Goal: Task Accomplishment & Management: Complete application form

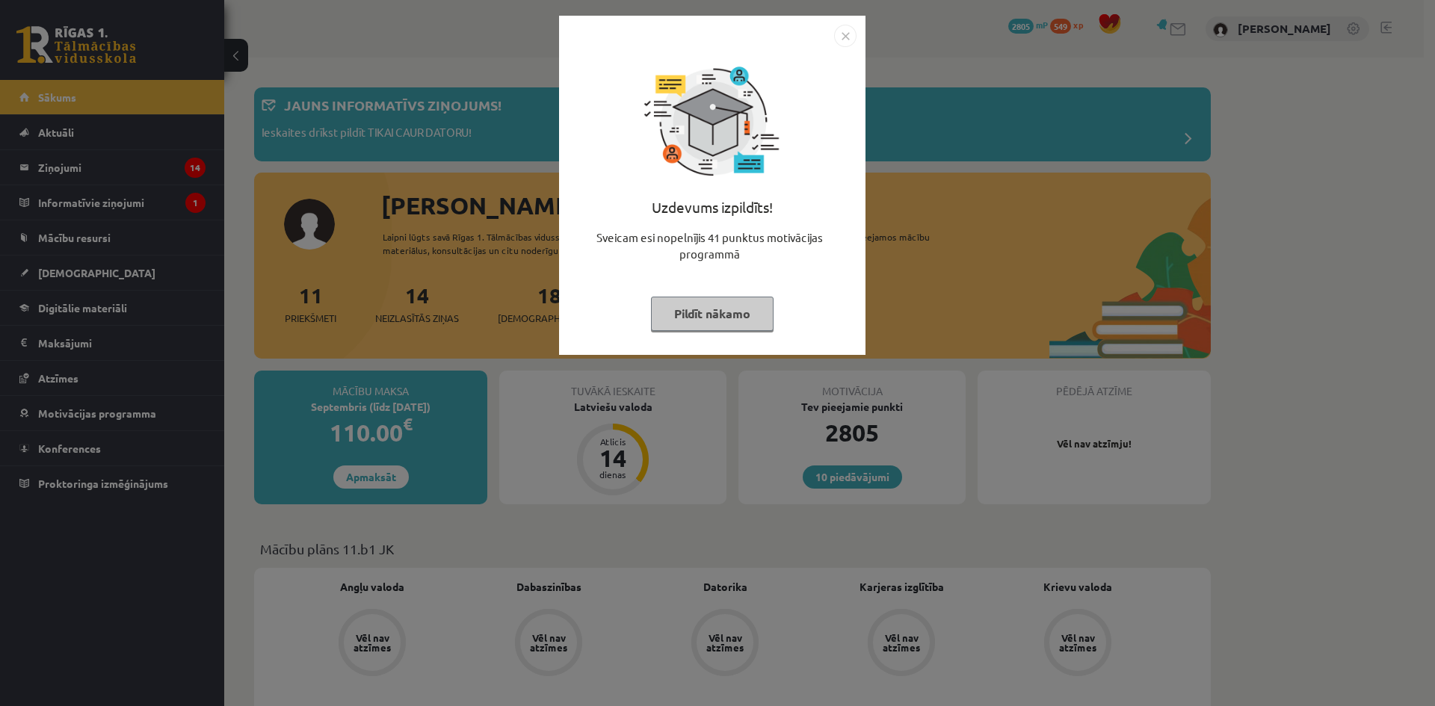
click at [726, 309] on button "Pildīt nākamo" at bounding box center [712, 314] width 123 height 34
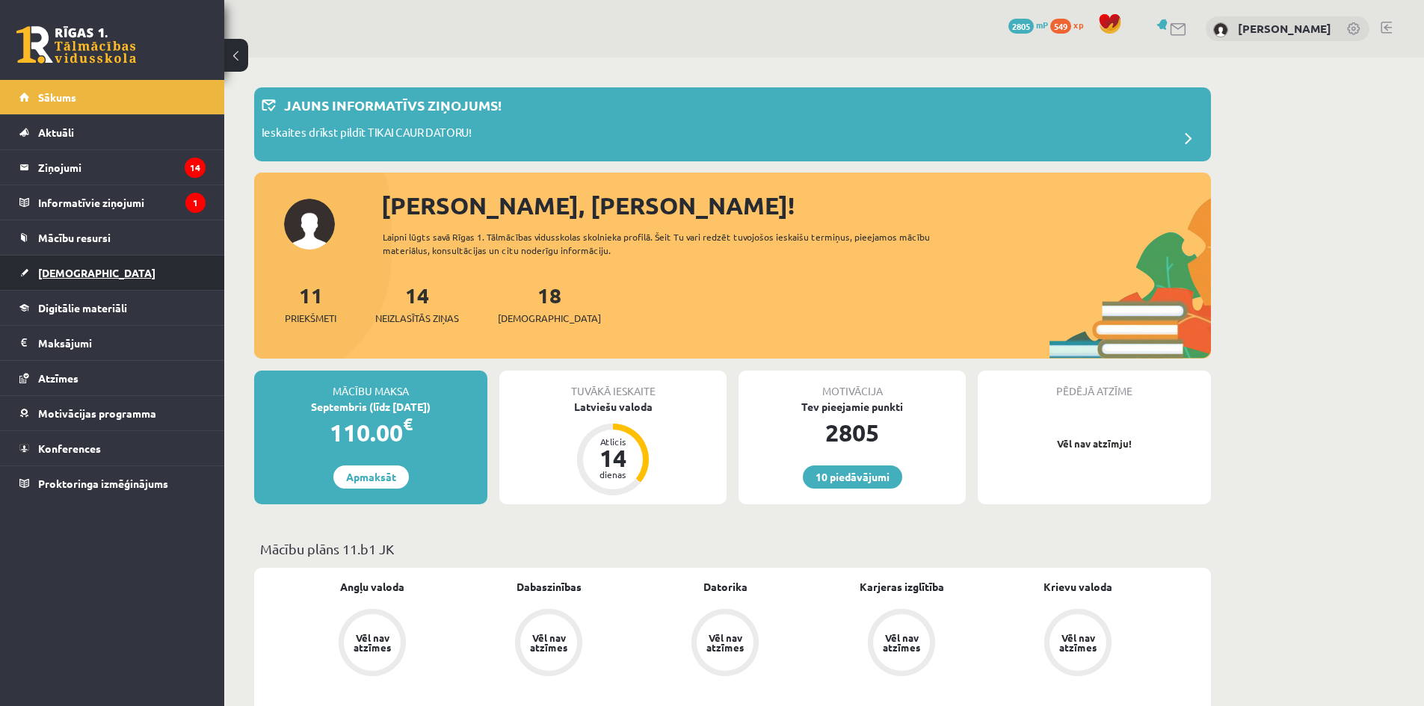
click at [74, 271] on span "[DEMOGRAPHIC_DATA]" at bounding box center [96, 272] width 117 height 13
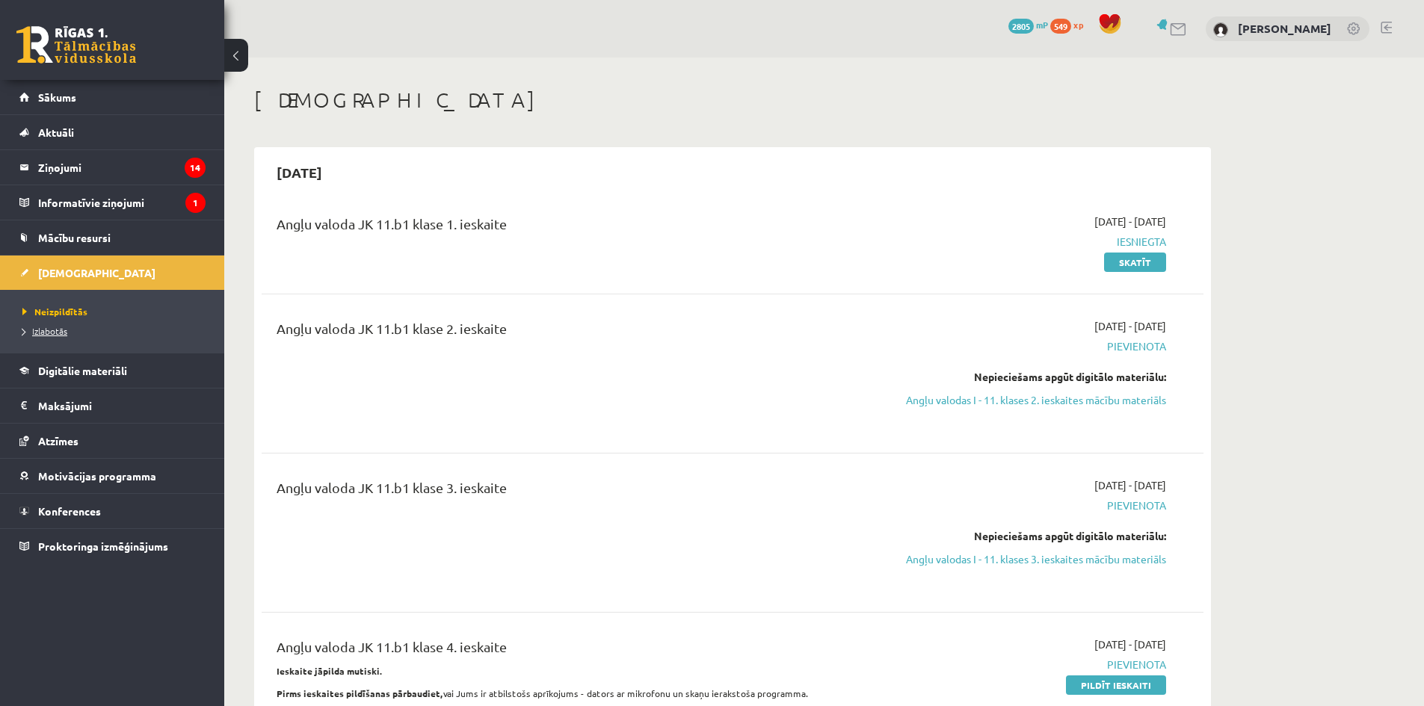
click at [53, 331] on span "Izlabotās" at bounding box center [44, 331] width 45 height 12
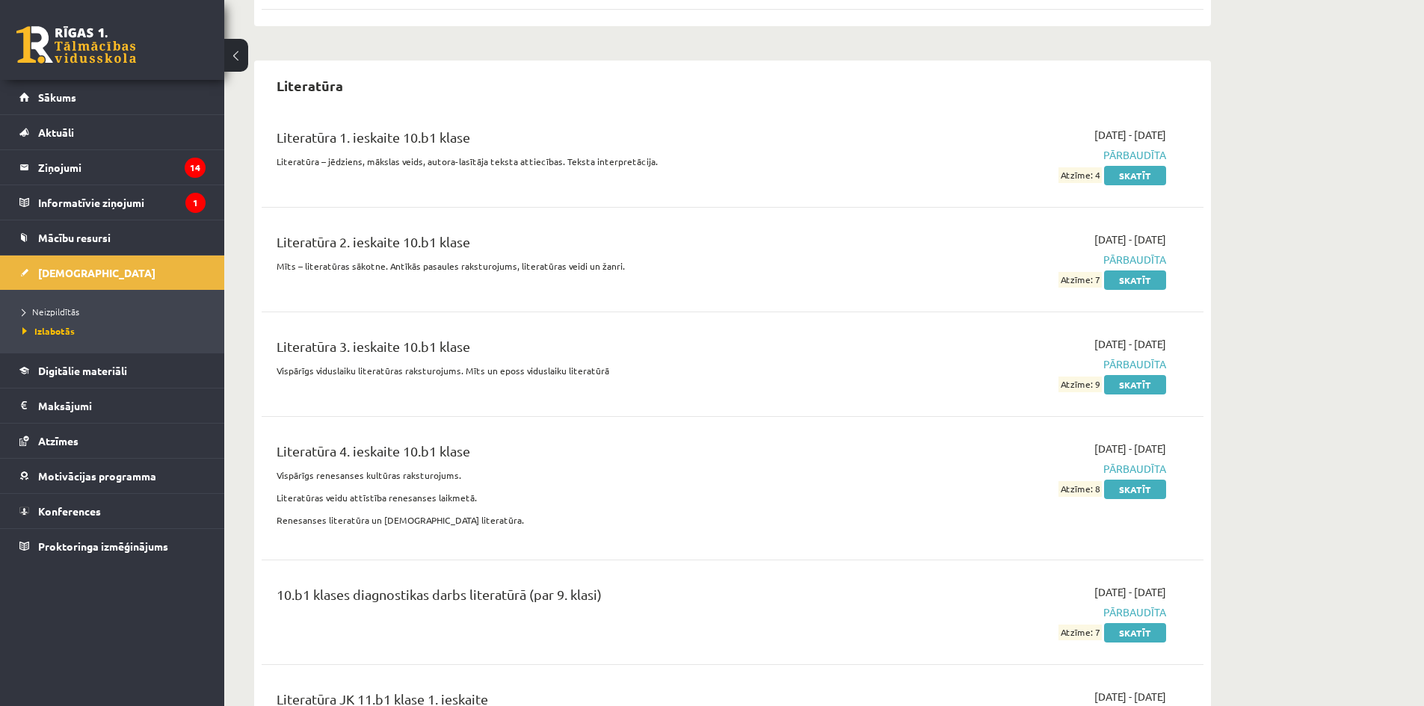
scroll to position [5231, 0]
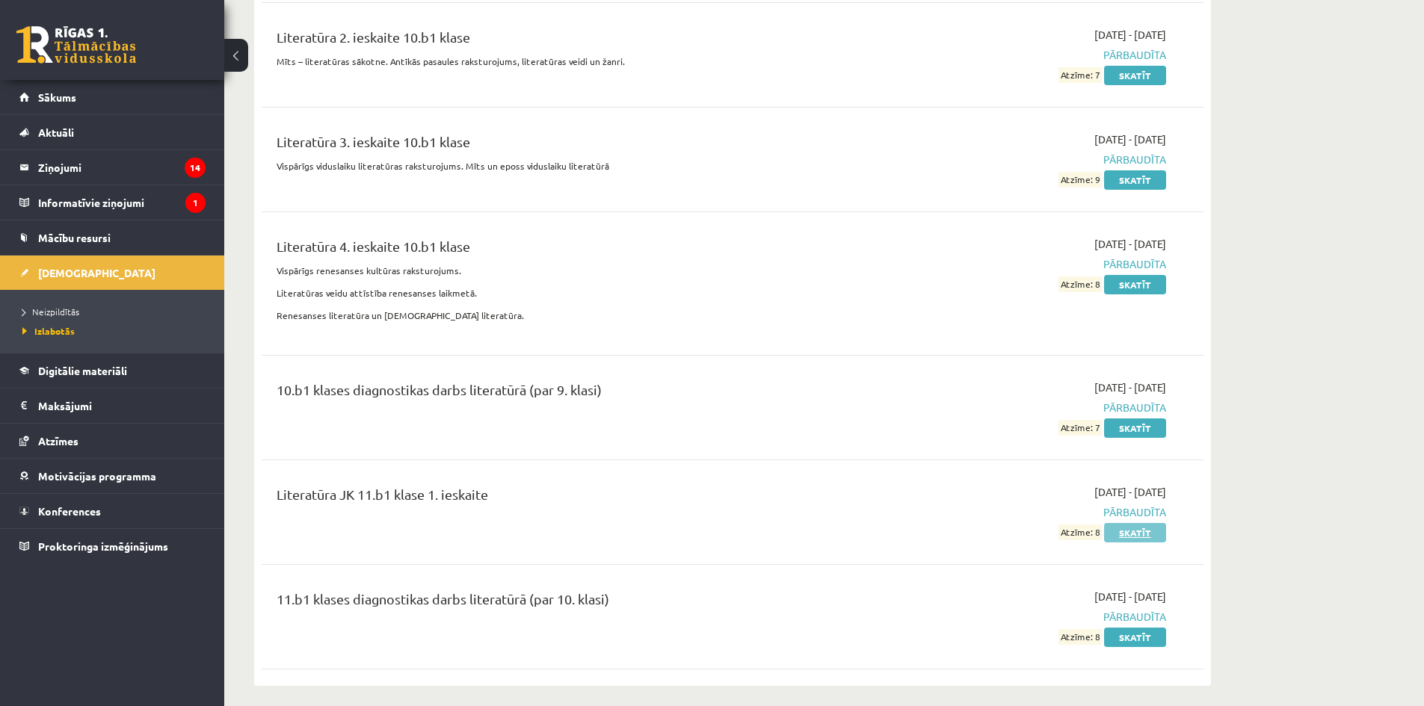
click at [1140, 524] on link "Skatīt" at bounding box center [1135, 532] width 62 height 19
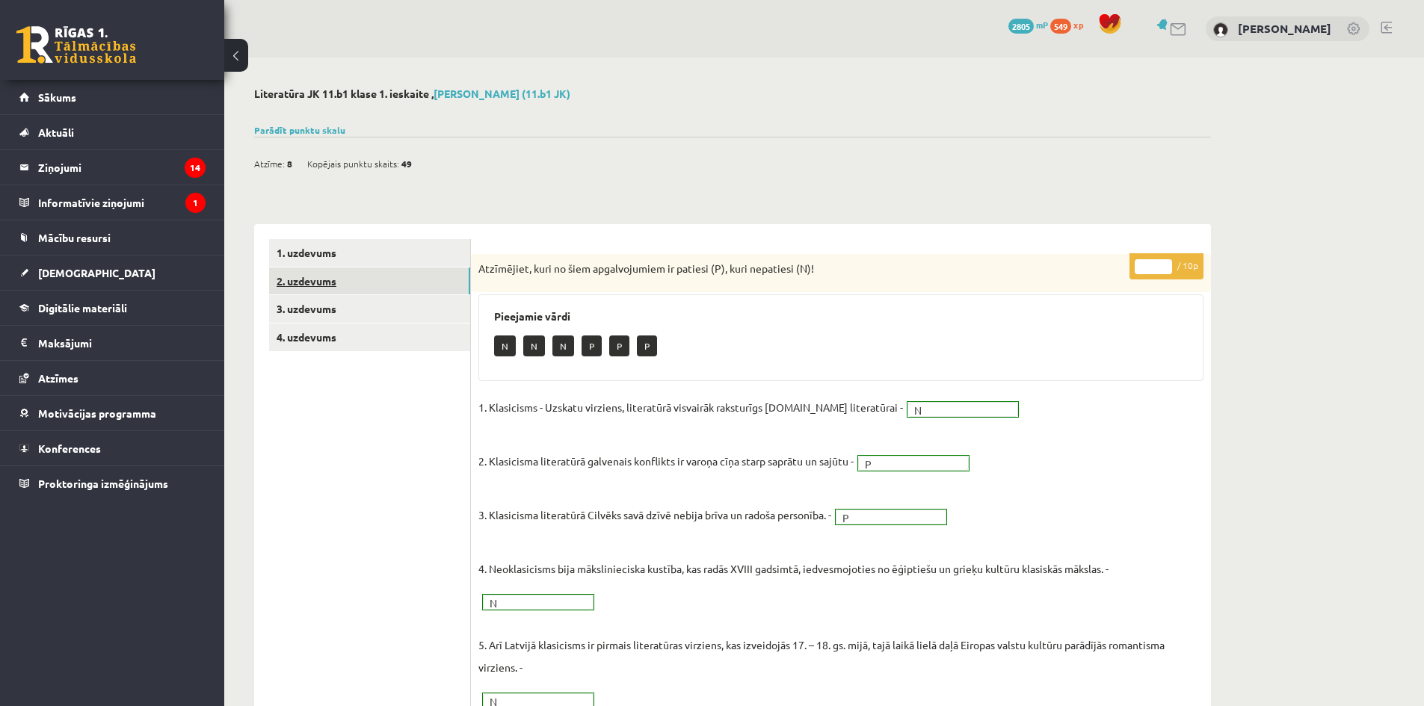
click at [356, 288] on link "2. uzdevums" at bounding box center [369, 282] width 201 height 28
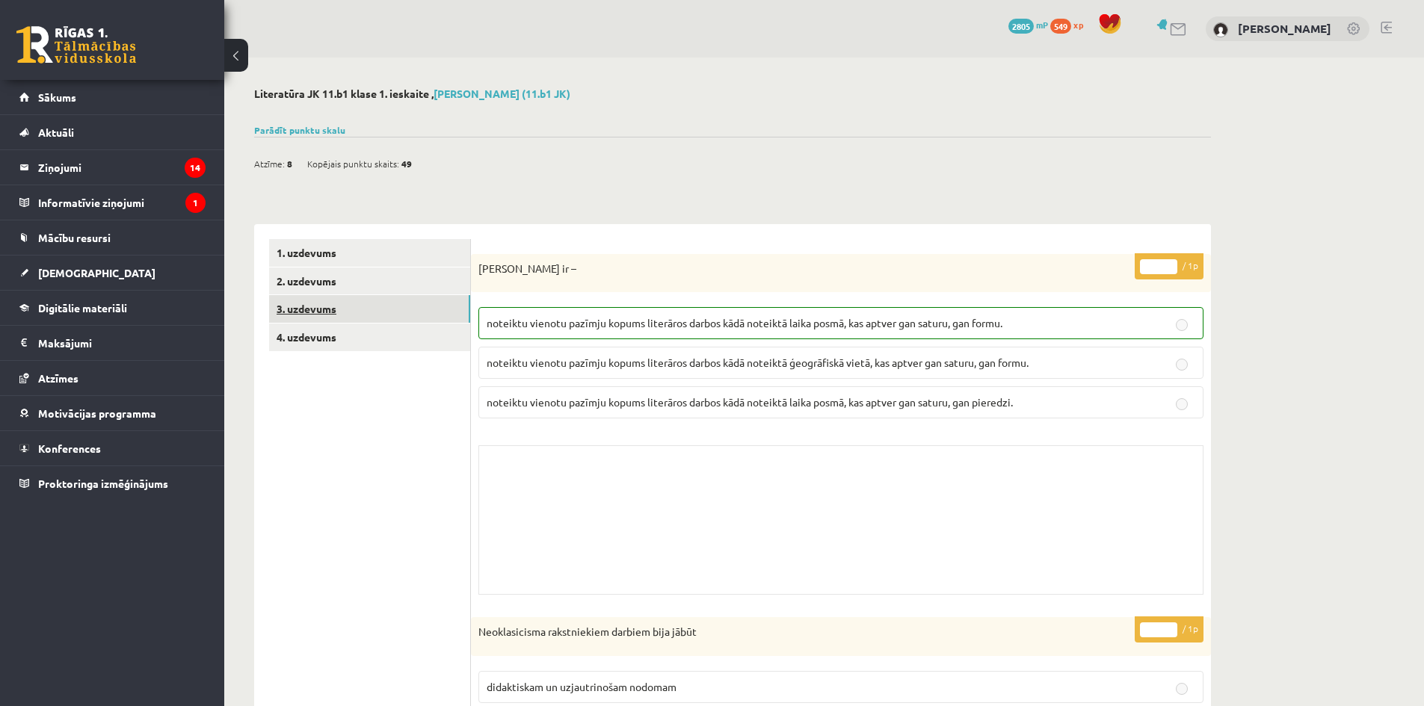
click at [337, 302] on link "3. uzdevums" at bounding box center [369, 309] width 201 height 28
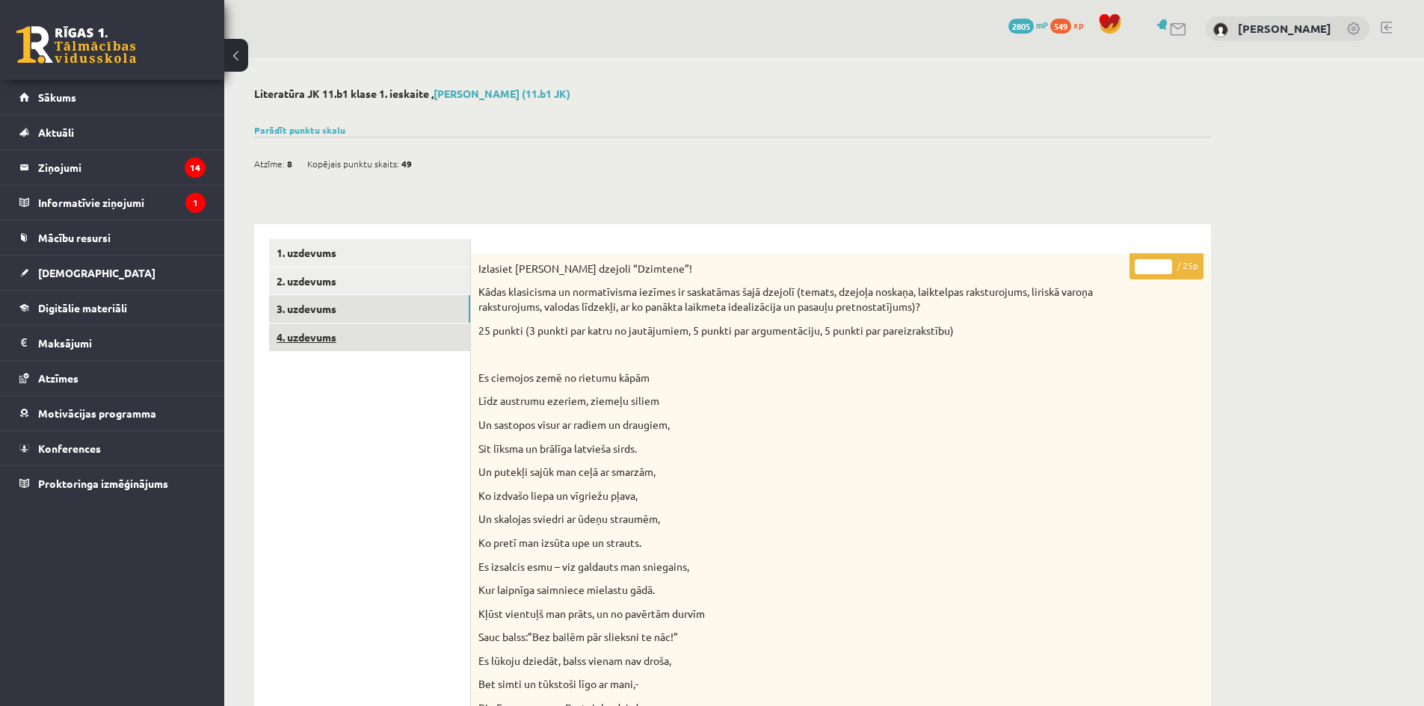
click at [338, 342] on link "4. uzdevums" at bounding box center [369, 338] width 201 height 28
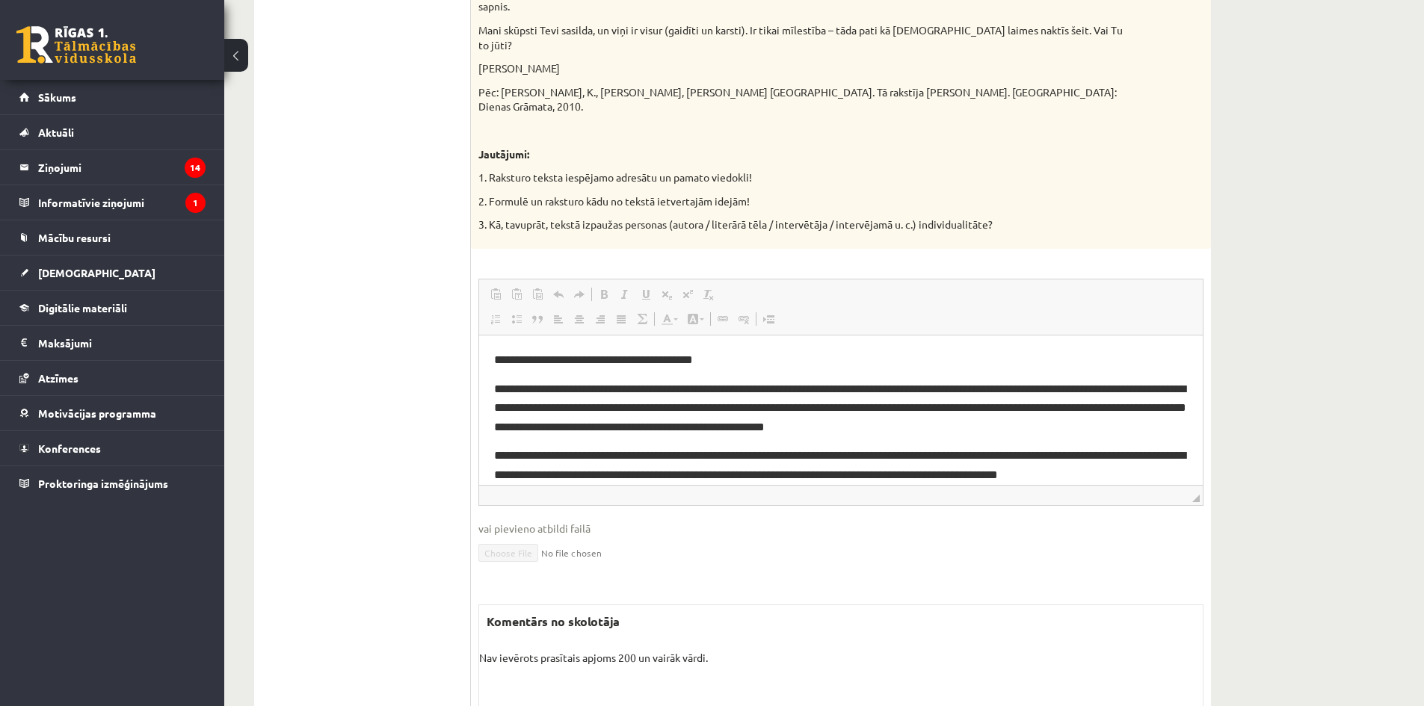
drag, startPoint x: 1191, startPoint y: 404, endPoint x: 1681, endPoint y: 662, distance: 553.9
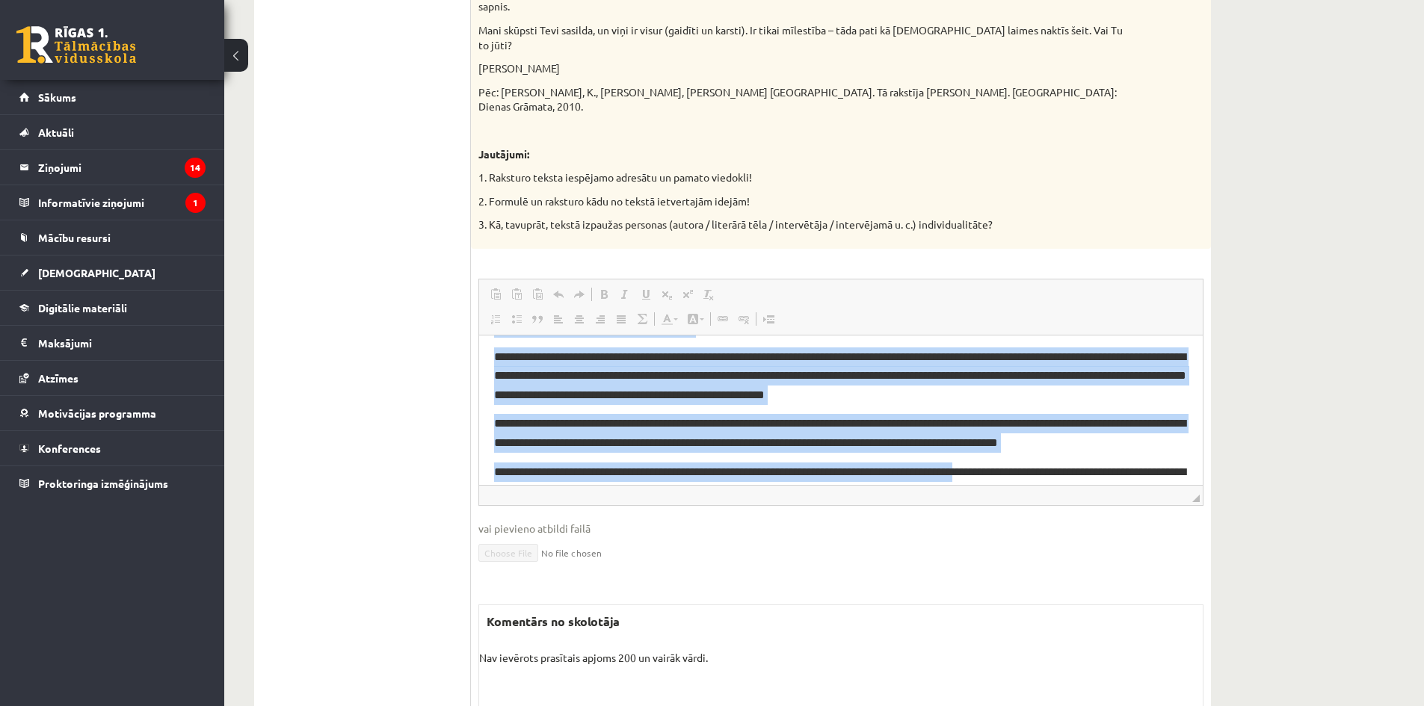
scroll to position [63, 0]
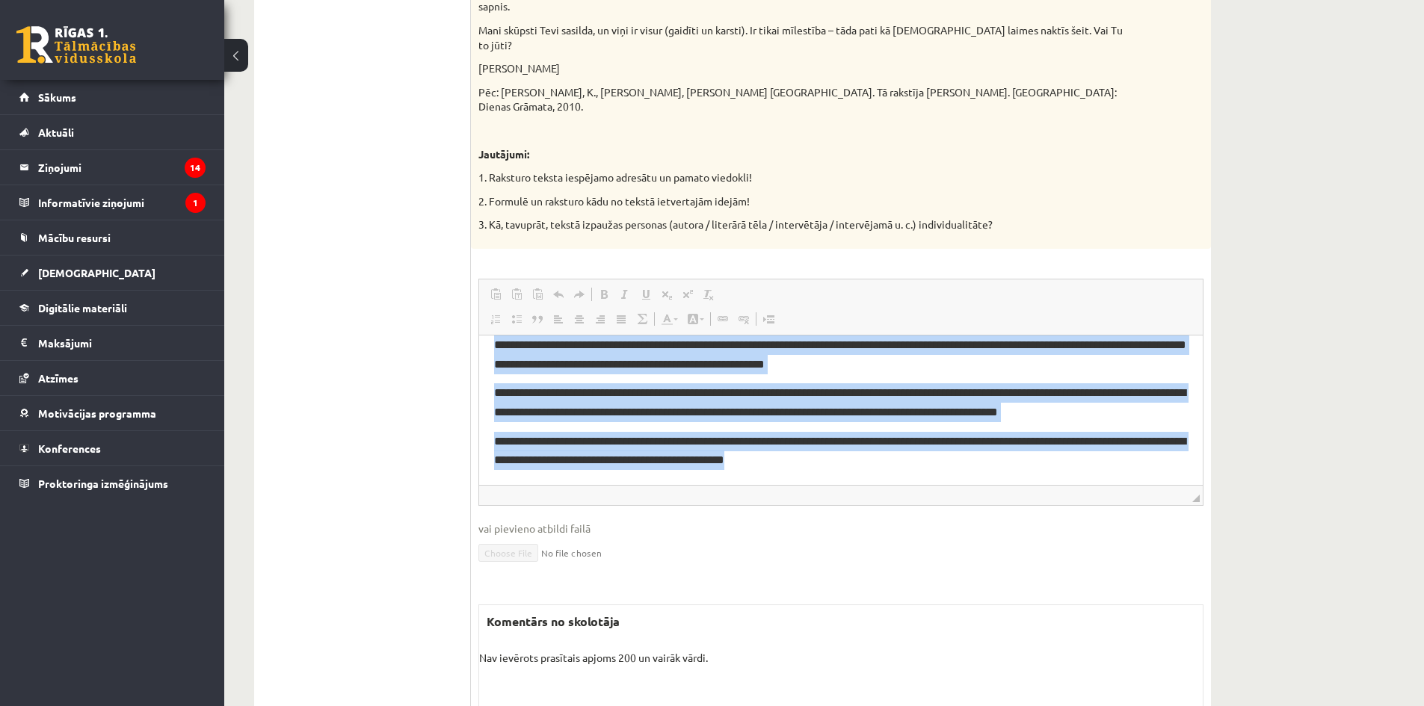
drag, startPoint x: 484, startPoint y: 349, endPoint x: 1655, endPoint y: 790, distance: 1250.6
click at [1176, 484] on html "**********" at bounding box center [840, 378] width 723 height 212
copy body "**********"
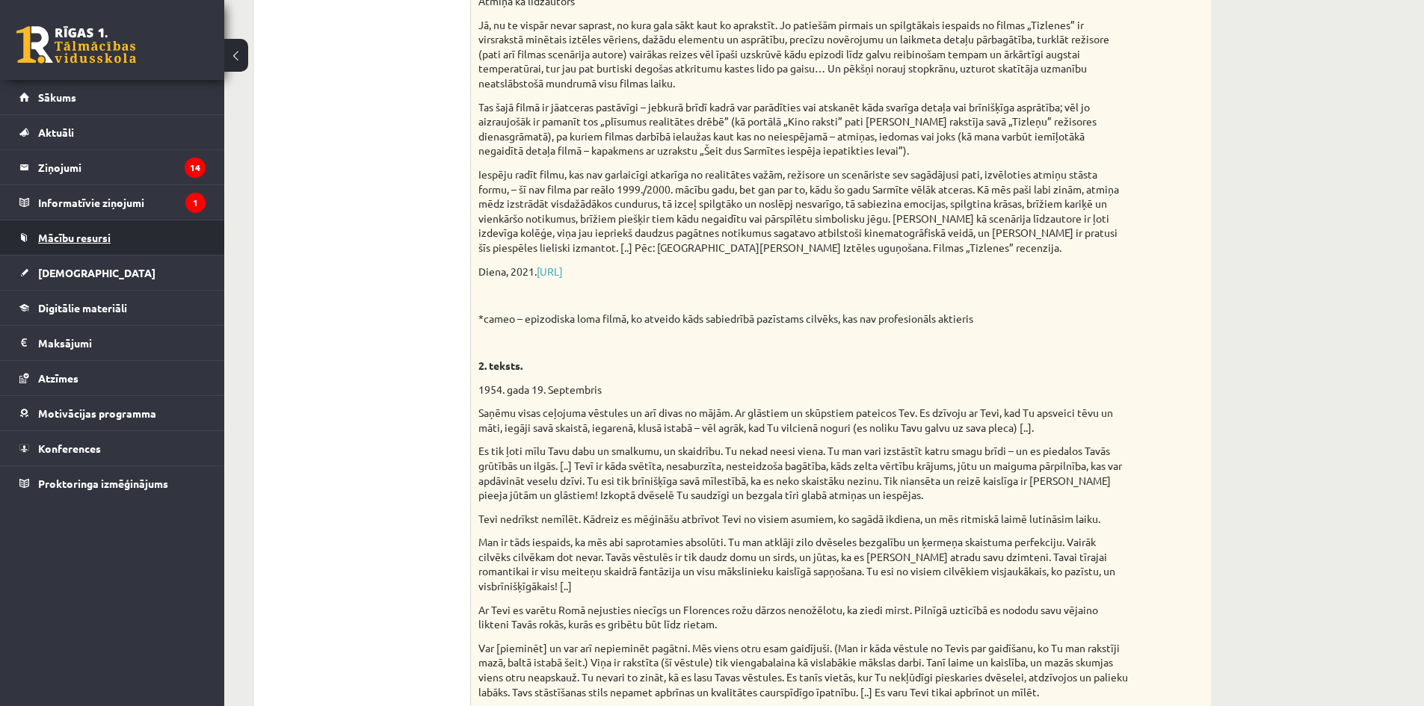
scroll to position [374, 0]
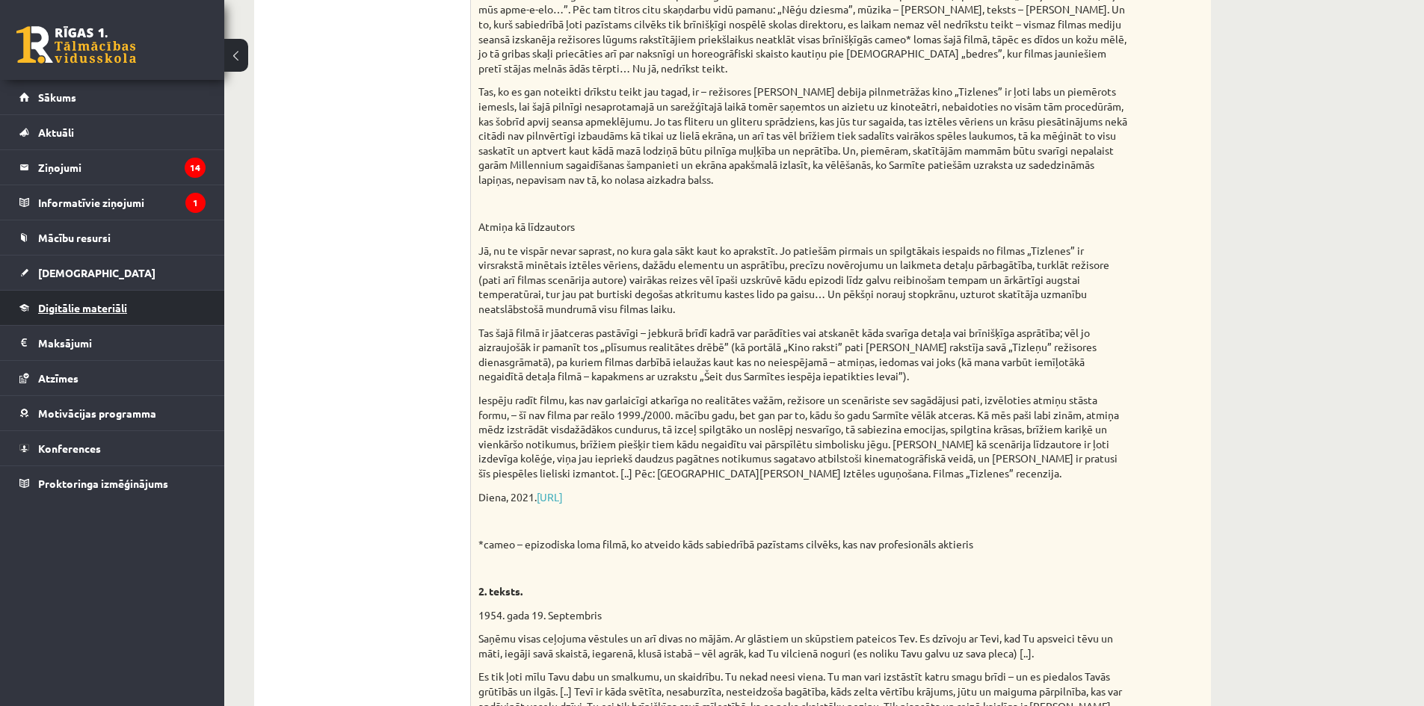
click at [96, 305] on span "Digitālie materiāli" at bounding box center [82, 307] width 89 height 13
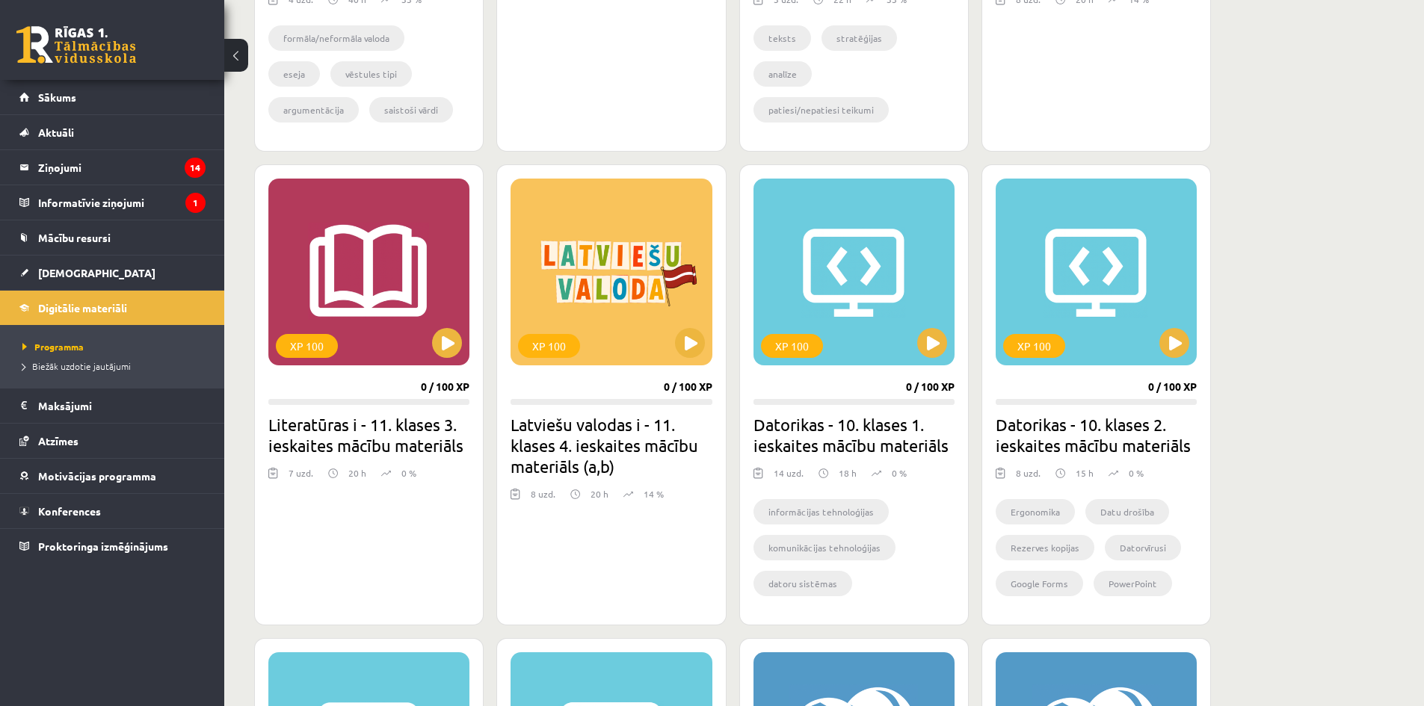
scroll to position [747, 0]
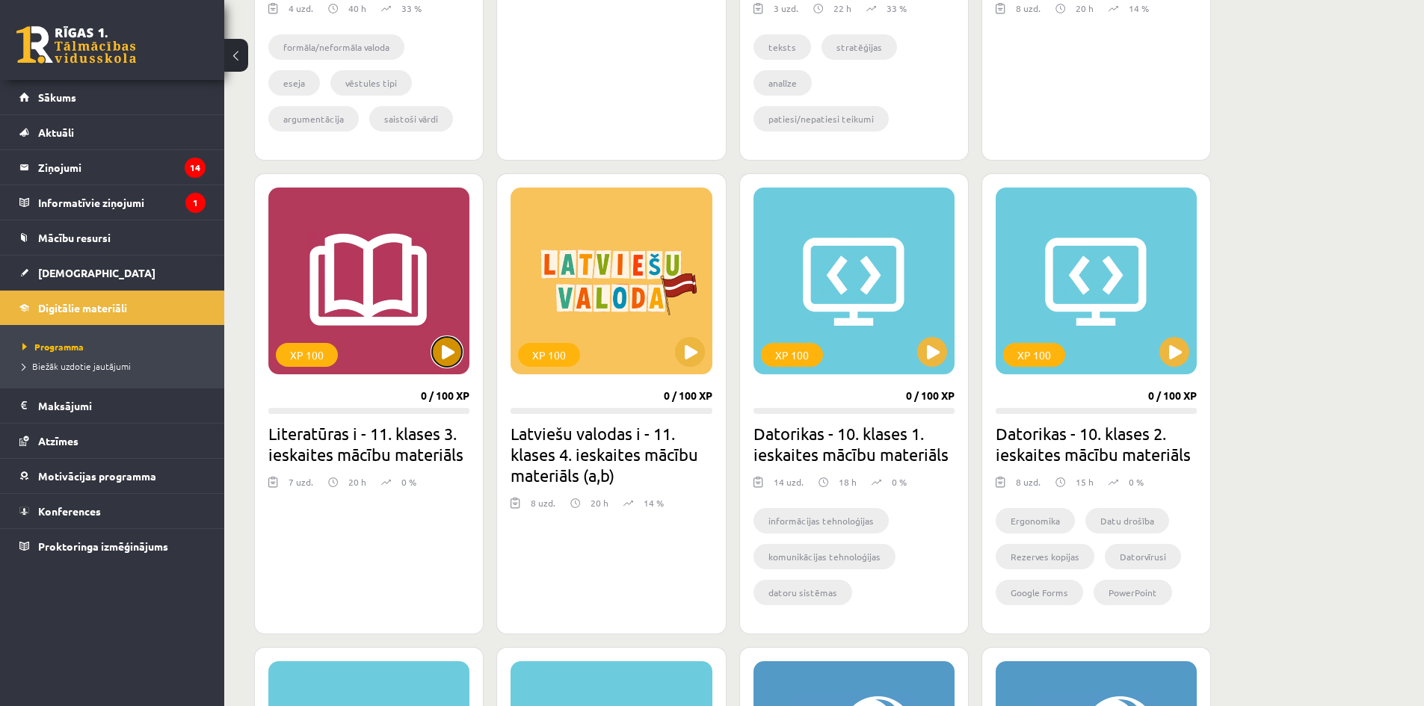
click at [445, 348] on button at bounding box center [447, 352] width 30 height 30
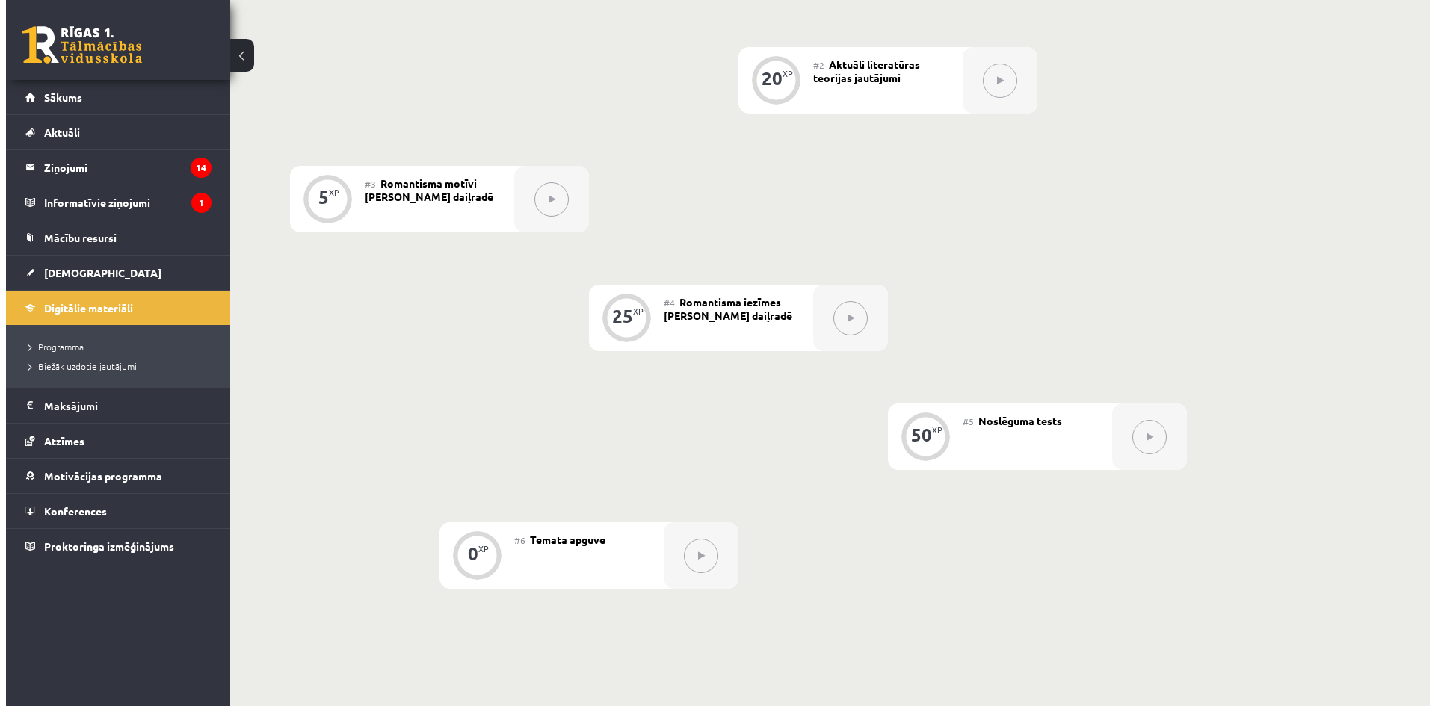
scroll to position [245, 0]
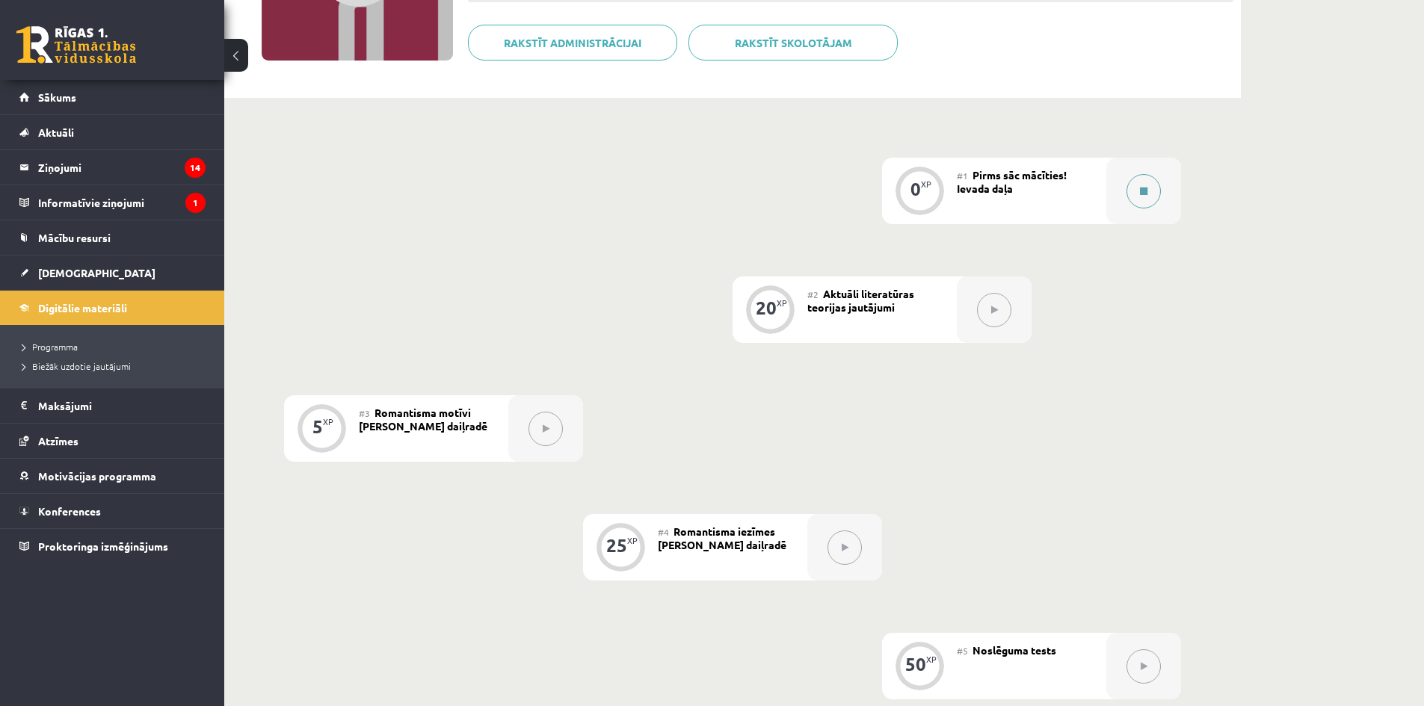
click at [1156, 203] on button at bounding box center [1143, 191] width 34 height 34
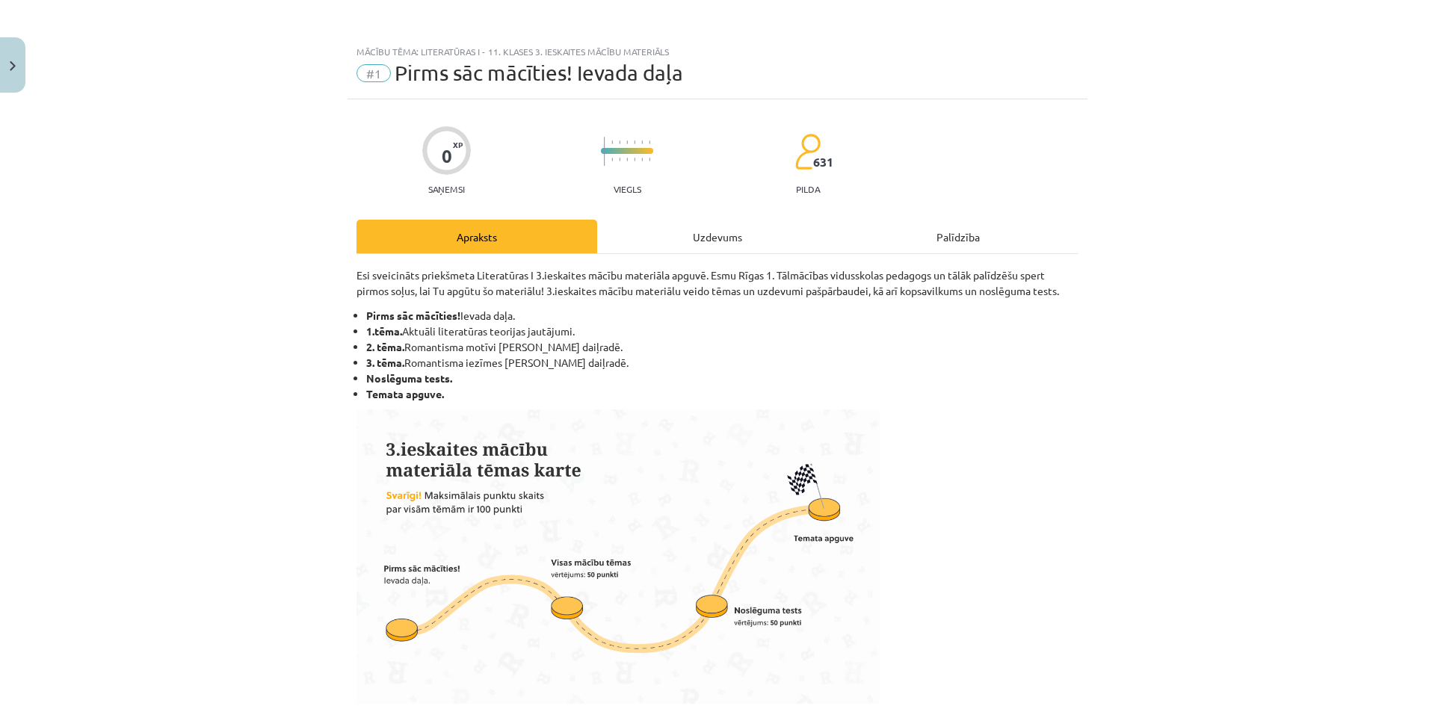
click at [728, 247] on div "Uzdevums" at bounding box center [717, 237] width 241 height 34
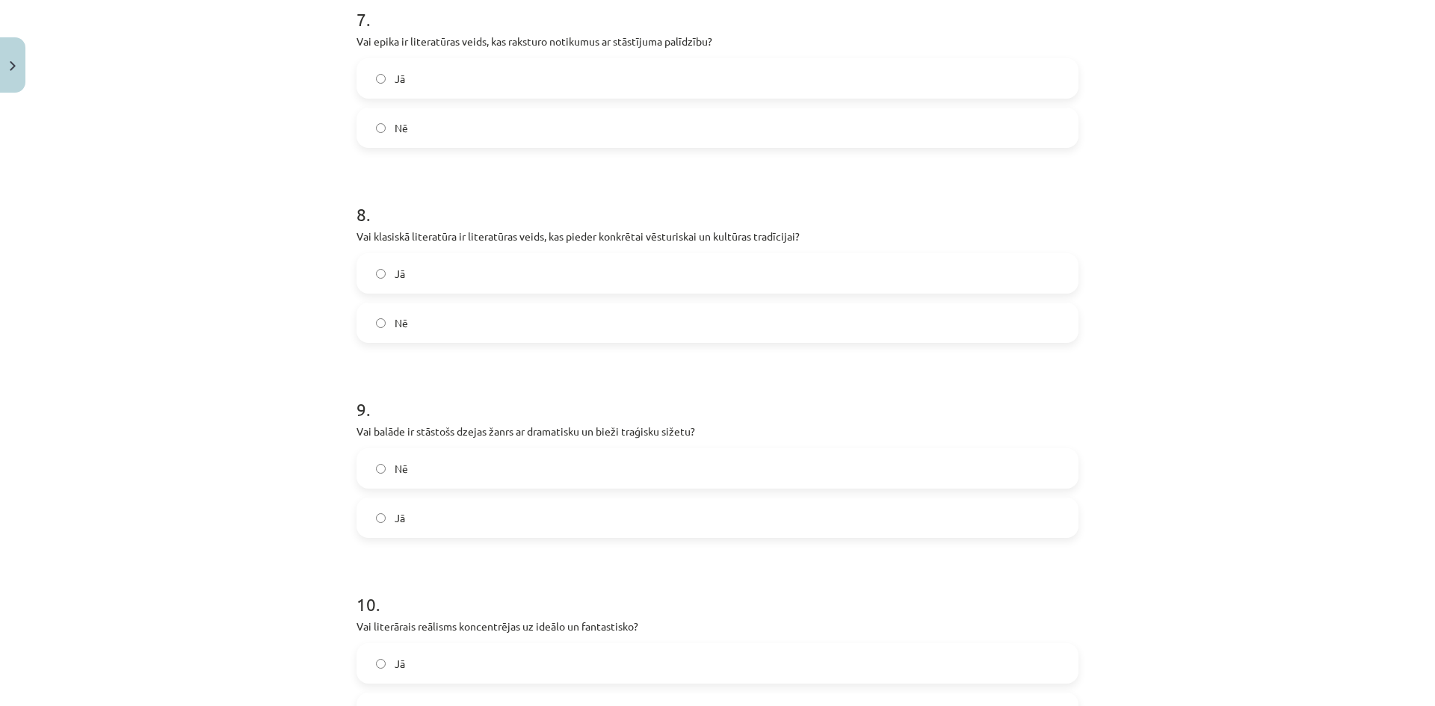
scroll to position [1685, 0]
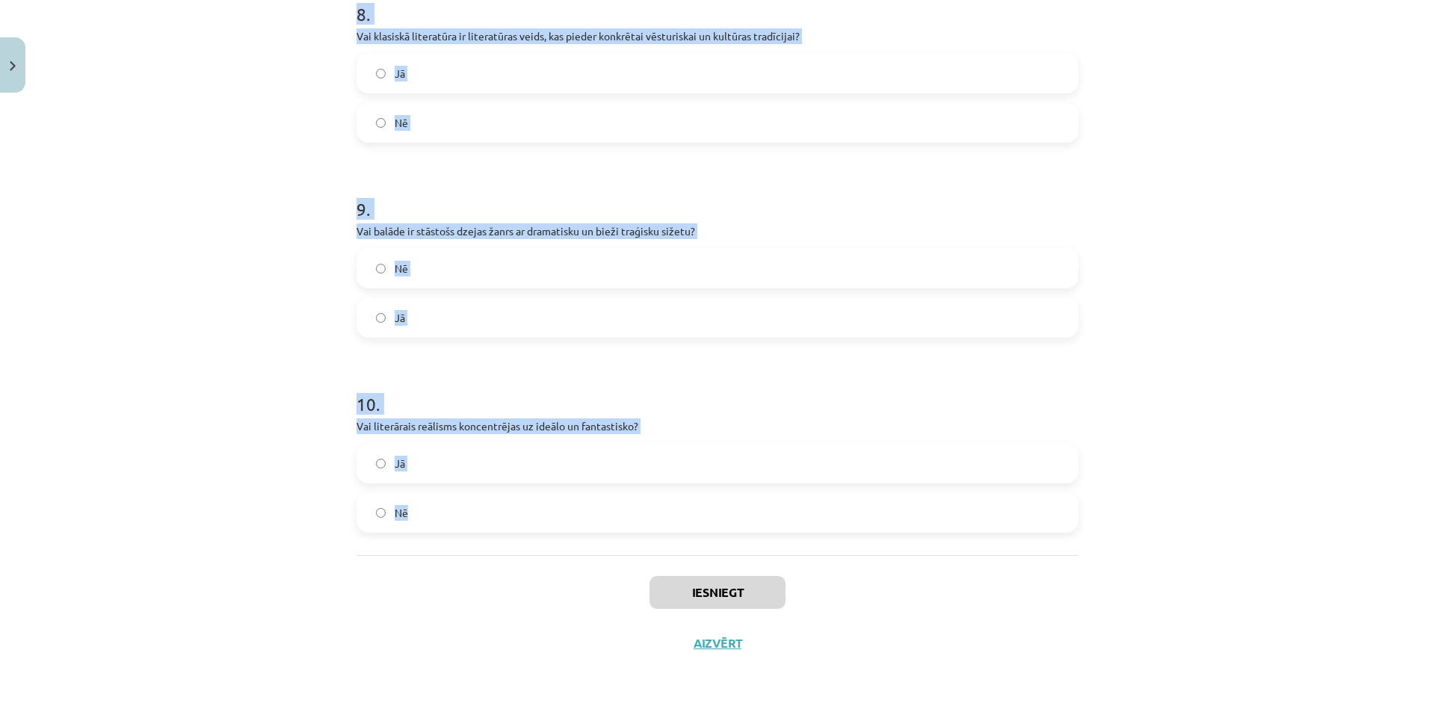
drag, startPoint x: 332, startPoint y: 315, endPoint x: 859, endPoint y: 499, distance: 558.3
click at [859, 499] on div "Mācību tēma: Literatūras i - 11. klases 3. ieskaites mācību materiāls #1 Pirms …" at bounding box center [717, 353] width 1435 height 706
copy form "Vai romantisms ir literatūras virziens, kas uzsver emocionālo un individuālo? N…"
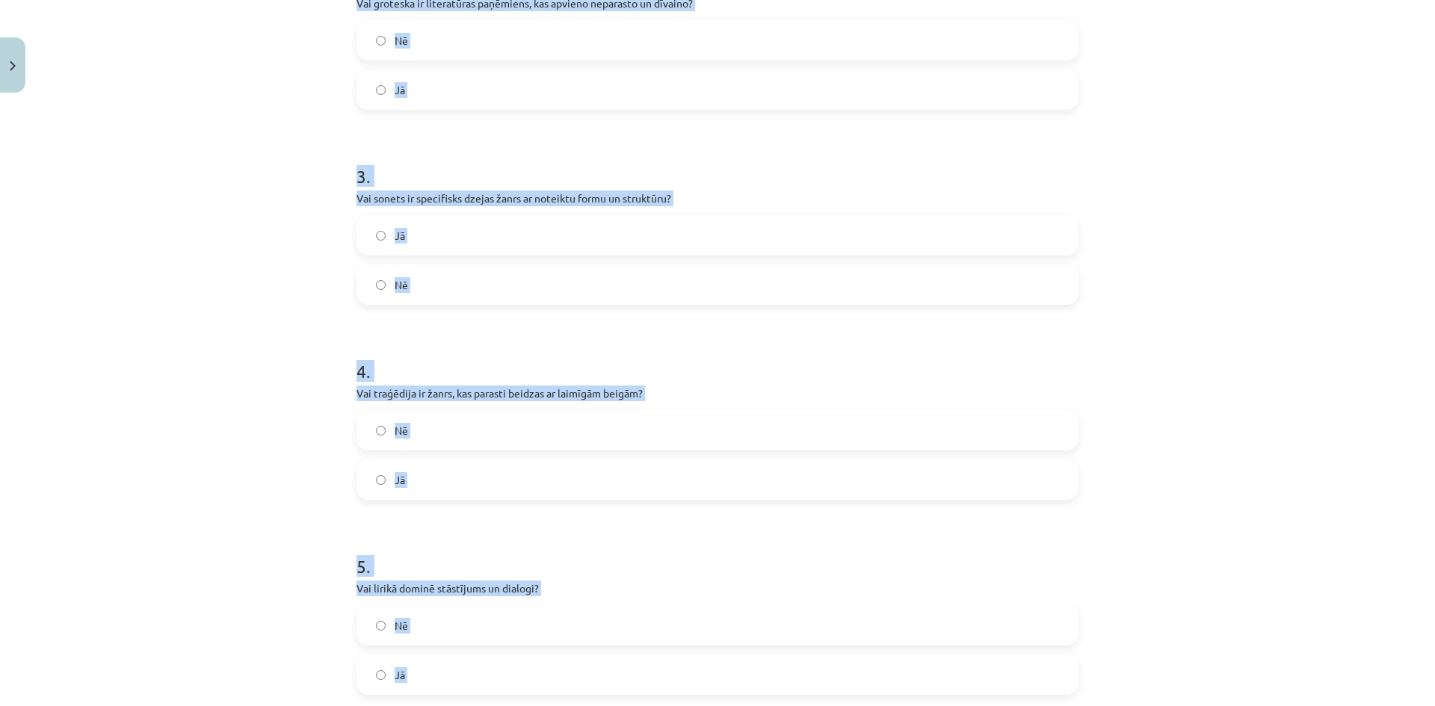
scroll to position [415, 0]
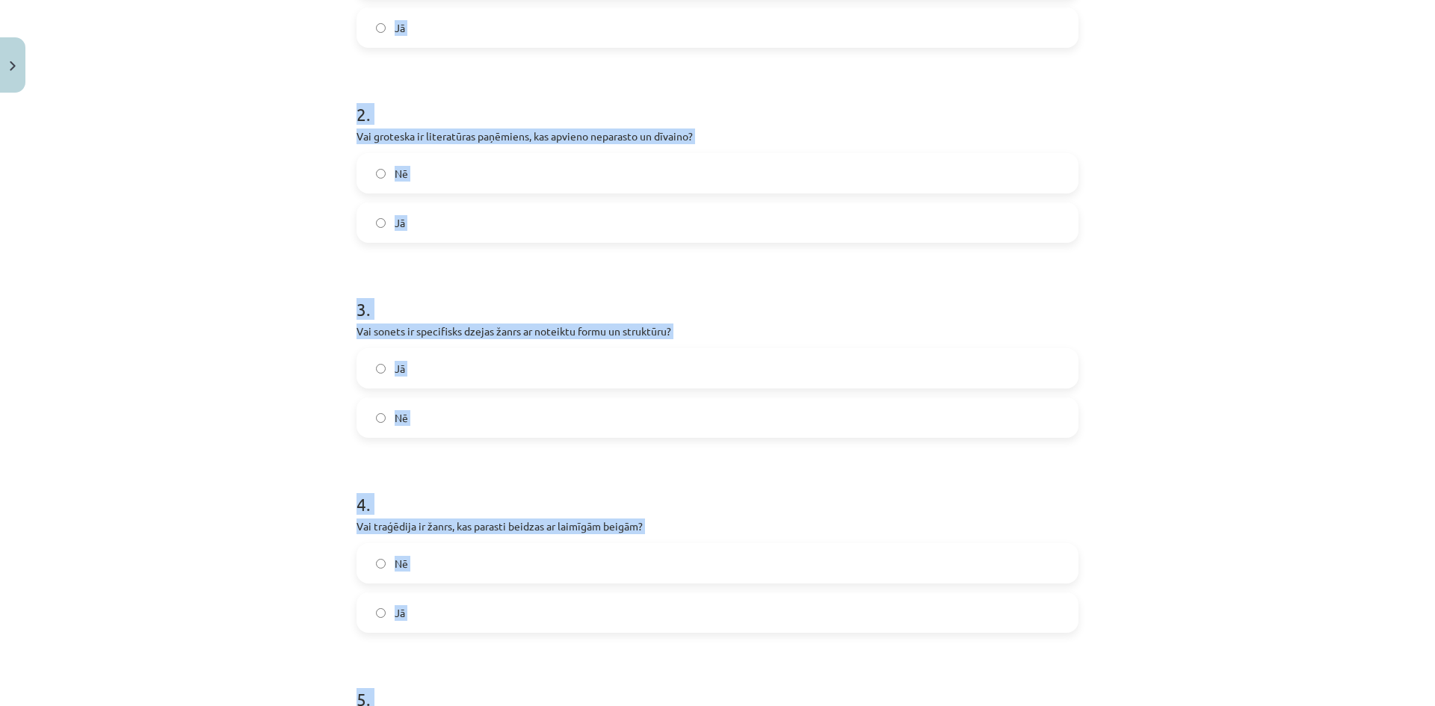
click at [298, 344] on div "Mācību tēma: Literatūras i - 11. klases 3. ieskaites mācību materiāls #1 Pirms …" at bounding box center [717, 353] width 1435 height 706
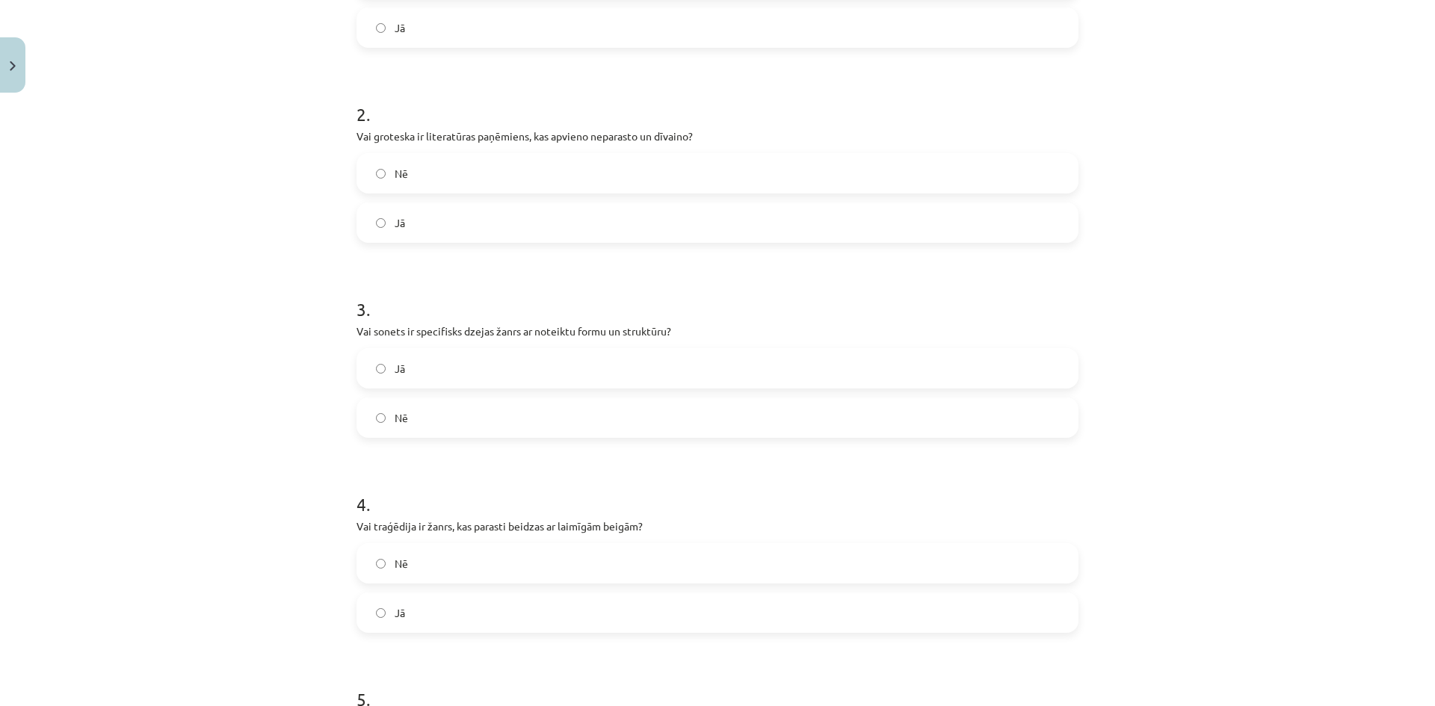
click at [424, 223] on label "Jā" at bounding box center [717, 222] width 719 height 37
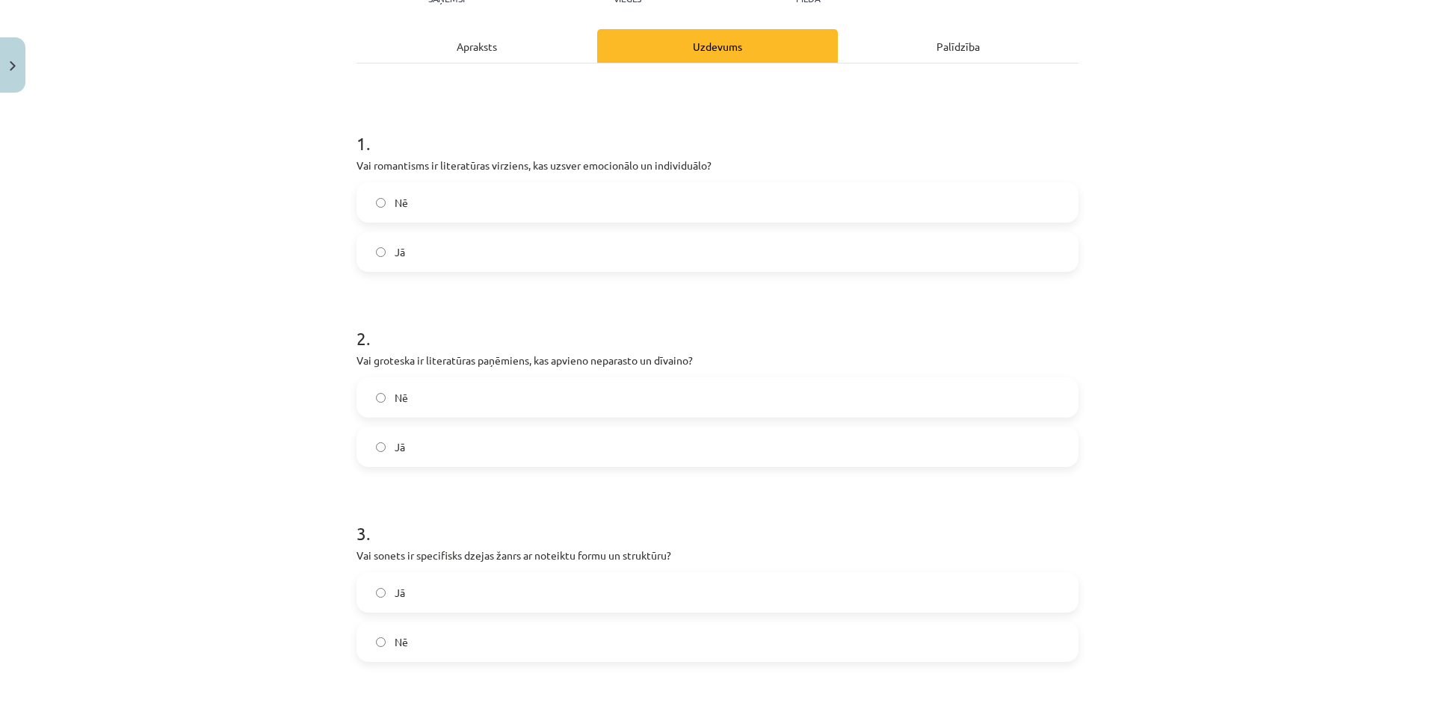
click at [404, 258] on label "Jā" at bounding box center [717, 251] width 719 height 37
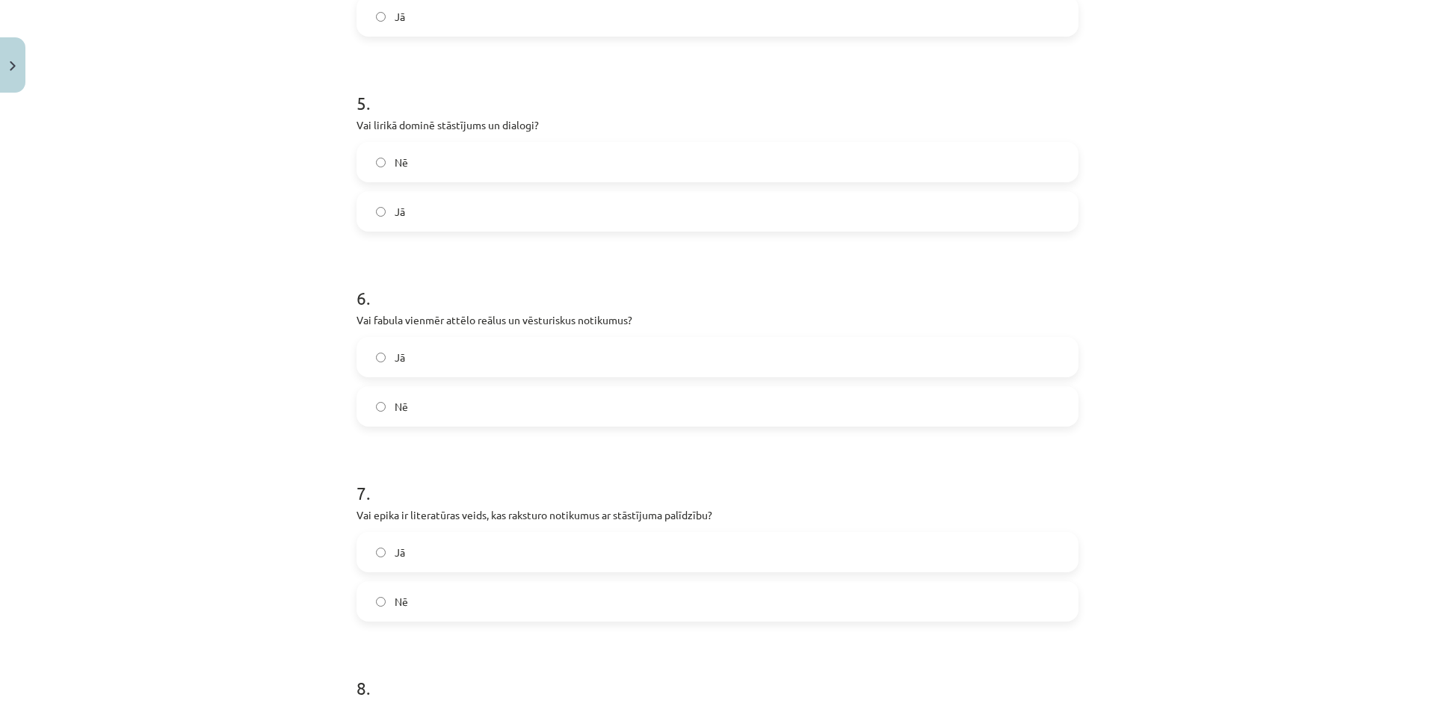
scroll to position [1013, 0]
click at [384, 408] on label "Nē" at bounding box center [717, 404] width 719 height 37
click at [407, 566] on label "Jā" at bounding box center [717, 550] width 719 height 37
click at [498, 173] on label "Nē" at bounding box center [717, 160] width 719 height 37
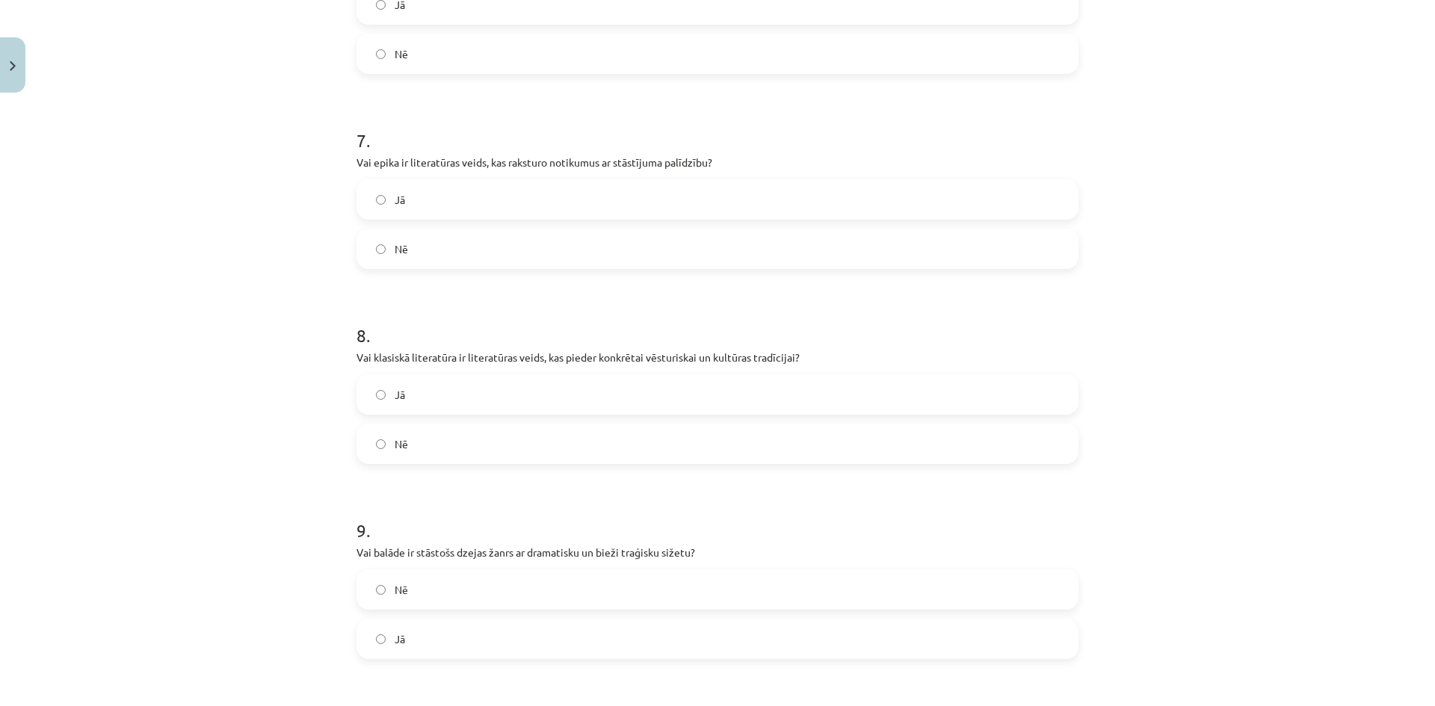
scroll to position [1386, 0]
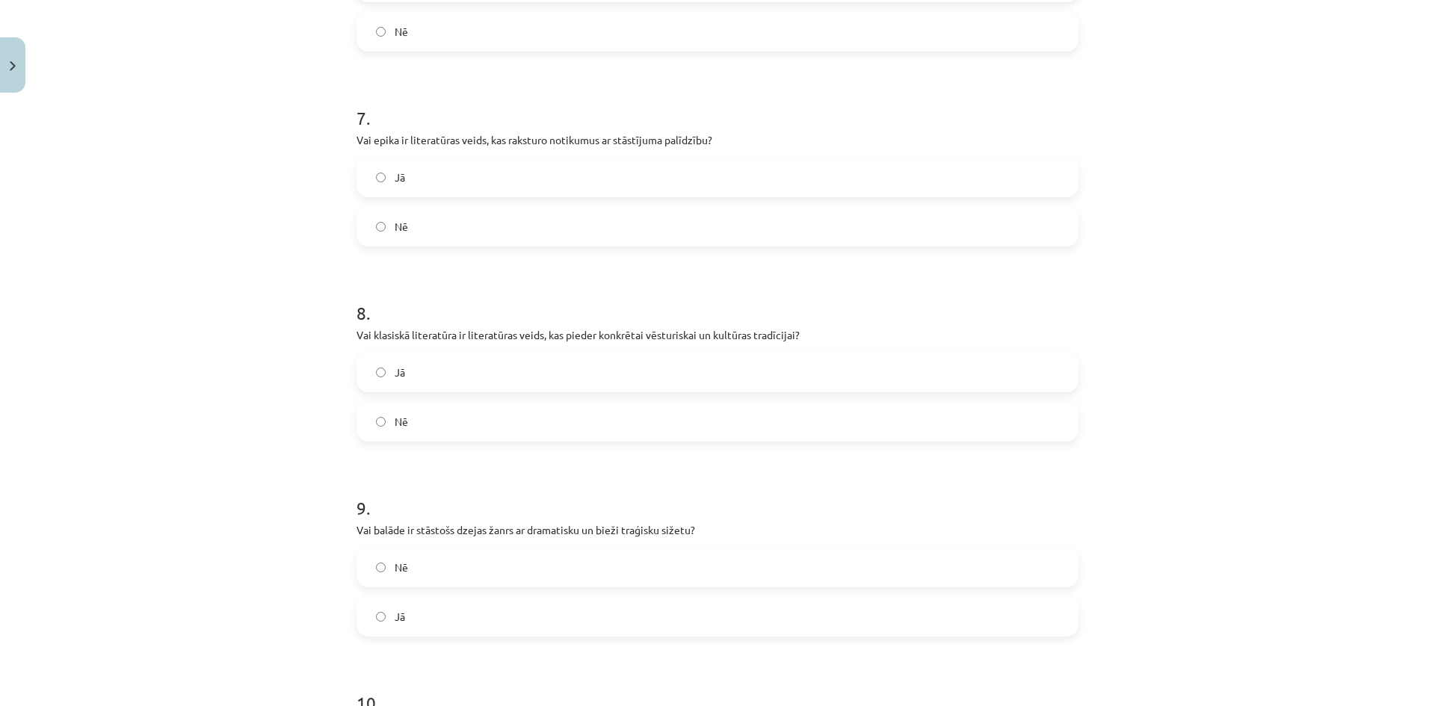
click at [455, 380] on label "Jā" at bounding box center [717, 371] width 719 height 37
click at [446, 614] on label "Jā" at bounding box center [717, 616] width 719 height 37
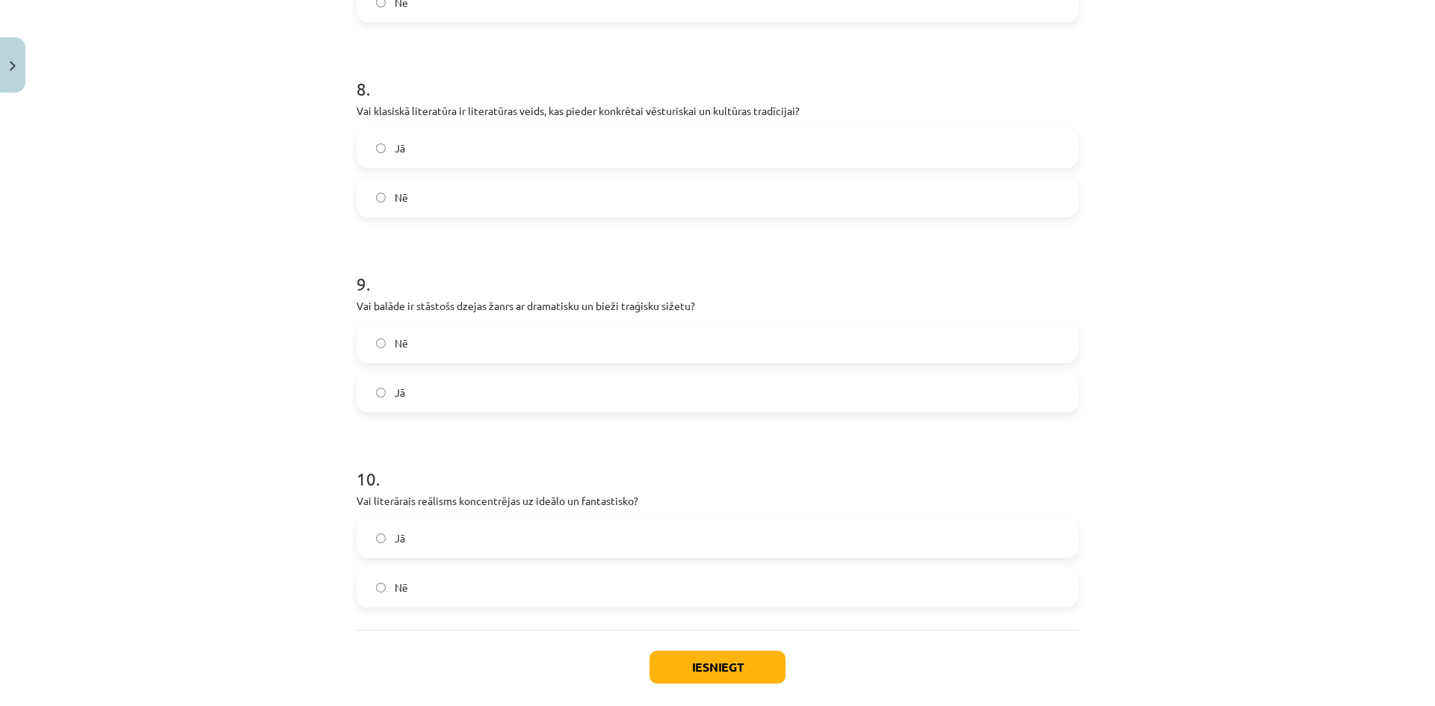
click at [433, 578] on label "Nē" at bounding box center [717, 587] width 719 height 37
click at [754, 667] on button "Iesniegt" at bounding box center [717, 667] width 136 height 33
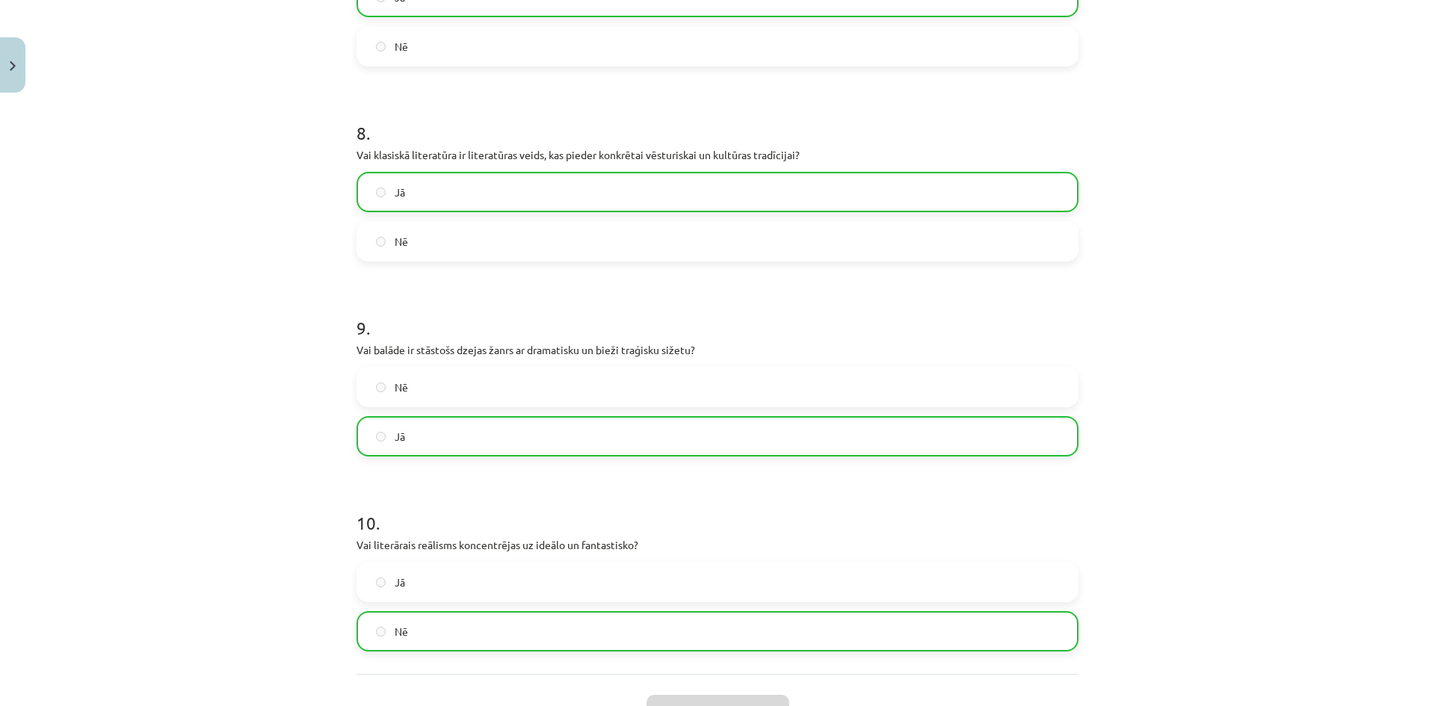
scroll to position [1733, 0]
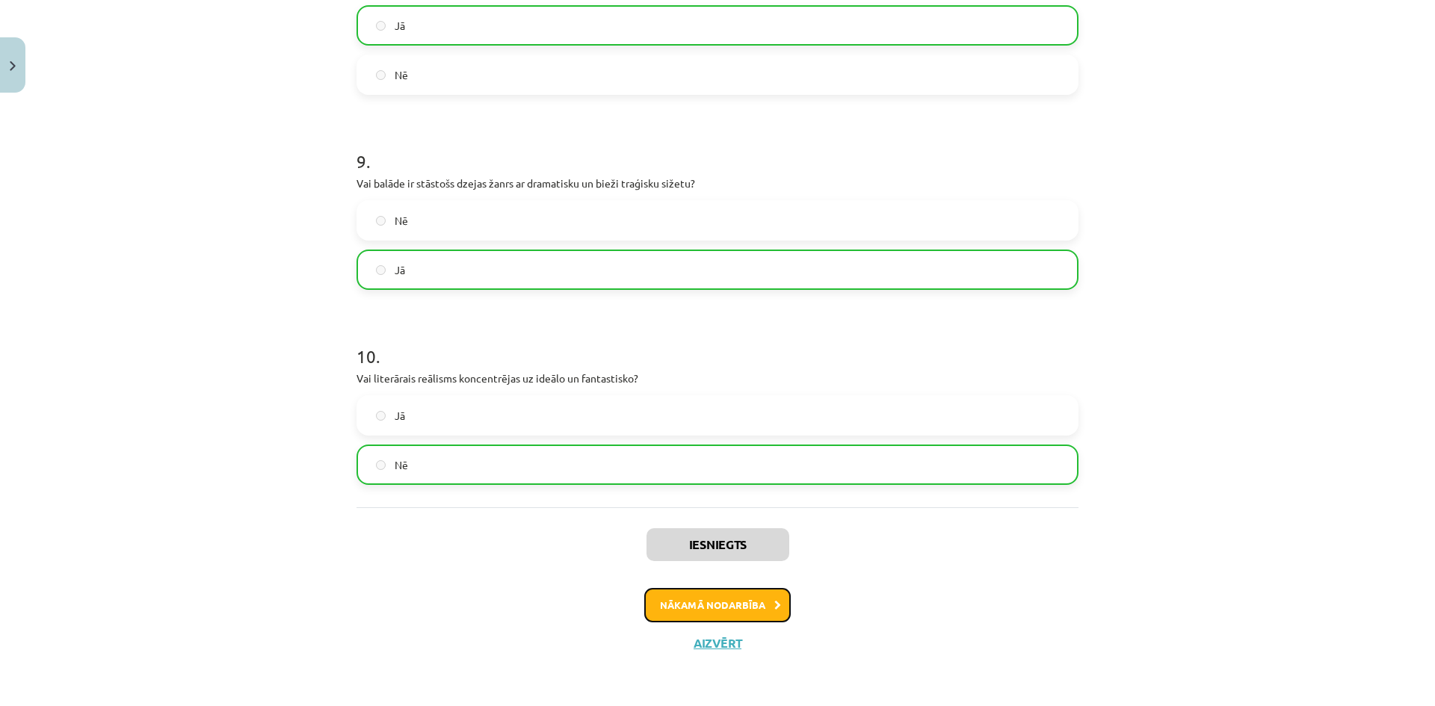
click at [693, 591] on button "Nākamā nodarbība" at bounding box center [717, 605] width 146 height 34
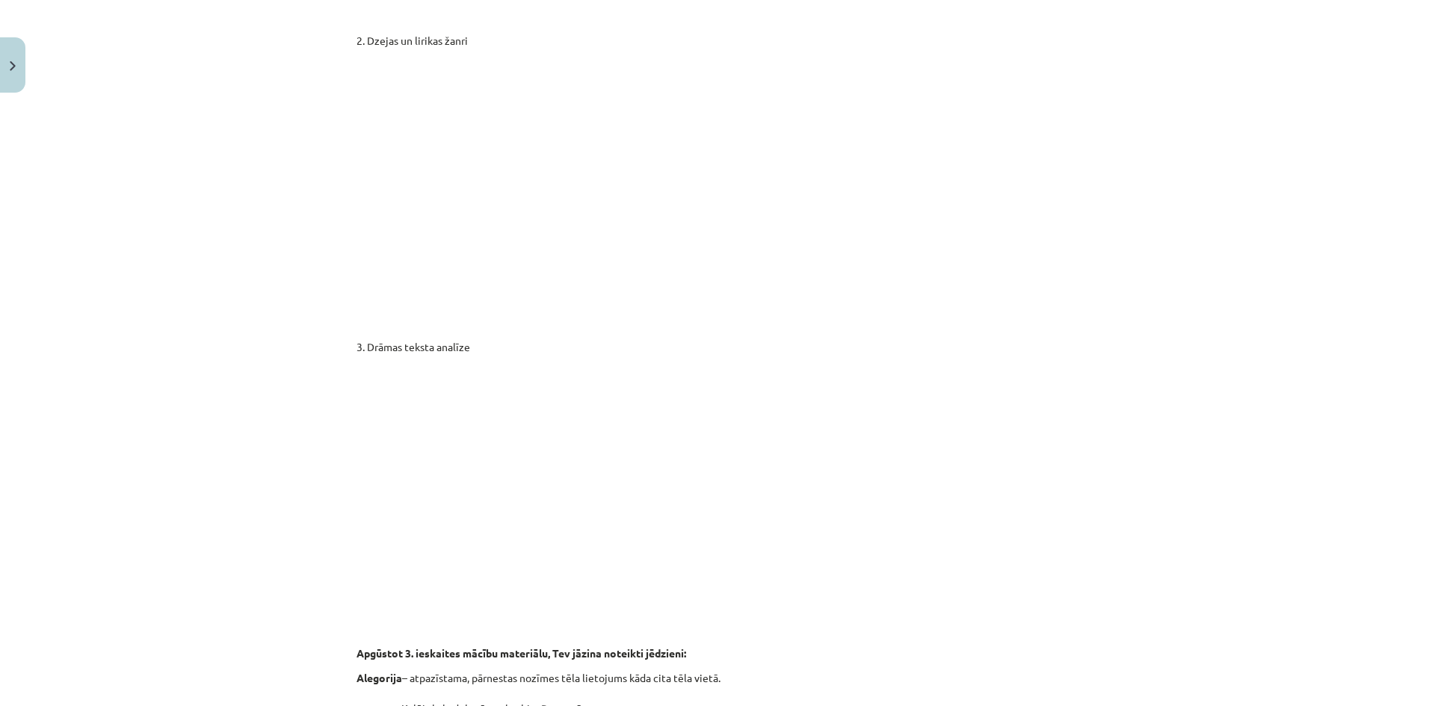
scroll to position [0, 0]
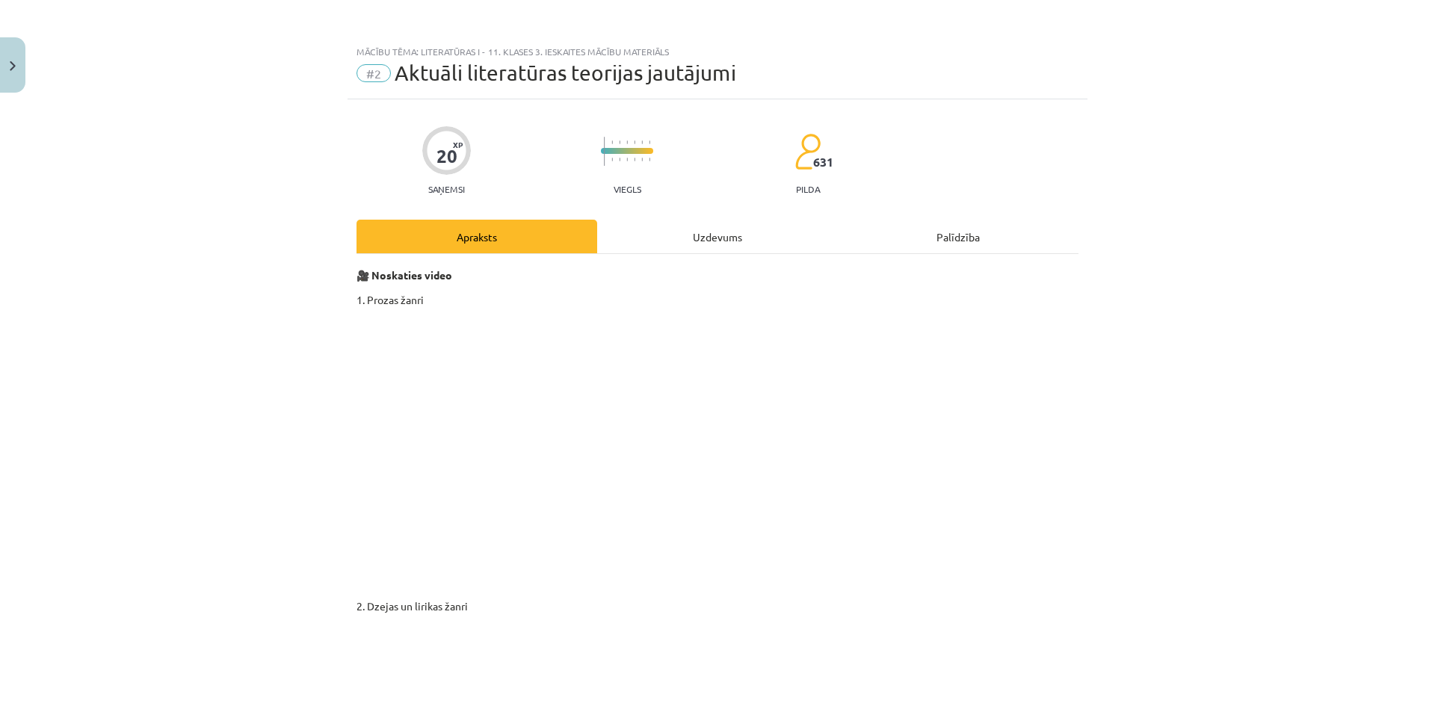
click at [699, 227] on div "Uzdevums" at bounding box center [717, 237] width 241 height 34
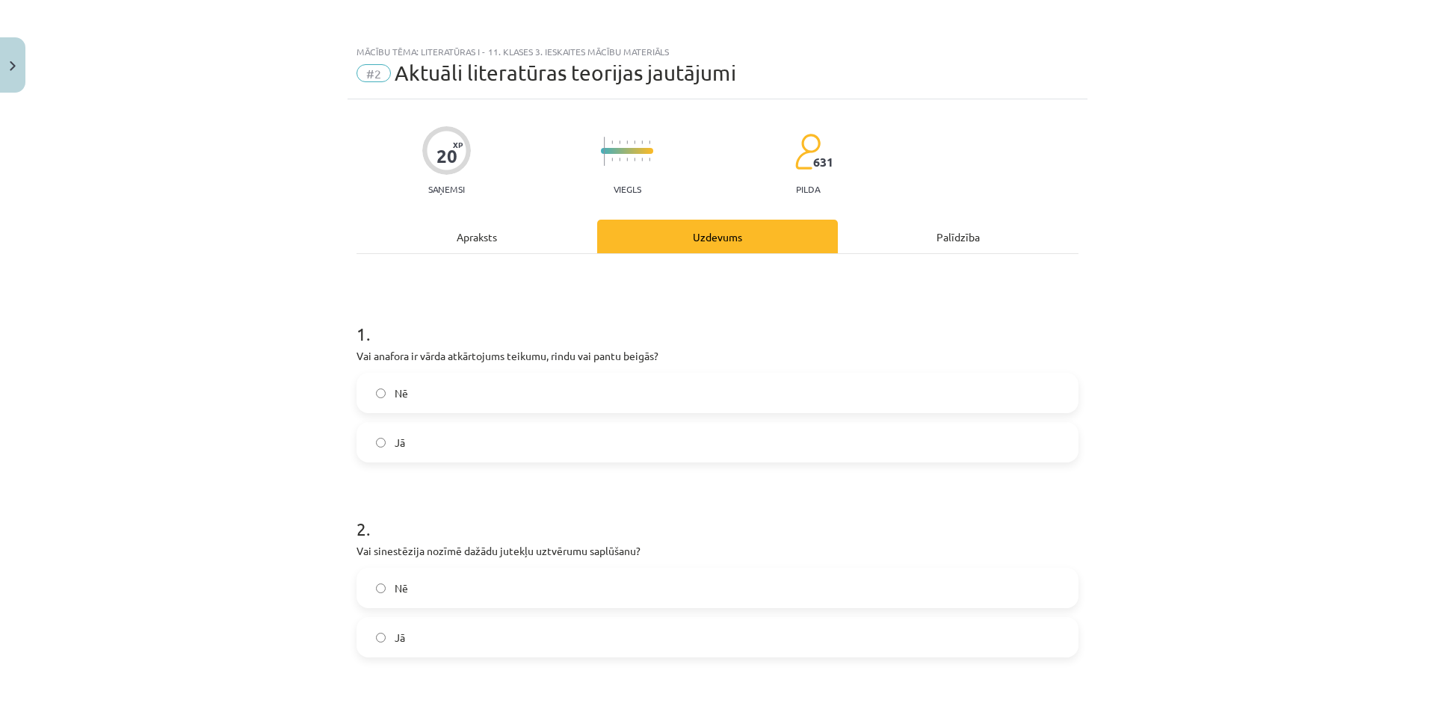
scroll to position [37, 0]
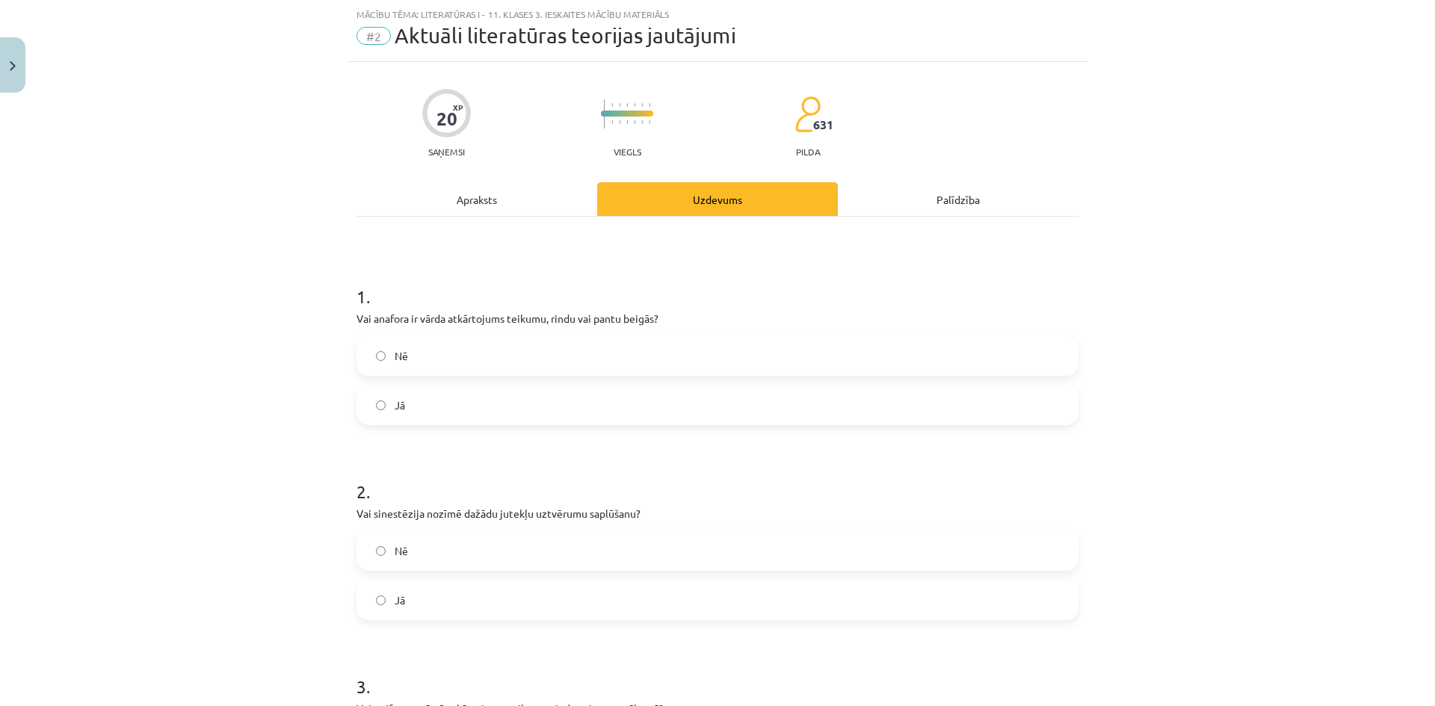
click at [470, 192] on div "Apraksts" at bounding box center [476, 199] width 241 height 34
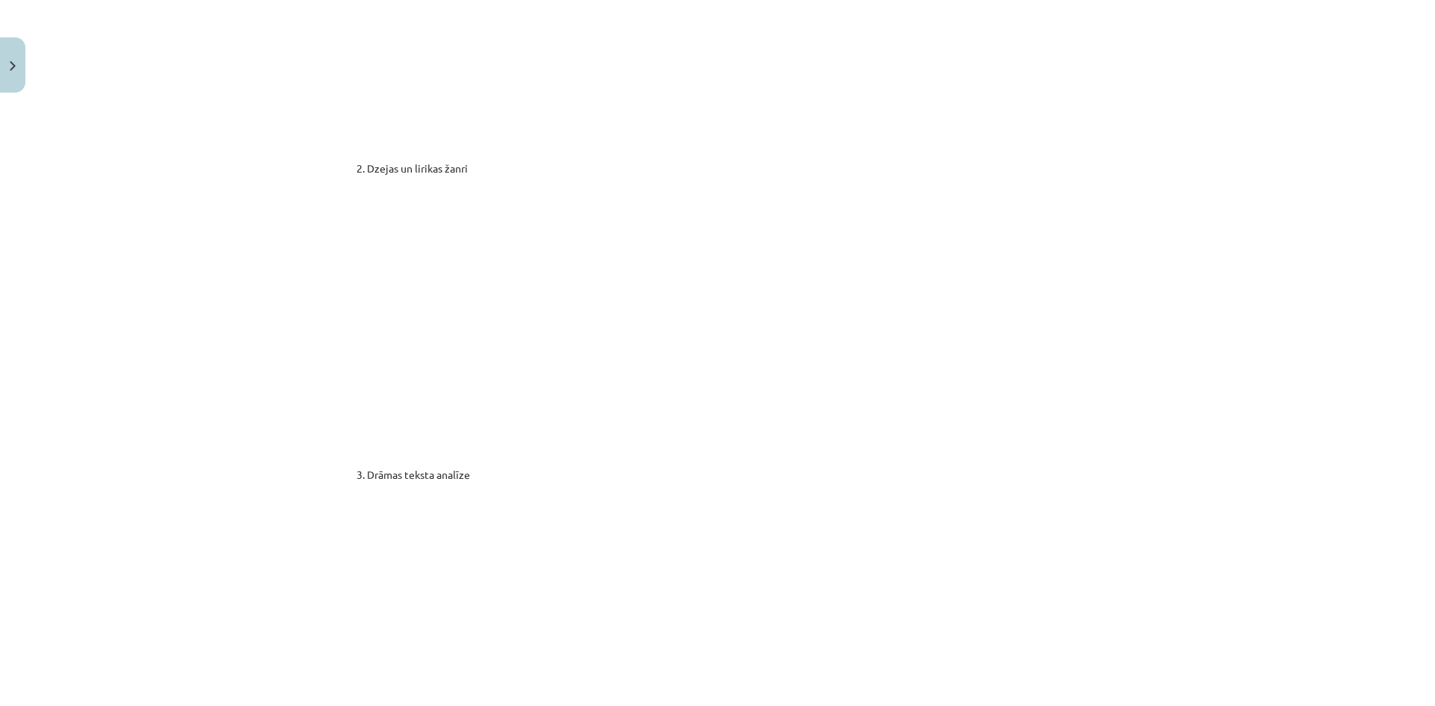
scroll to position [0, 0]
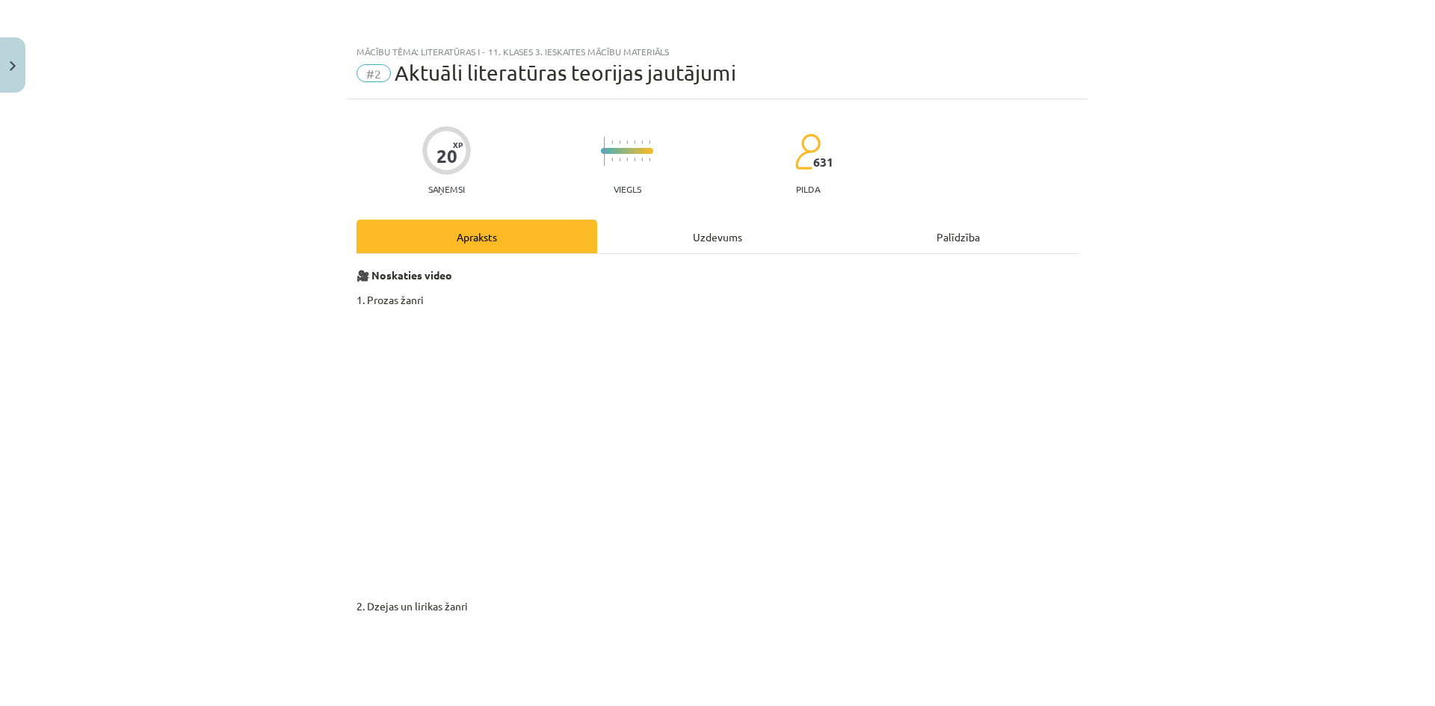
click at [659, 234] on div "Uzdevums" at bounding box center [717, 237] width 241 height 34
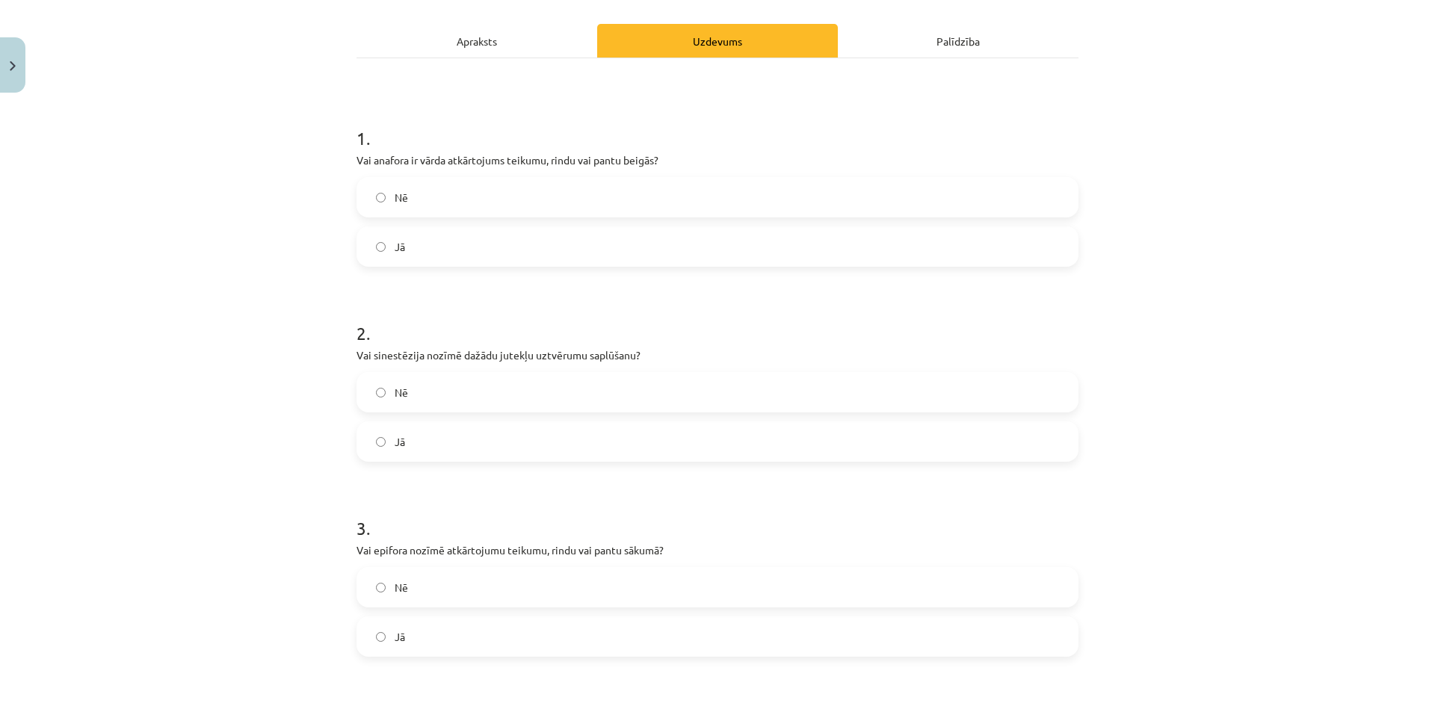
scroll to position [78, 0]
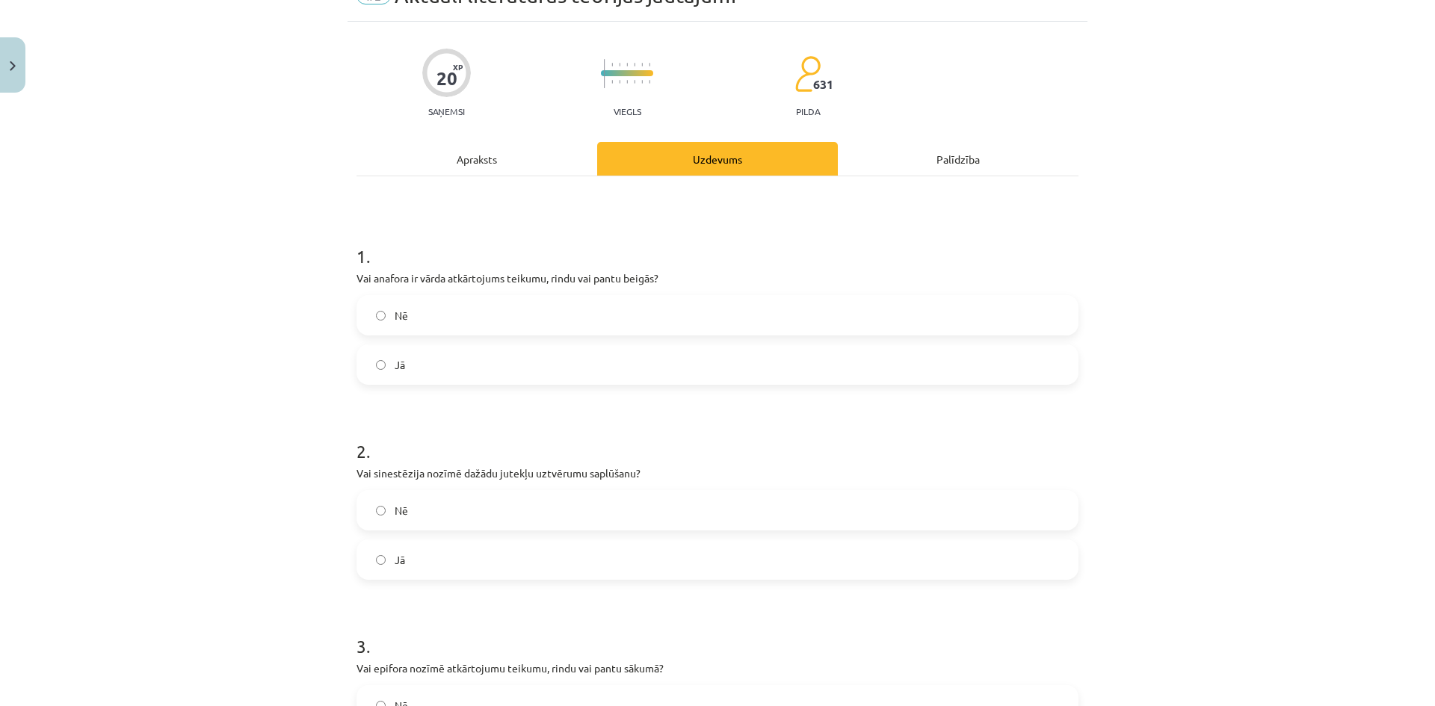
click at [474, 172] on div "Apraksts" at bounding box center [476, 159] width 241 height 34
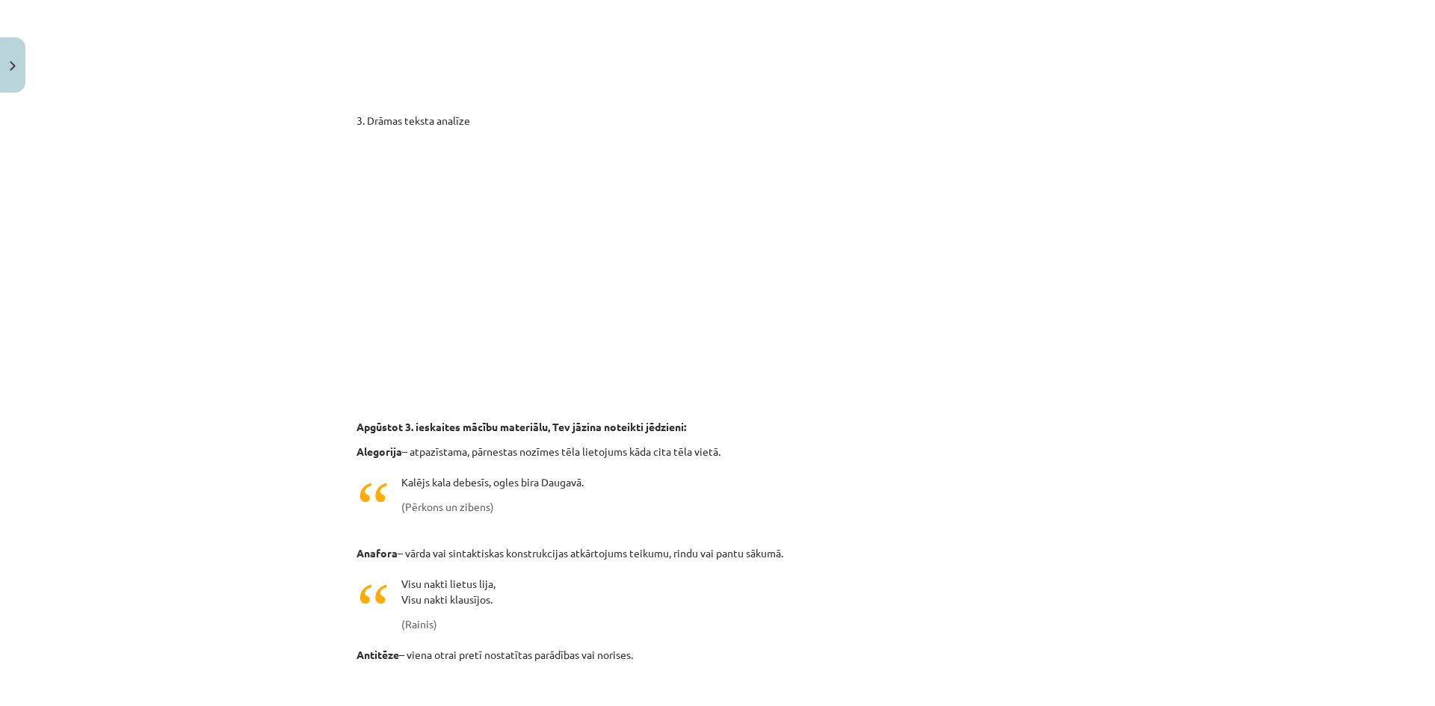
scroll to position [0, 0]
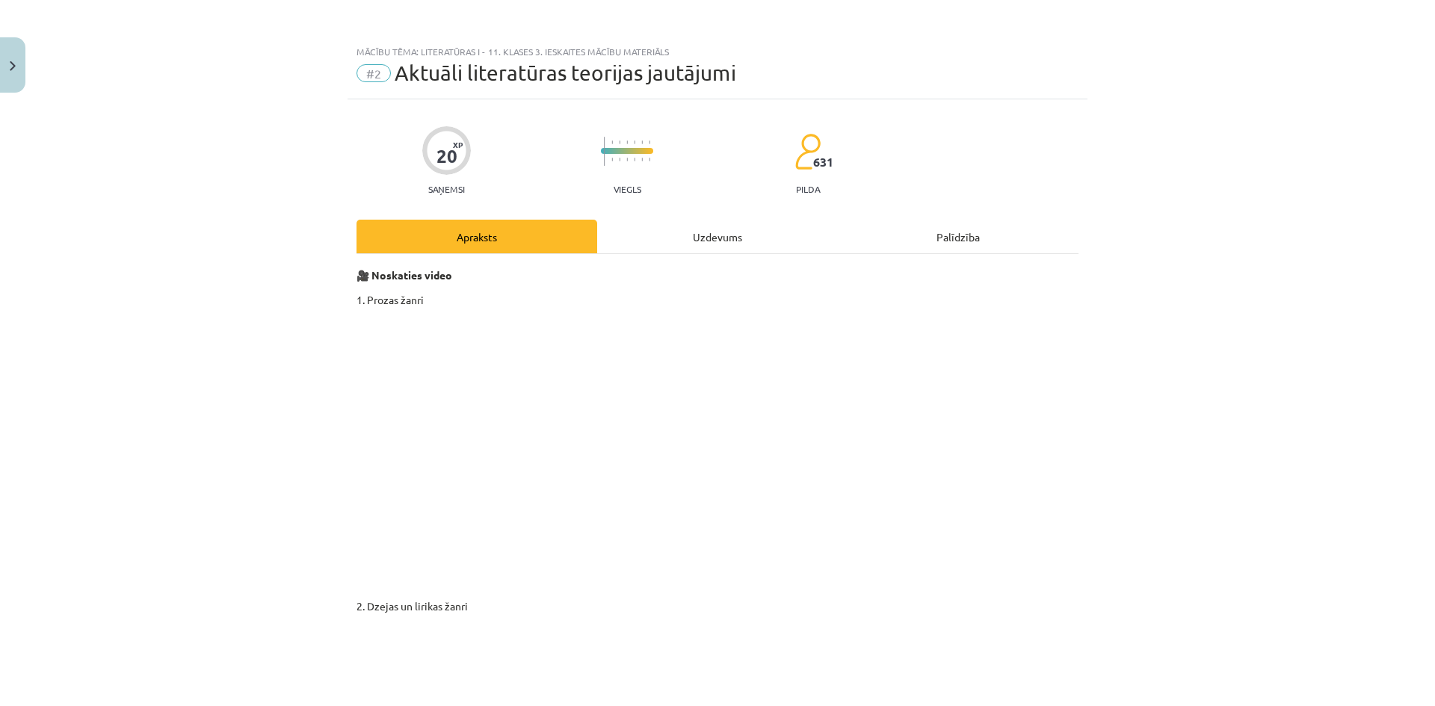
click at [722, 242] on div "Uzdevums" at bounding box center [717, 237] width 241 height 34
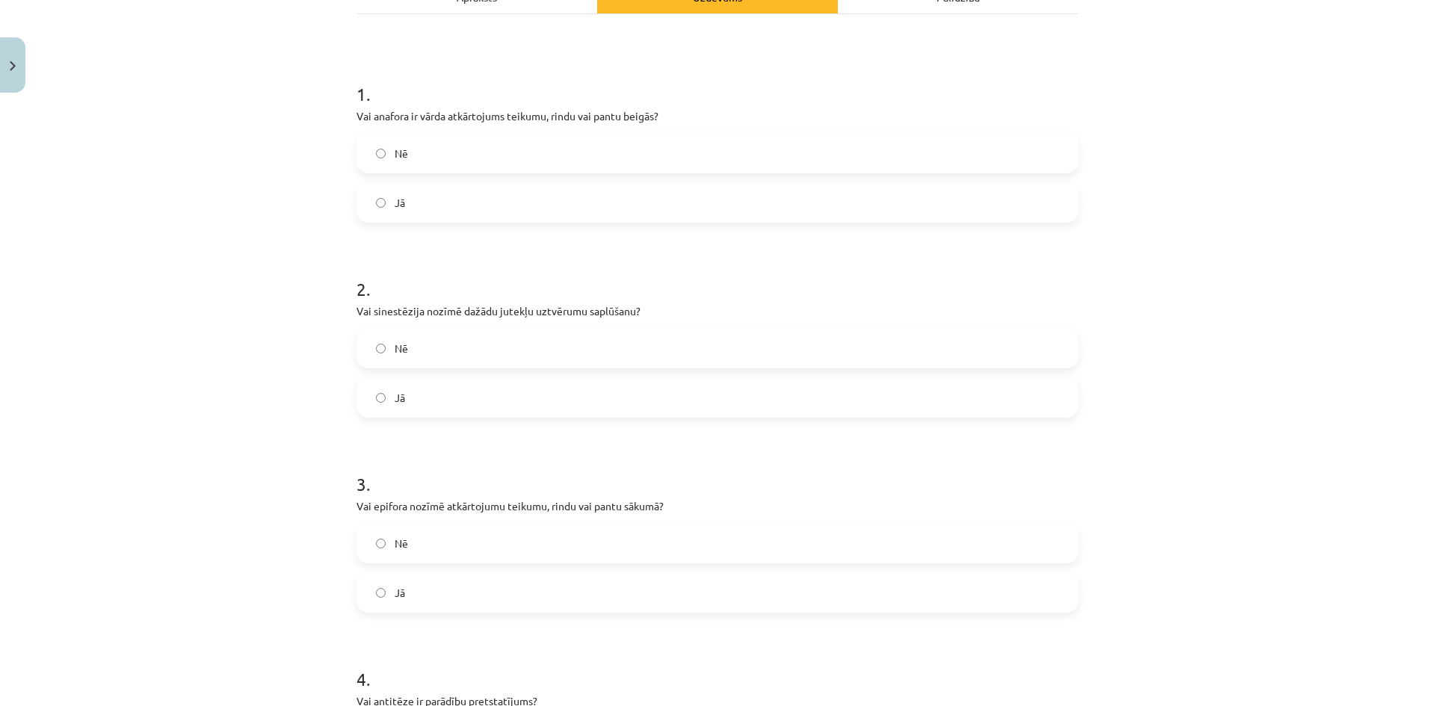
scroll to position [271, 0]
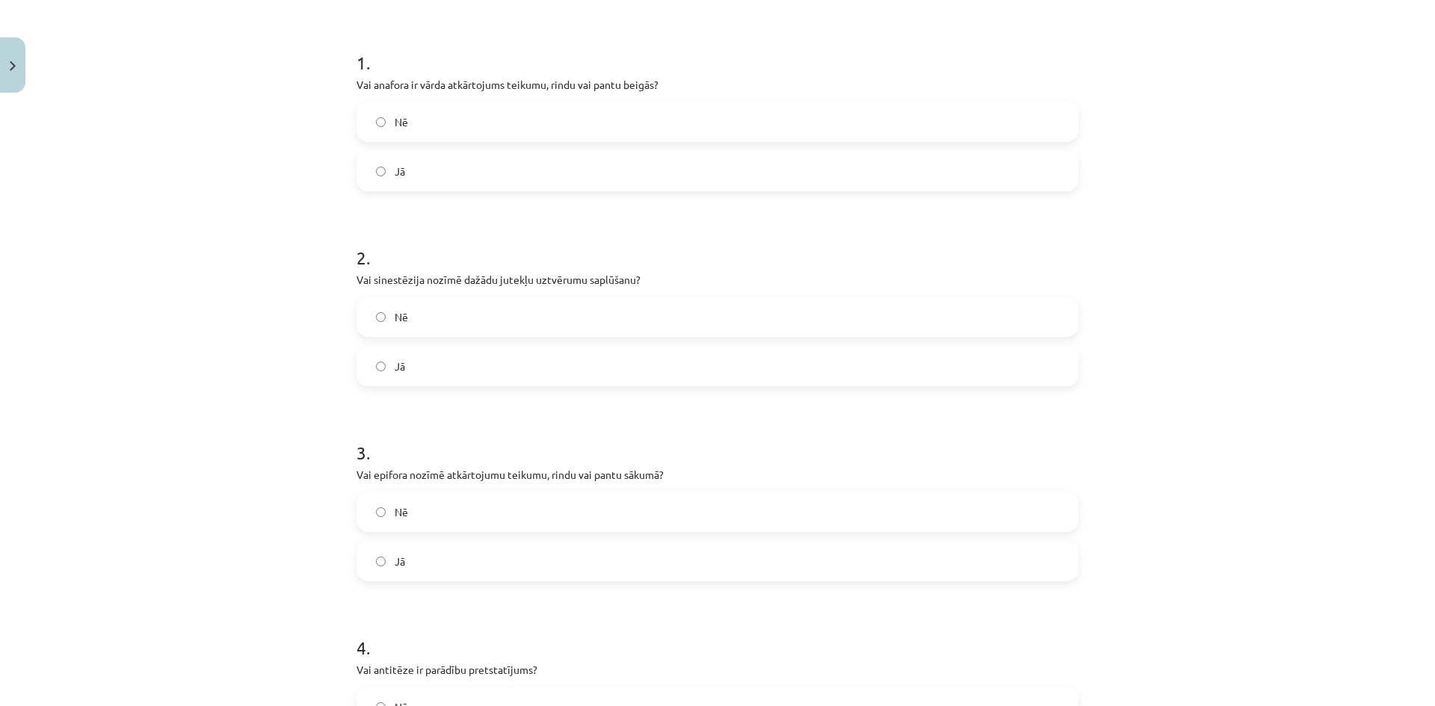
click at [374, 359] on label "Jā" at bounding box center [717, 365] width 719 height 37
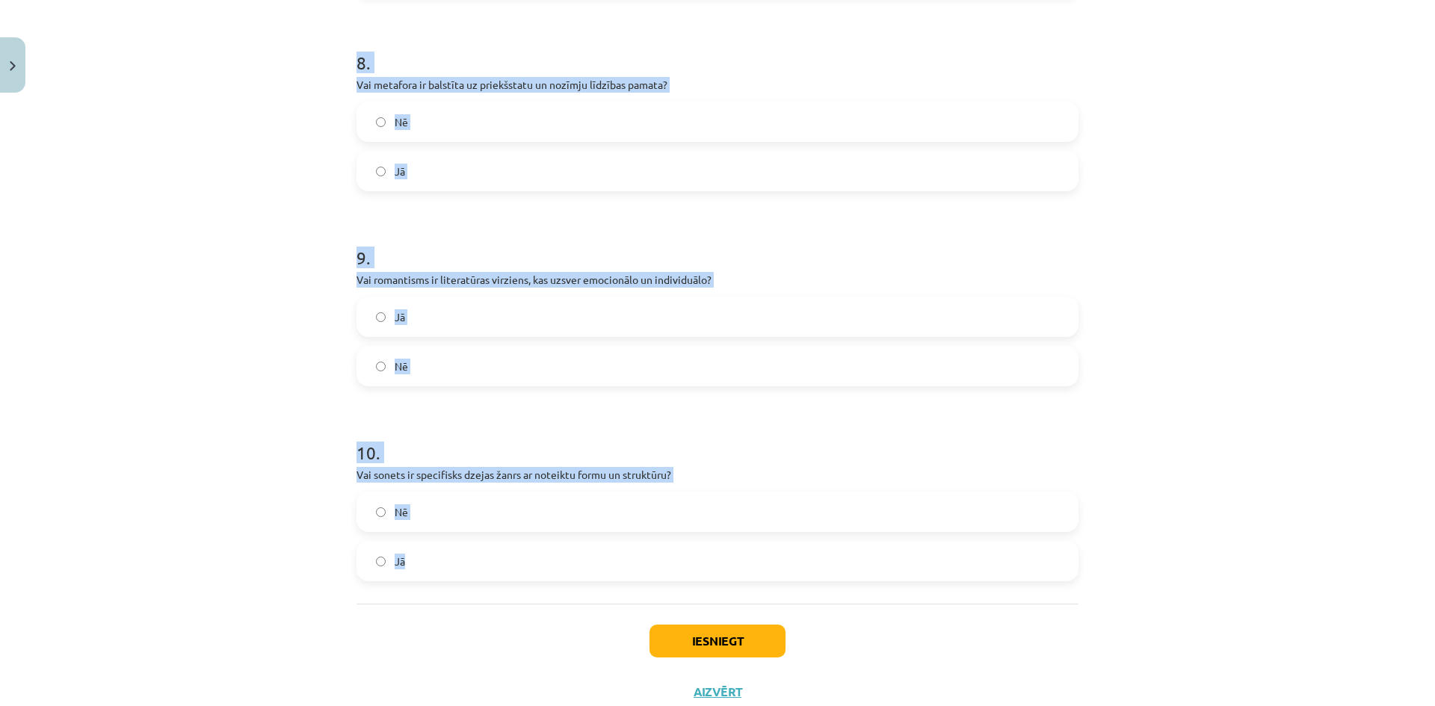
scroll to position [1685, 0]
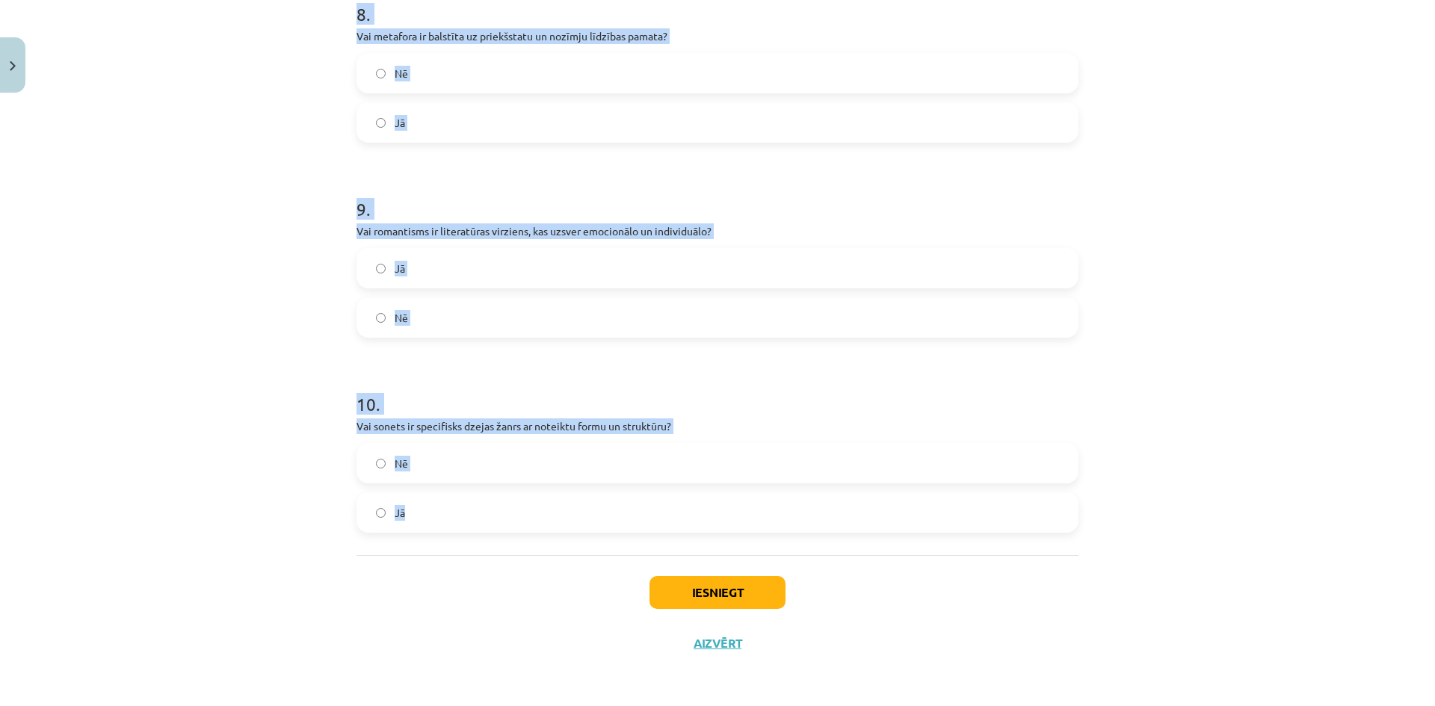
drag, startPoint x: 342, startPoint y: 132, endPoint x: 993, endPoint y: 494, distance: 744.6
copy form "1 . Vai anafora ir vārda atkārtojums teikumu, rindu vai pantu beigās? Nē Jā 2 .…"
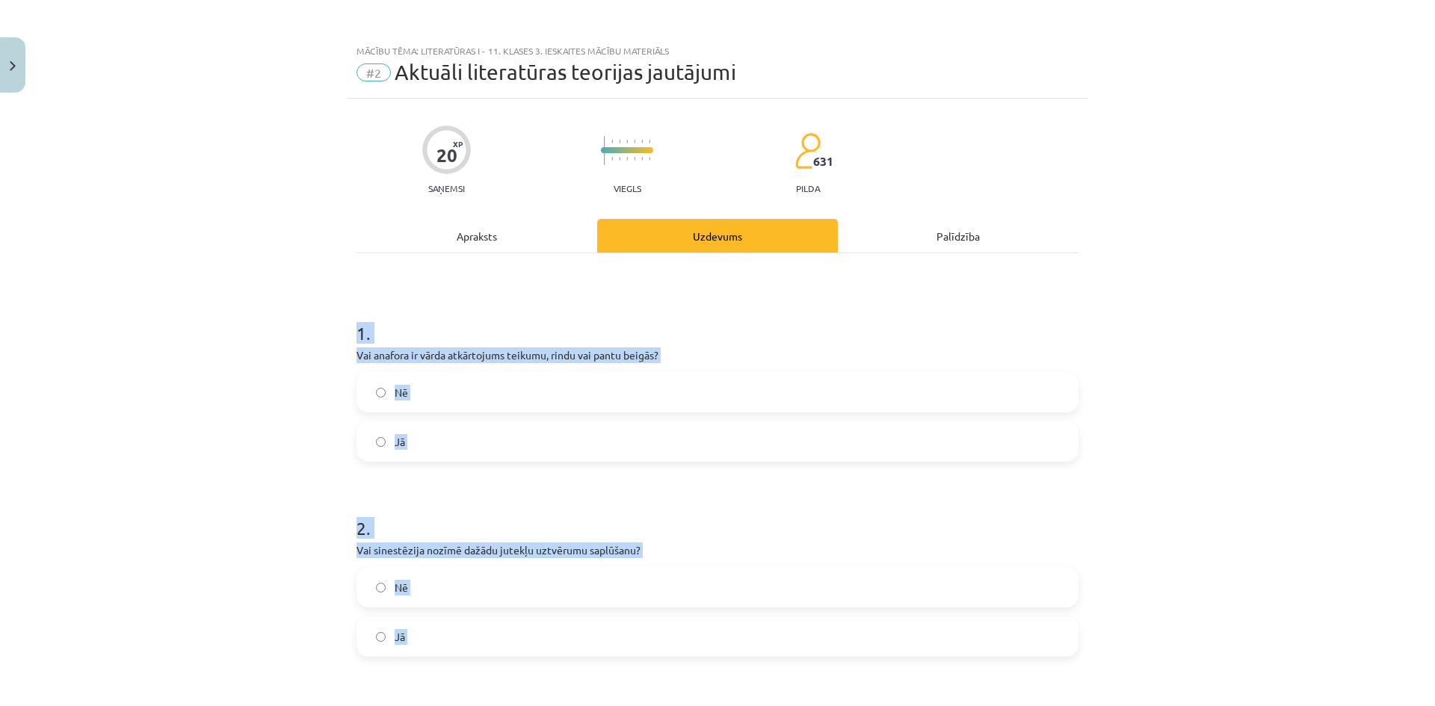
scroll to position [0, 0]
click at [304, 355] on div "Mācību tēma: Literatūras i - 11. klases 3. ieskaites mācību materiāls #2 Aktuāl…" at bounding box center [717, 353] width 1435 height 706
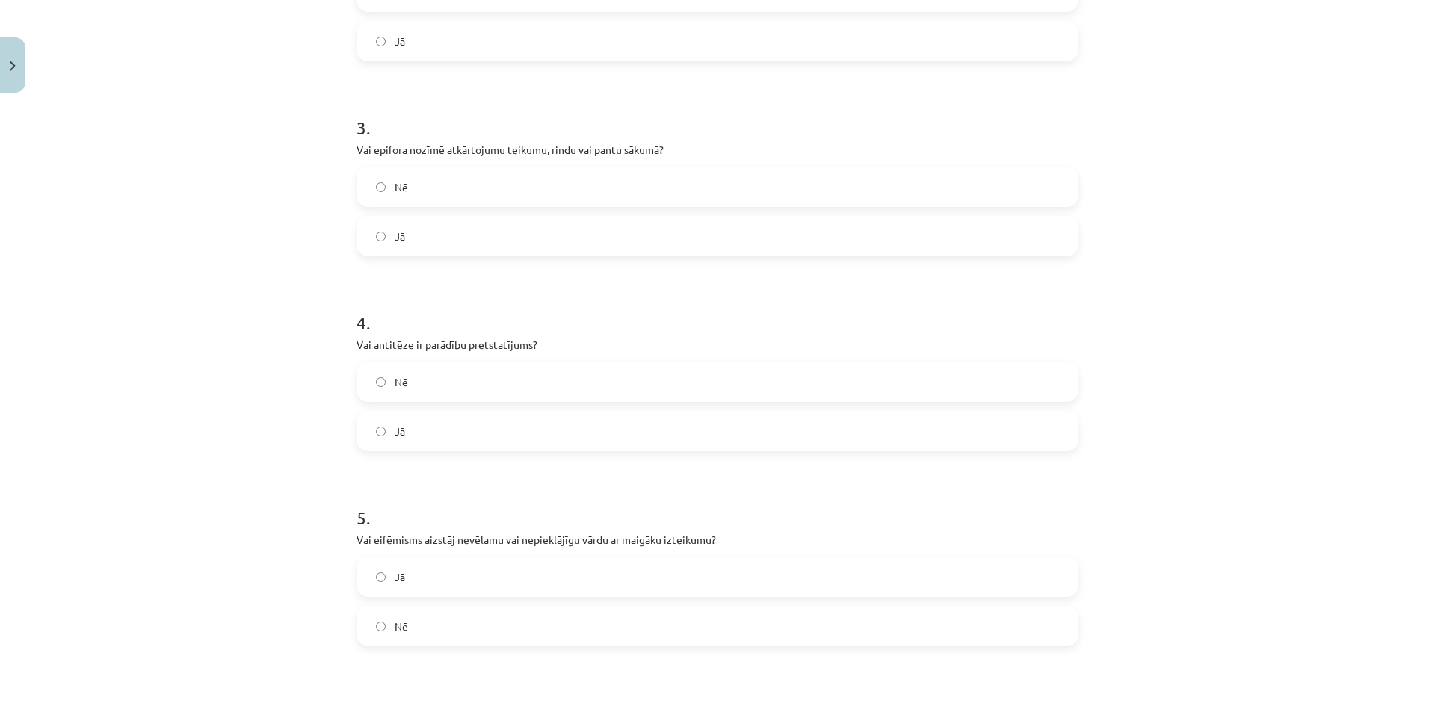
scroll to position [598, 0]
click at [430, 187] on label "Nē" at bounding box center [717, 185] width 719 height 37
click at [424, 427] on label "Jā" at bounding box center [717, 429] width 719 height 37
click at [427, 571] on label "Jā" at bounding box center [717, 575] width 719 height 37
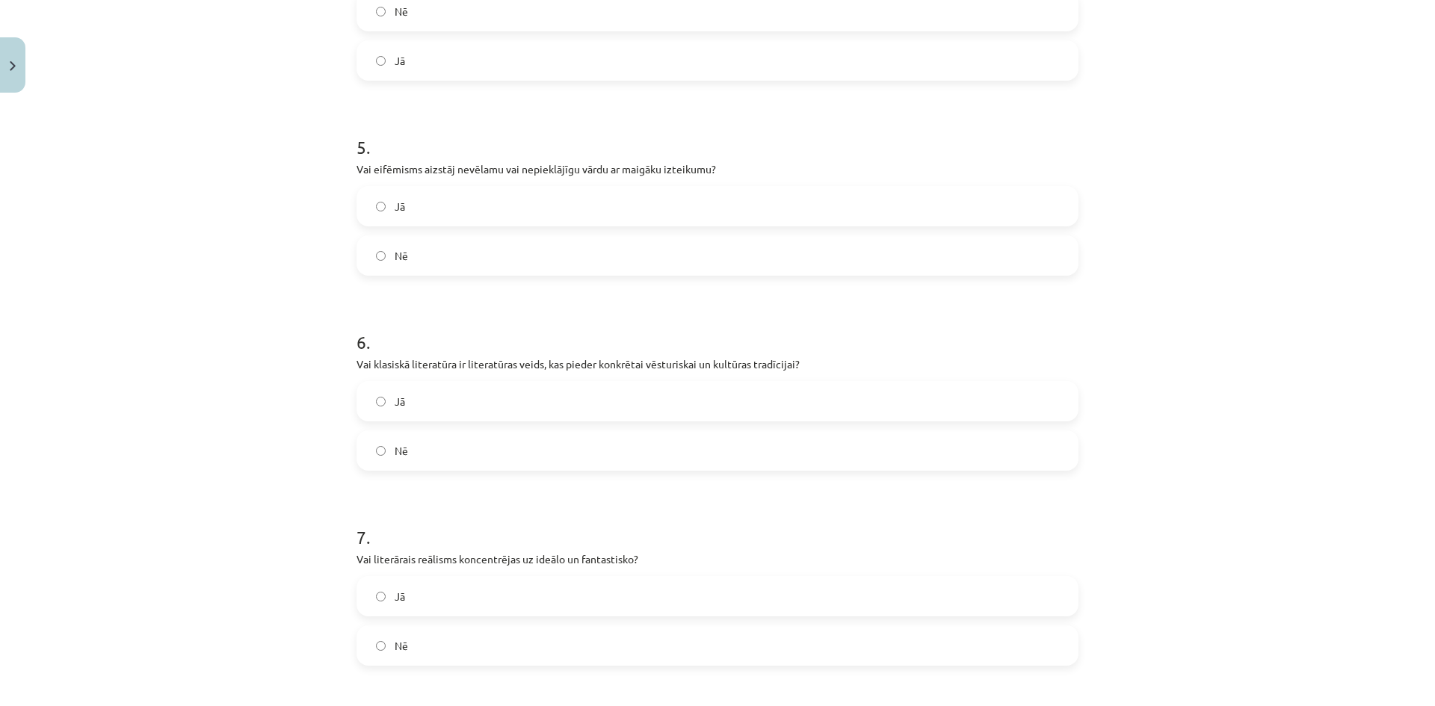
scroll to position [971, 0]
click at [413, 404] on label "Jā" at bounding box center [717, 396] width 719 height 37
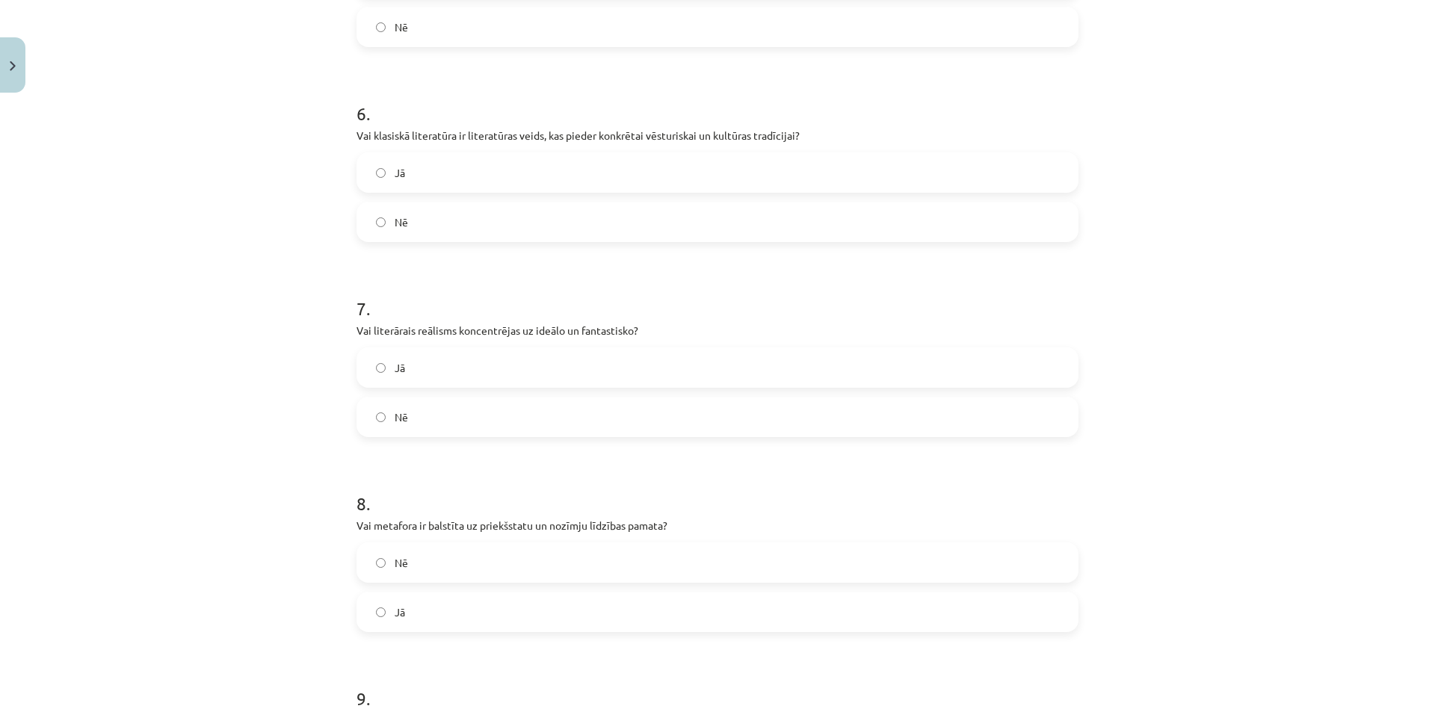
click at [427, 417] on label "Nē" at bounding box center [717, 416] width 719 height 37
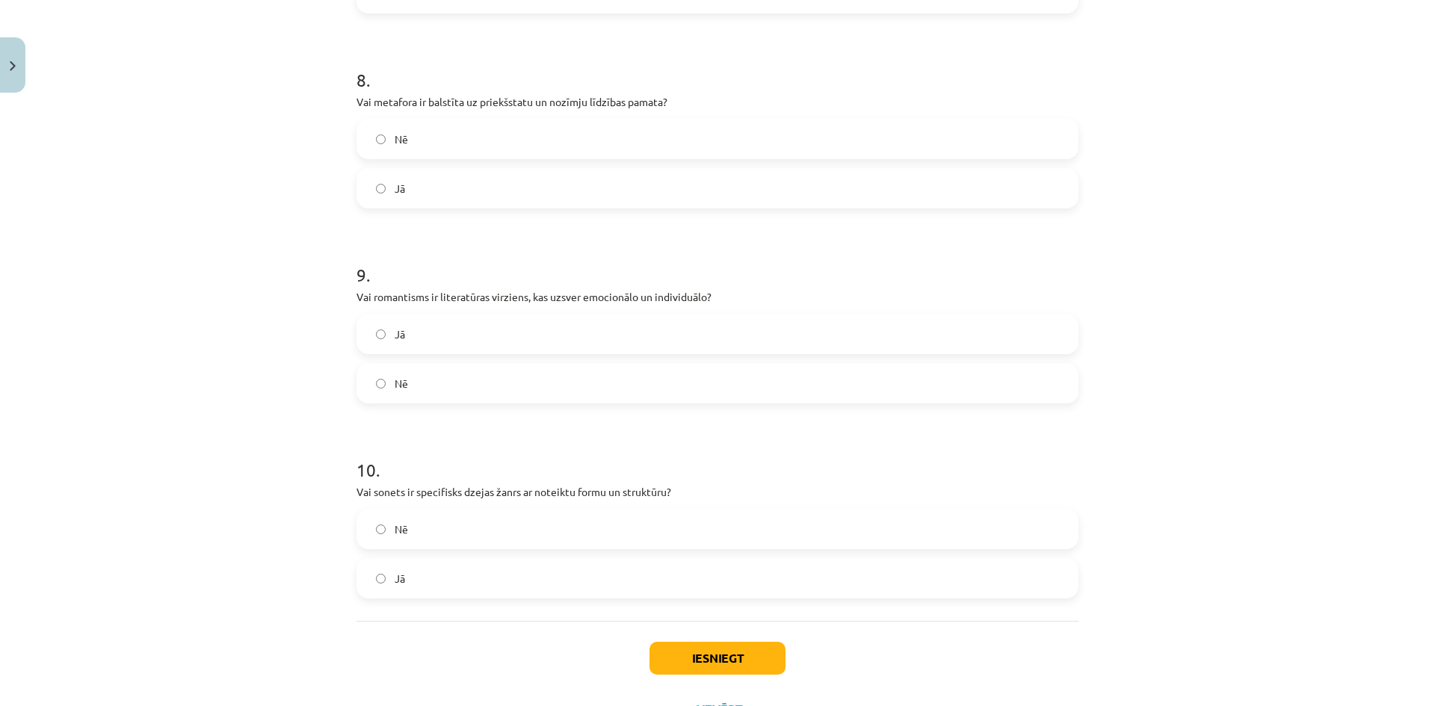
scroll to position [1644, 0]
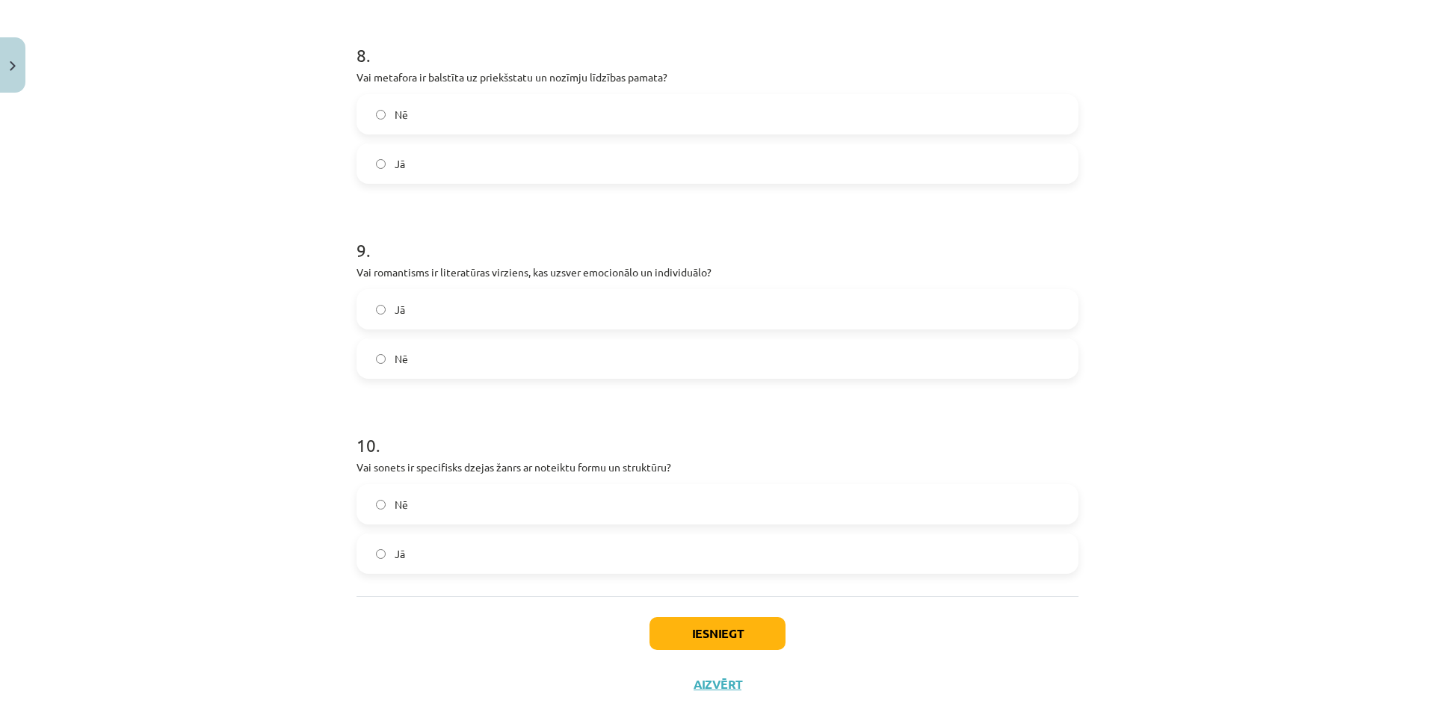
click at [389, 179] on label "Jā" at bounding box center [717, 163] width 719 height 37
click at [419, 306] on label "Jā" at bounding box center [717, 309] width 719 height 37
click at [426, 522] on label "Nē" at bounding box center [717, 504] width 719 height 37
click at [424, 555] on label "Jā" at bounding box center [717, 553] width 719 height 37
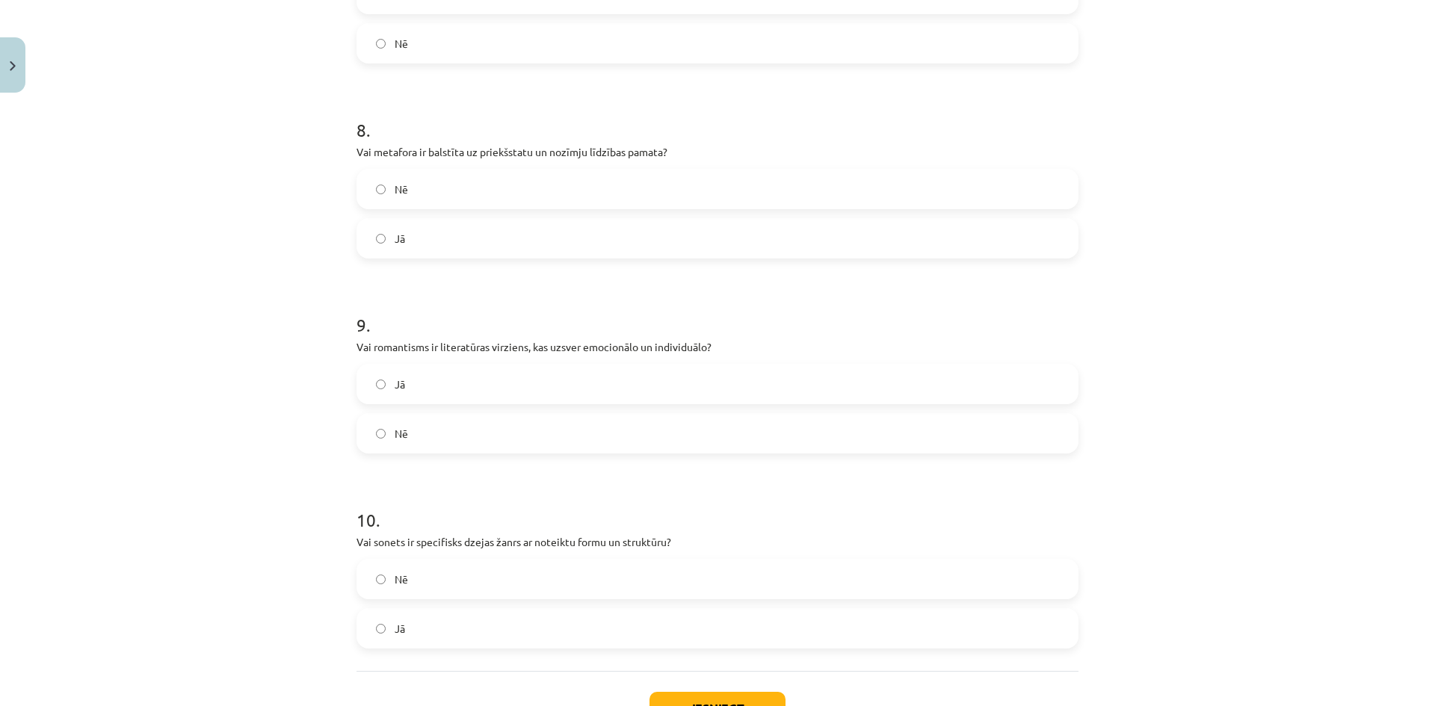
scroll to position [1685, 0]
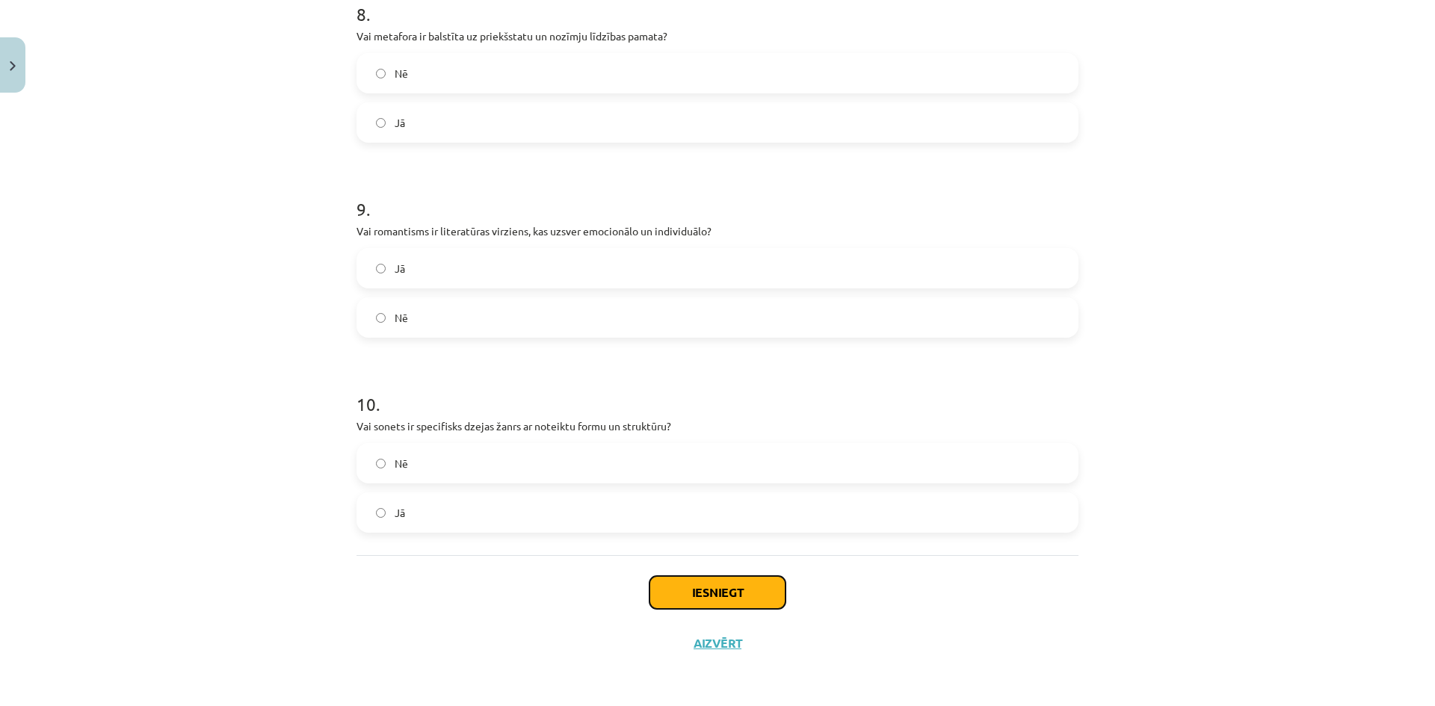
click at [666, 588] on button "Iesniegt" at bounding box center [717, 592] width 136 height 33
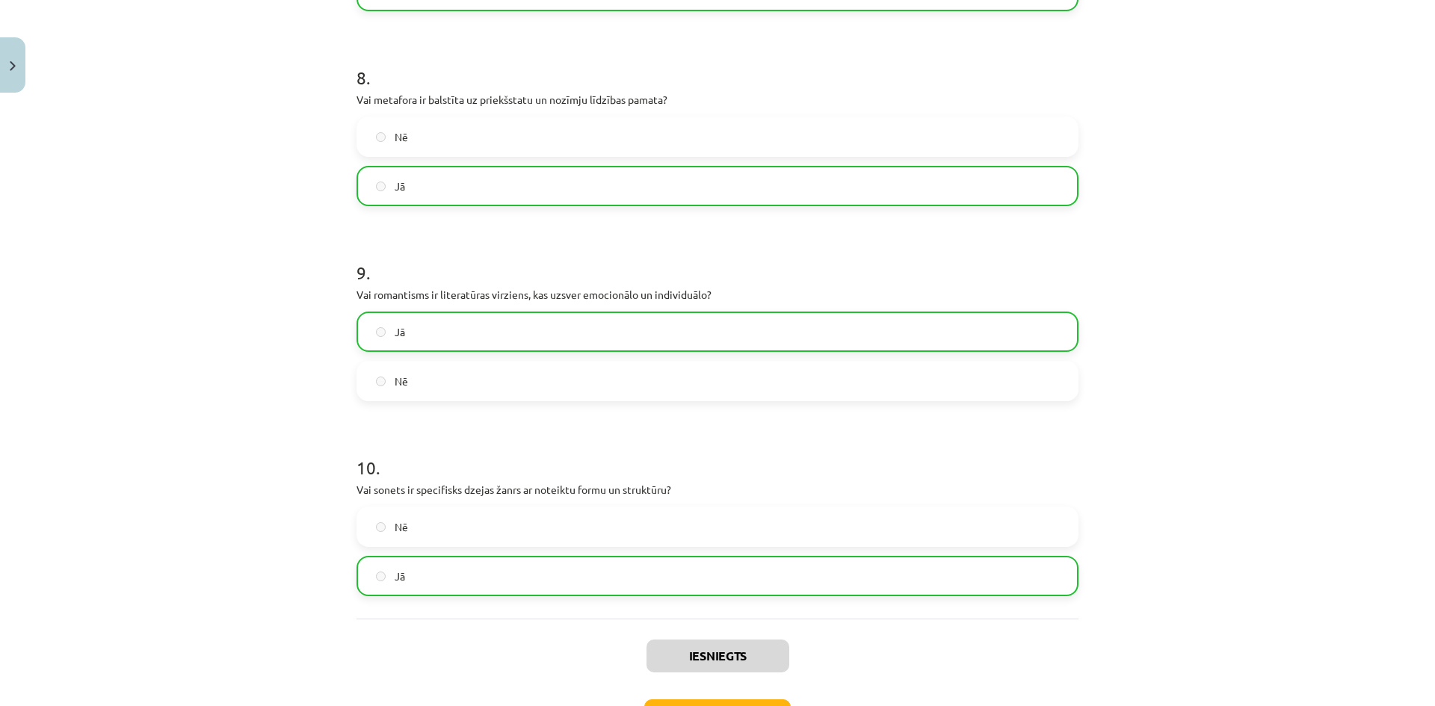
scroll to position [1733, 0]
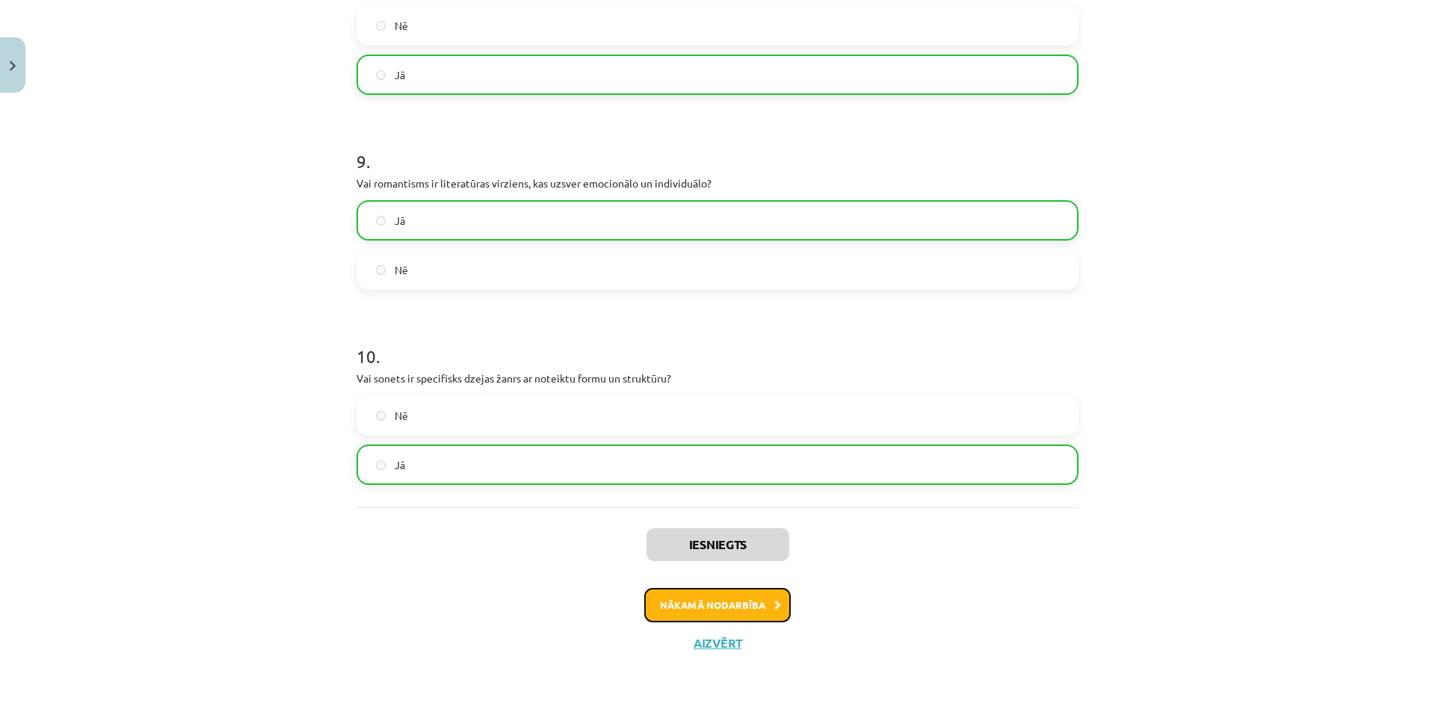
click at [675, 615] on button "Nākamā nodarbība" at bounding box center [717, 605] width 146 height 34
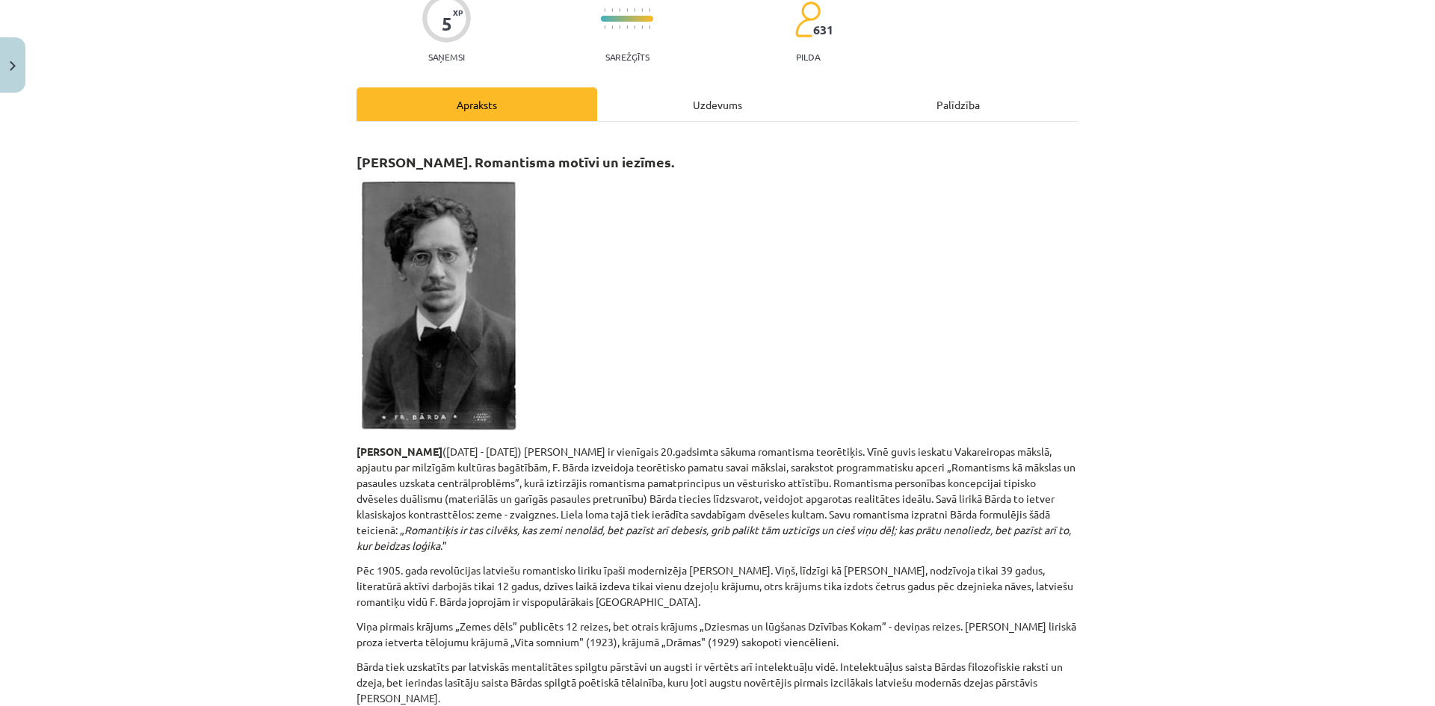
scroll to position [0, 0]
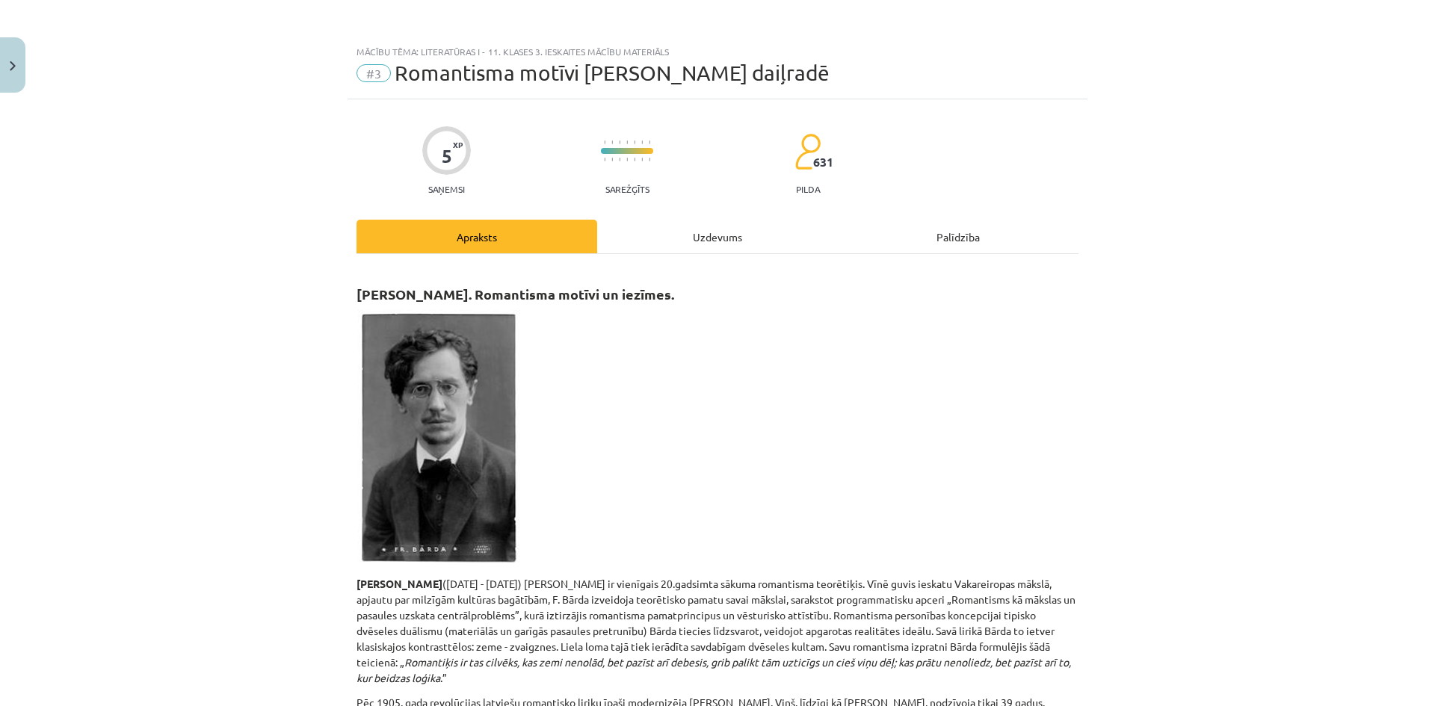
click at [678, 229] on div "Uzdevums" at bounding box center [717, 237] width 241 height 34
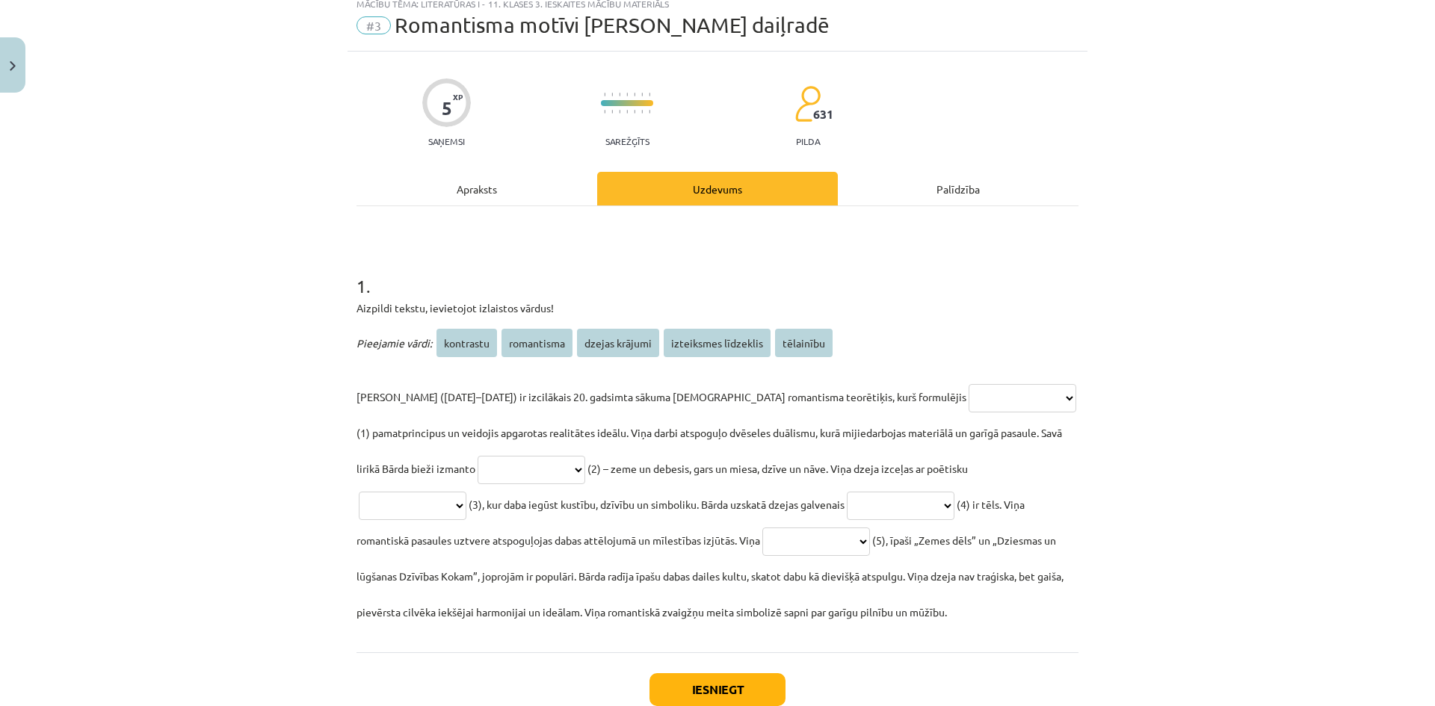
scroll to position [75, 0]
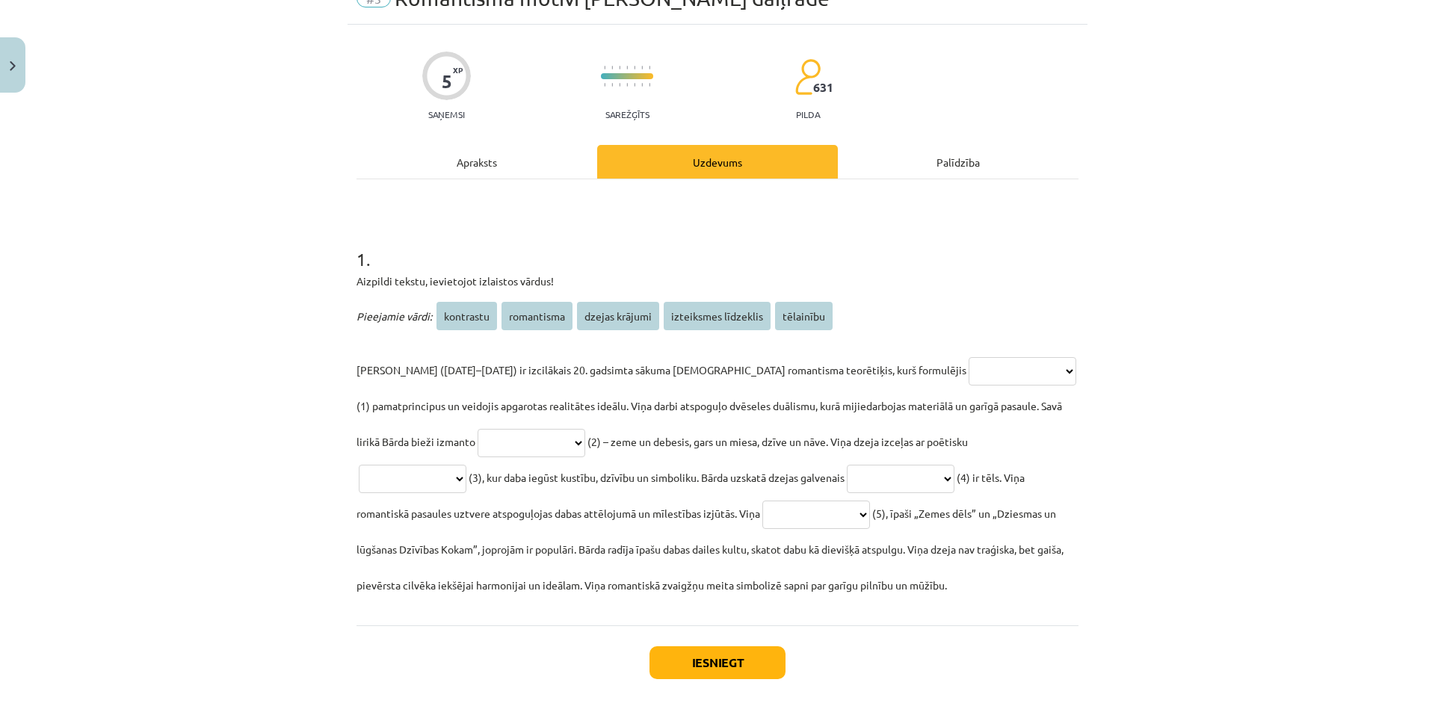
click at [469, 155] on div "Apraksts" at bounding box center [476, 162] width 241 height 34
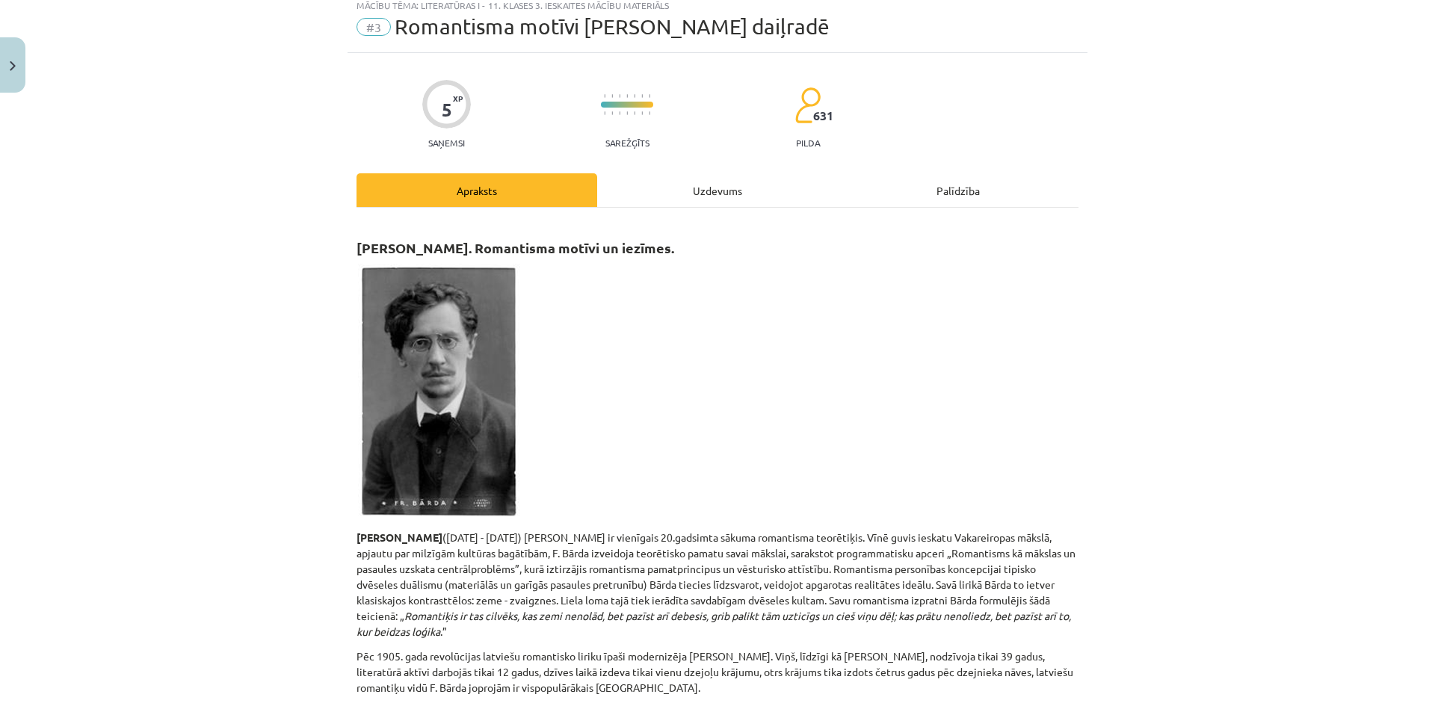
scroll to position [0, 0]
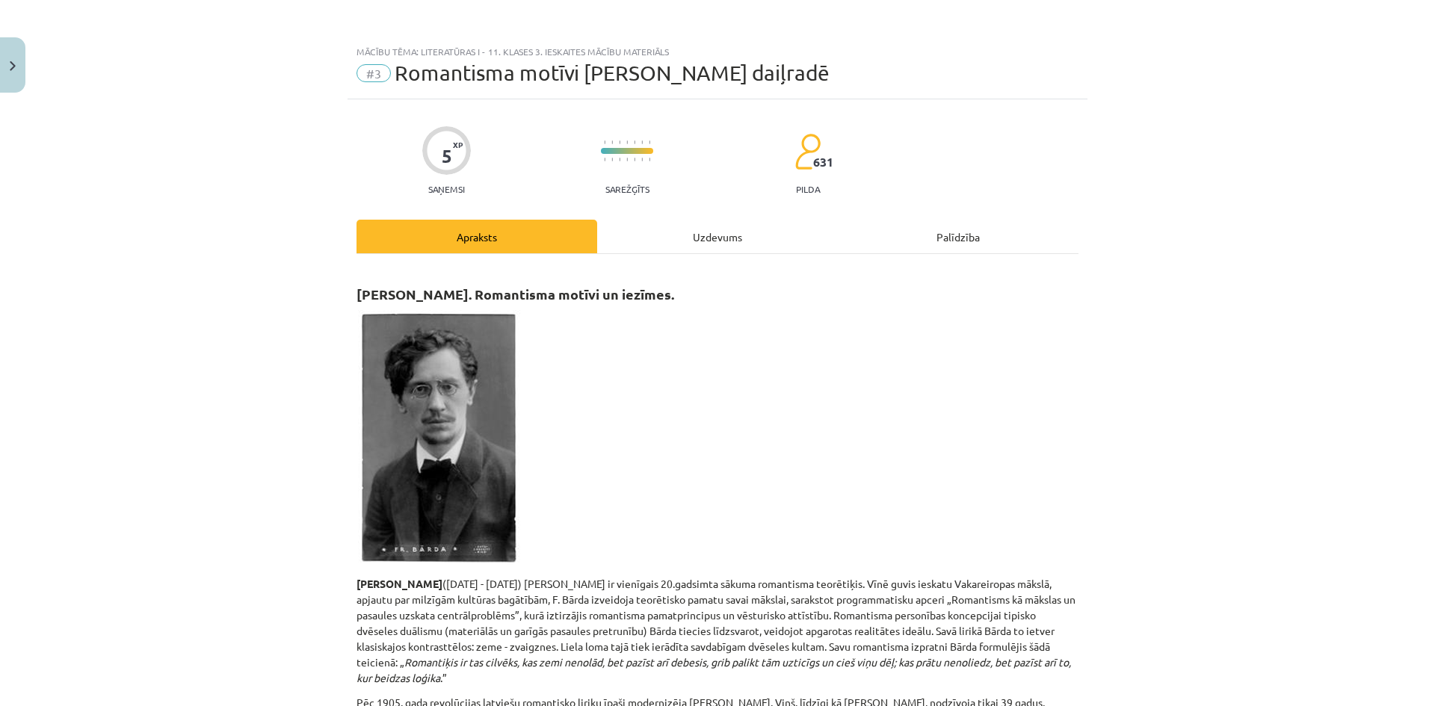
click at [708, 235] on div "Uzdevums" at bounding box center [717, 237] width 241 height 34
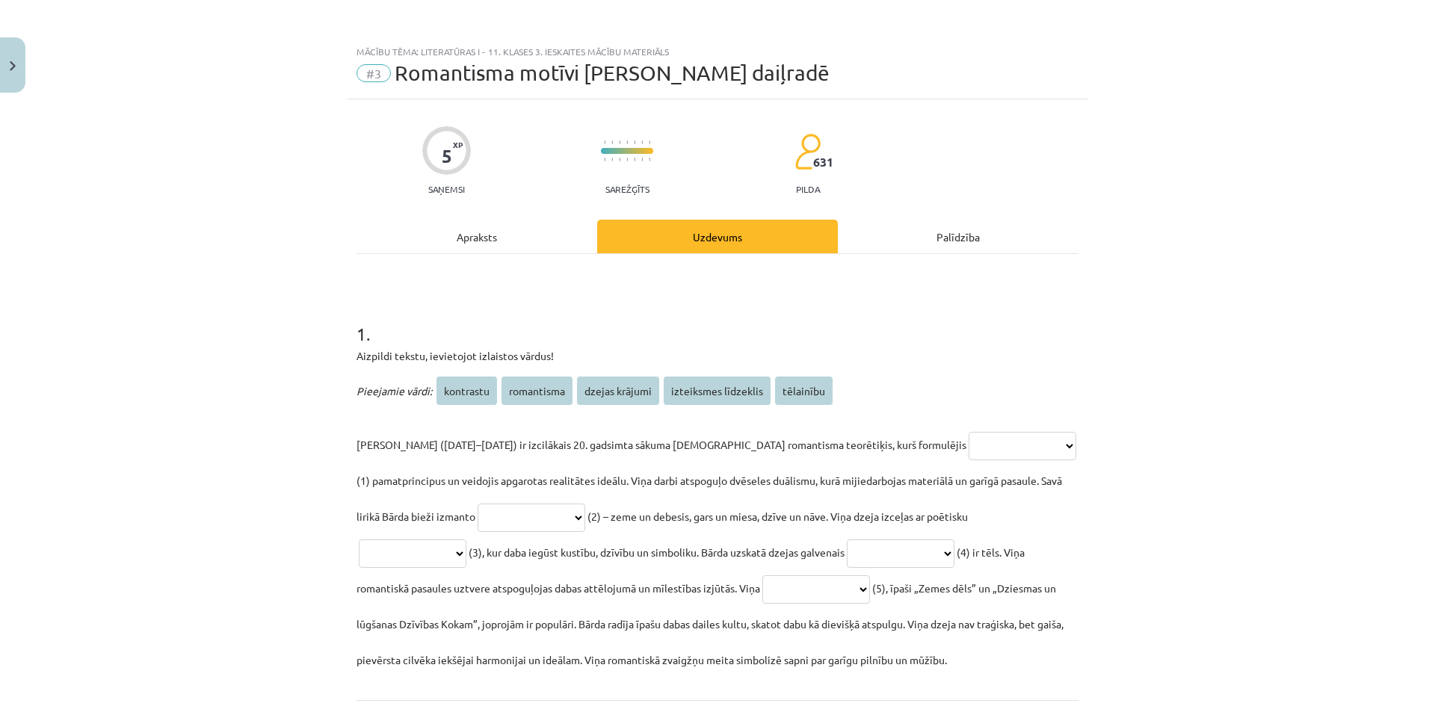
scroll to position [37, 0]
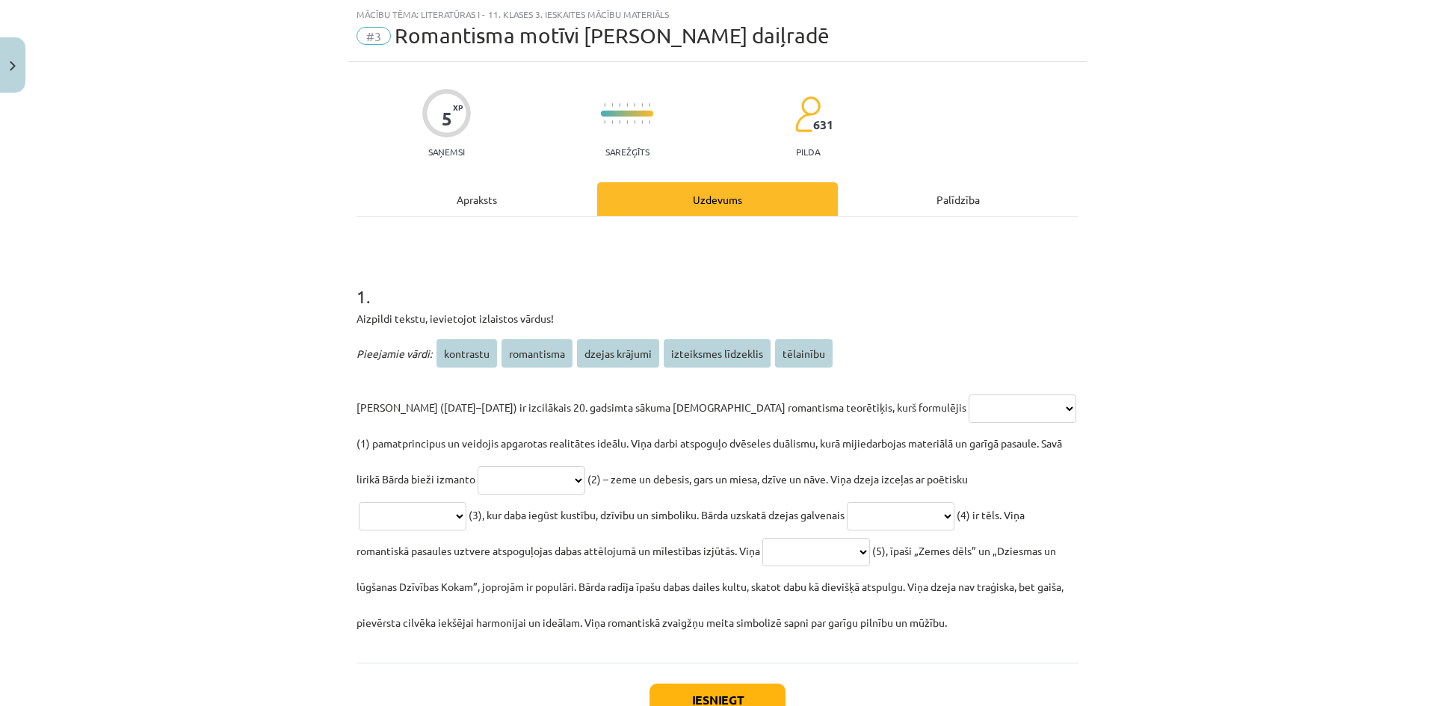
drag, startPoint x: 297, startPoint y: 275, endPoint x: 1090, endPoint y: 617, distance: 862.9
click at [1090, 617] on div "**********" at bounding box center [717, 353] width 1435 height 706
copy div "**********"
click at [1264, 268] on div "**********" at bounding box center [717, 353] width 1435 height 706
click at [1158, 271] on div "**********" at bounding box center [717, 353] width 1435 height 706
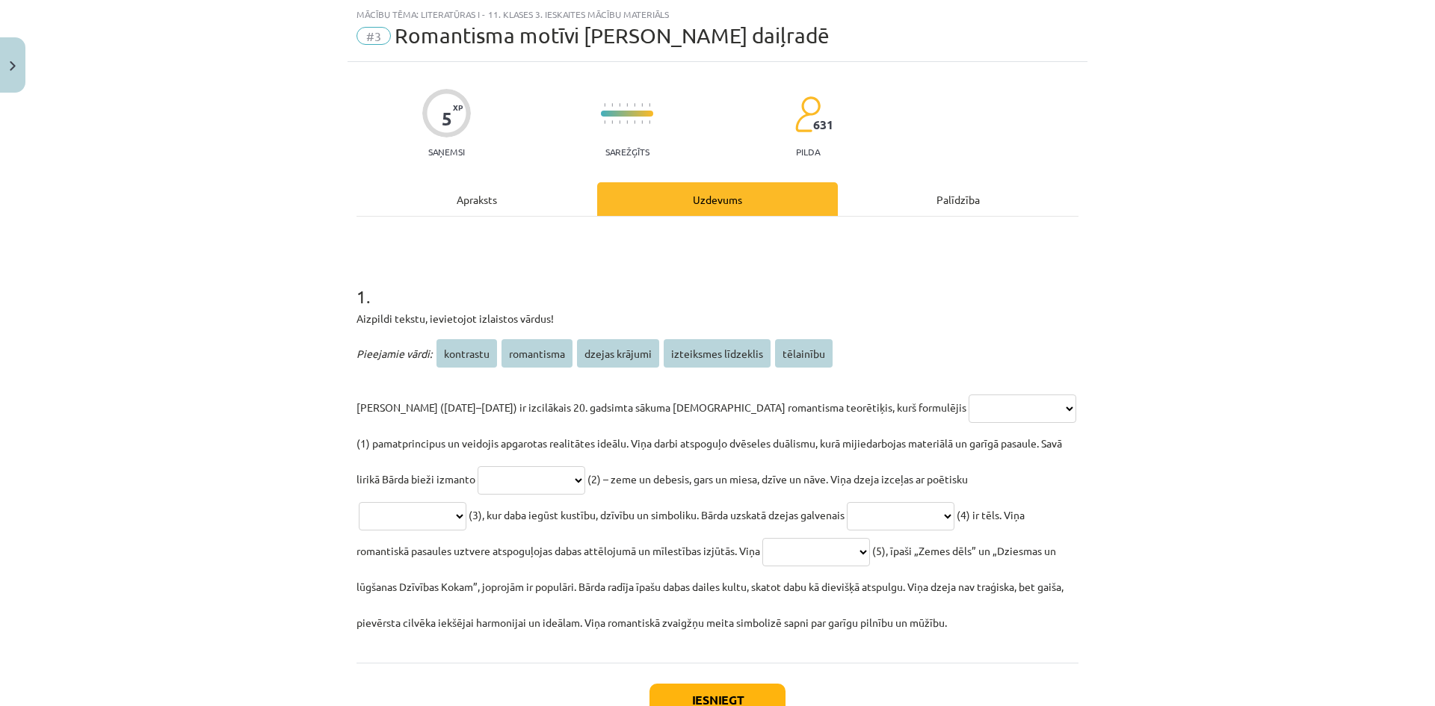
click at [969, 395] on select "**********" at bounding box center [1023, 409] width 108 height 28
select select "**********"
click at [969, 395] on select "**********" at bounding box center [1023, 409] width 108 height 28
click at [478, 485] on select "**********" at bounding box center [532, 480] width 108 height 28
select select "*********"
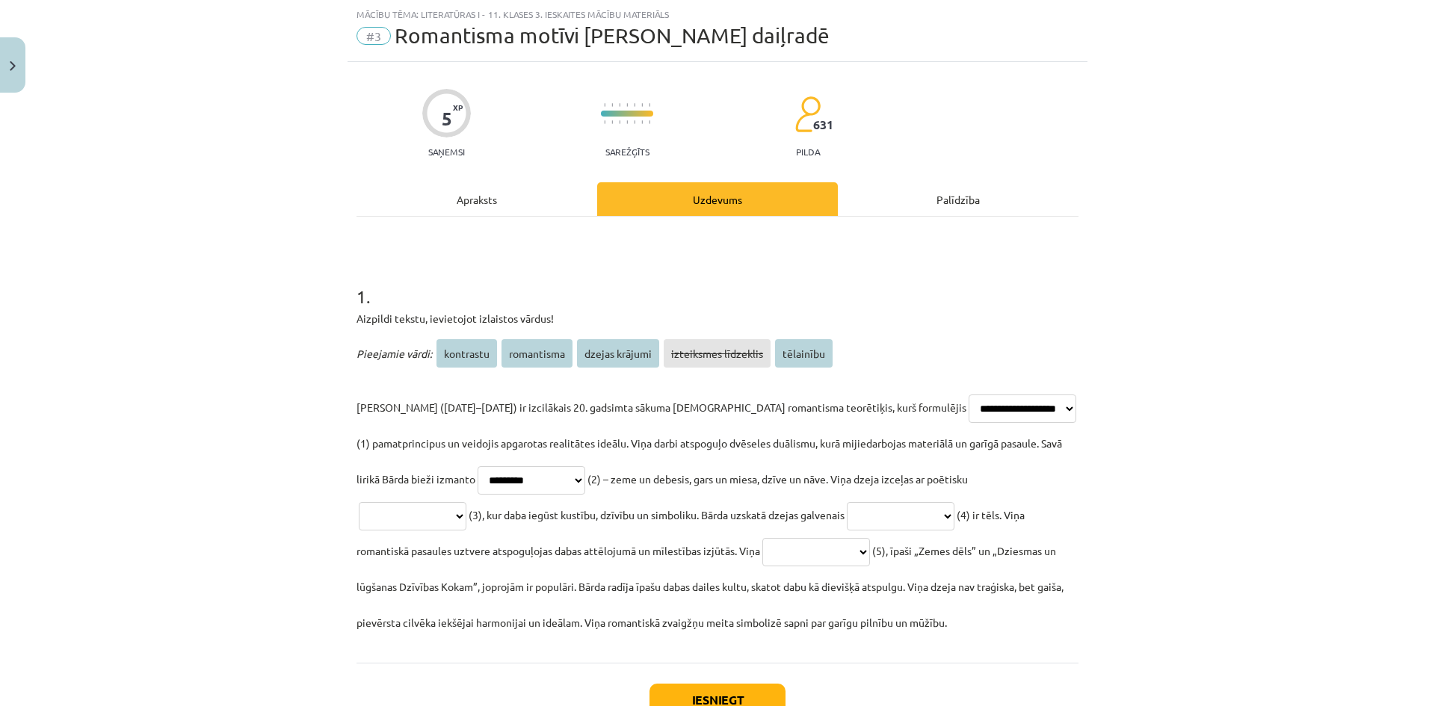
click at [478, 466] on select "**********" at bounding box center [532, 480] width 108 height 28
click at [466, 502] on select "**********" at bounding box center [413, 516] width 108 height 28
select select "*********"
click at [466, 502] on select "**********" at bounding box center [413, 516] width 108 height 28
click at [847, 509] on select "**********" at bounding box center [901, 516] width 108 height 28
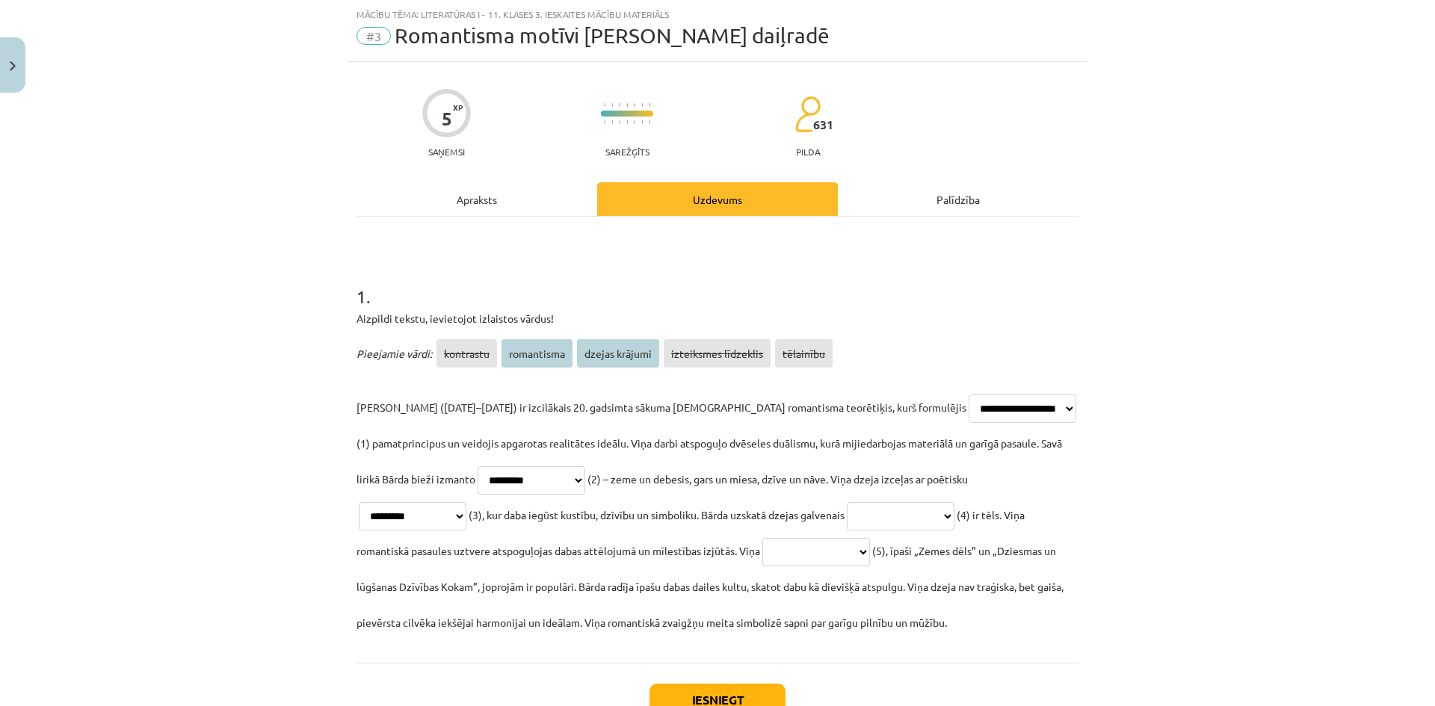
select select "**********"
click at [847, 502] on select "**********" at bounding box center [901, 516] width 108 height 28
click at [762, 553] on select "**********" at bounding box center [816, 552] width 108 height 28
select select "**********"
click at [762, 538] on select "**********" at bounding box center [816, 552] width 108 height 28
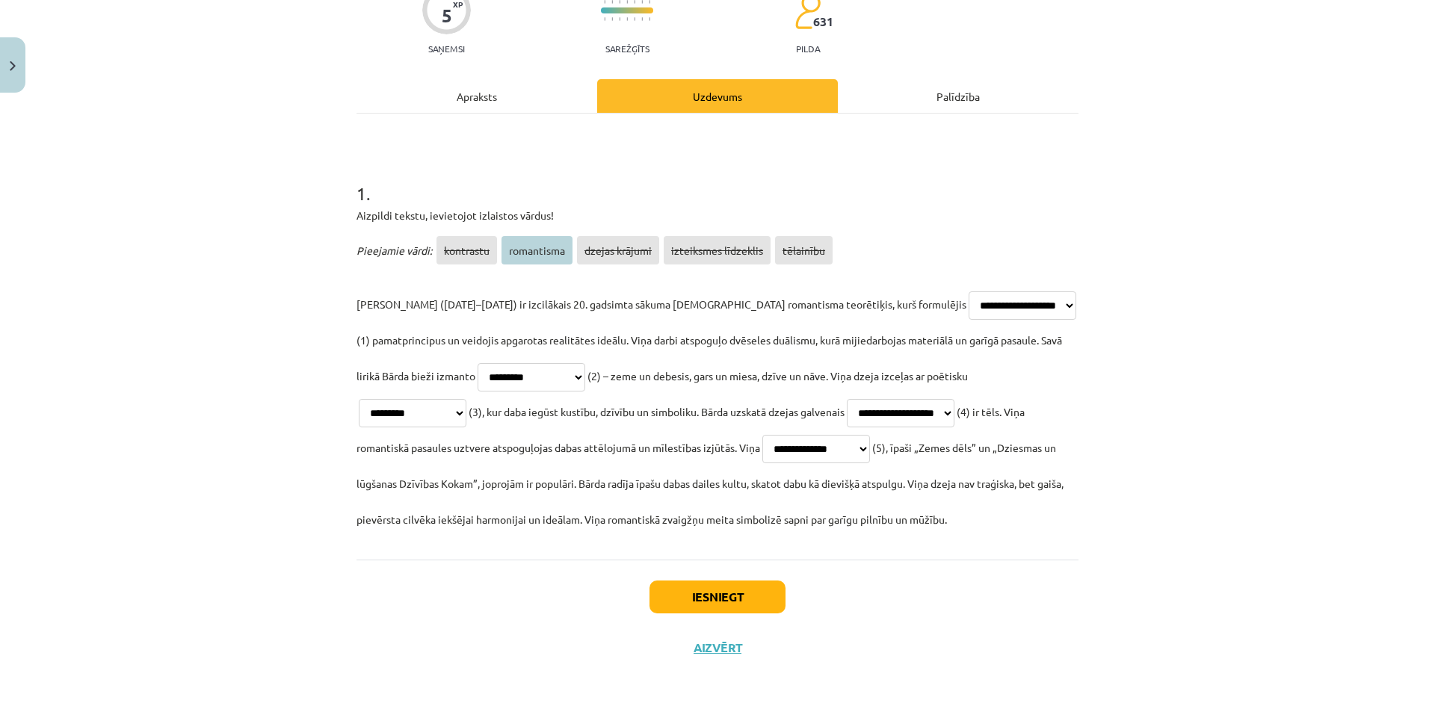
scroll to position [145, 0]
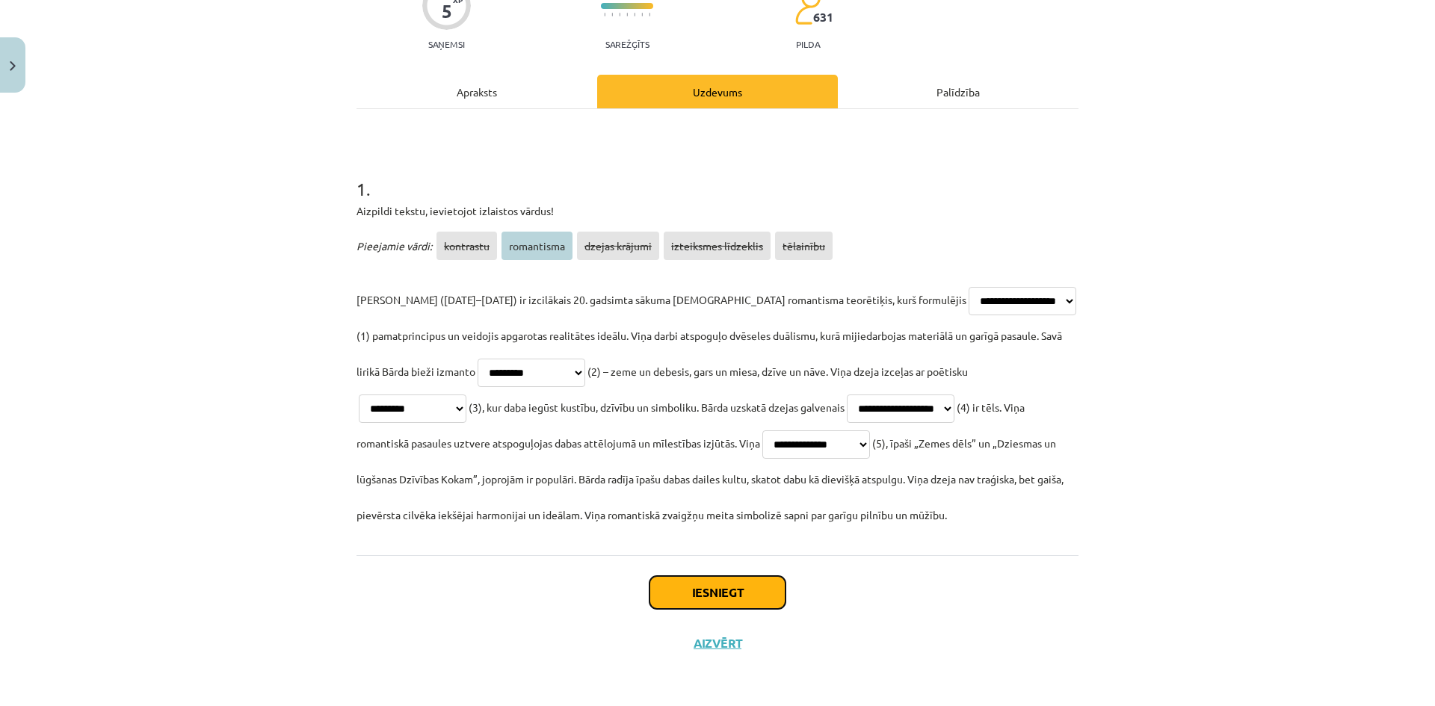
click at [742, 587] on button "Iesniegt" at bounding box center [717, 592] width 136 height 33
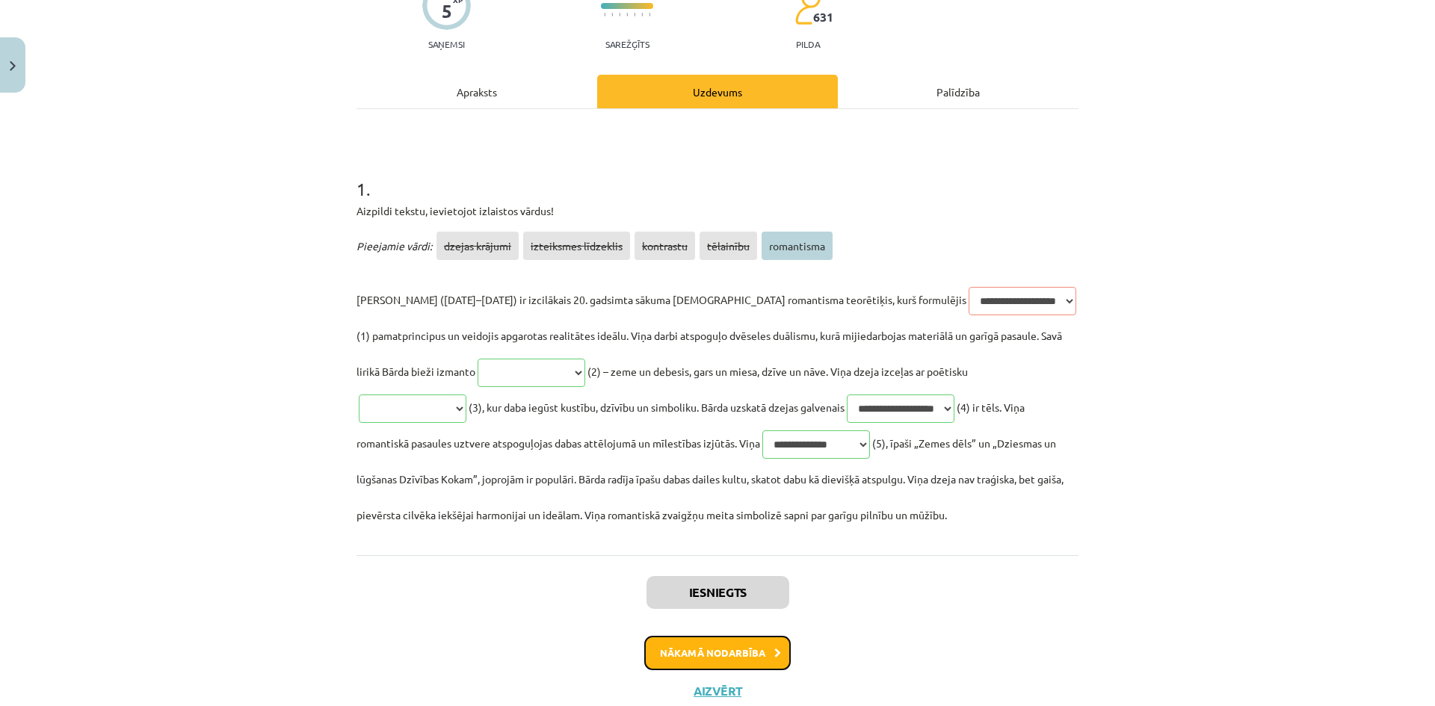
click at [720, 645] on button "Nākamā nodarbība" at bounding box center [717, 653] width 146 height 34
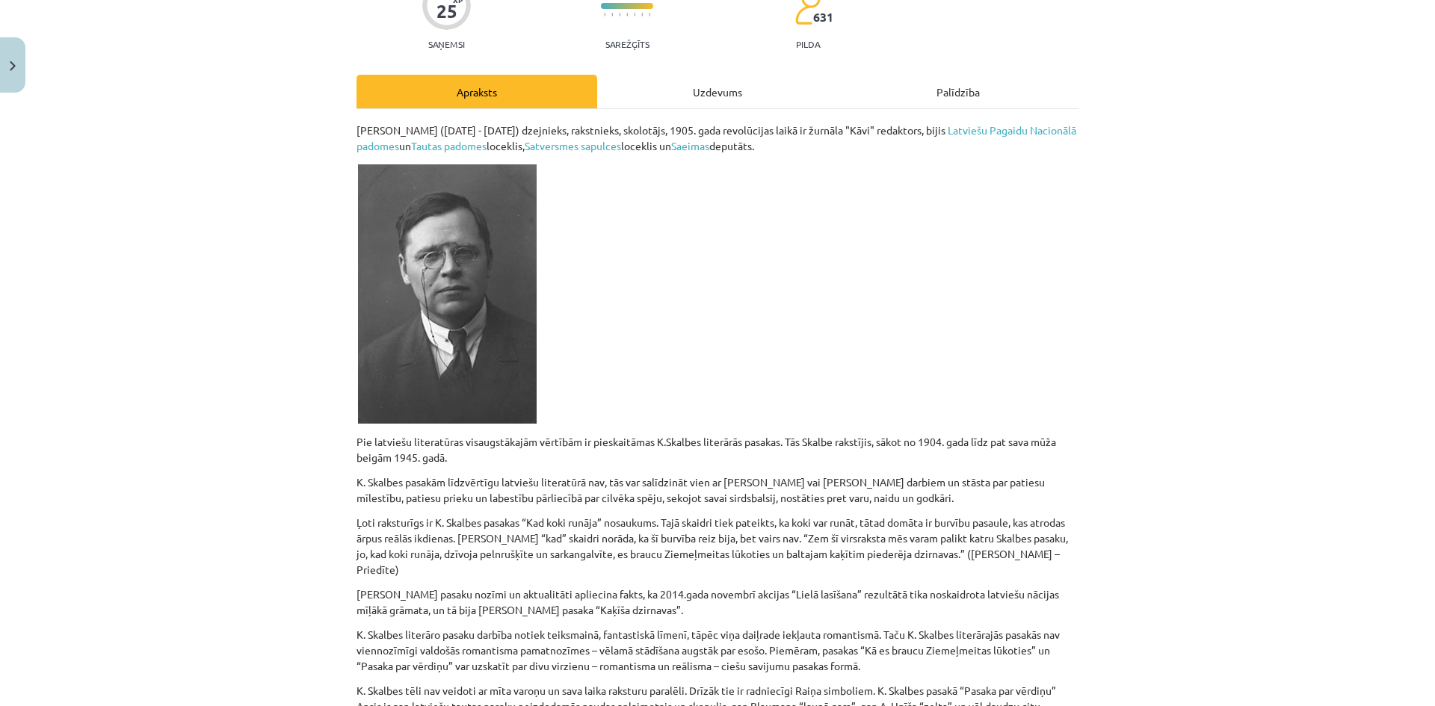
scroll to position [37, 0]
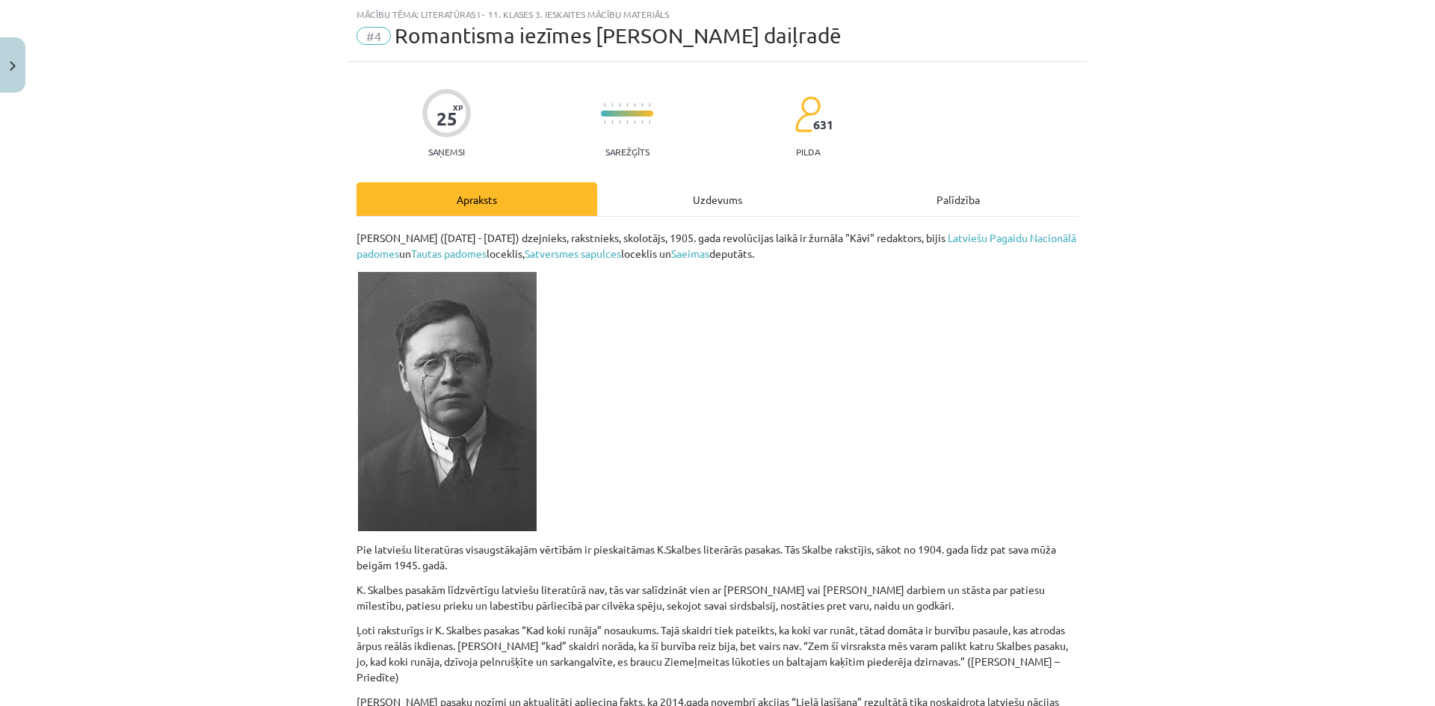
click at [711, 194] on div "Uzdevums" at bounding box center [717, 199] width 241 height 34
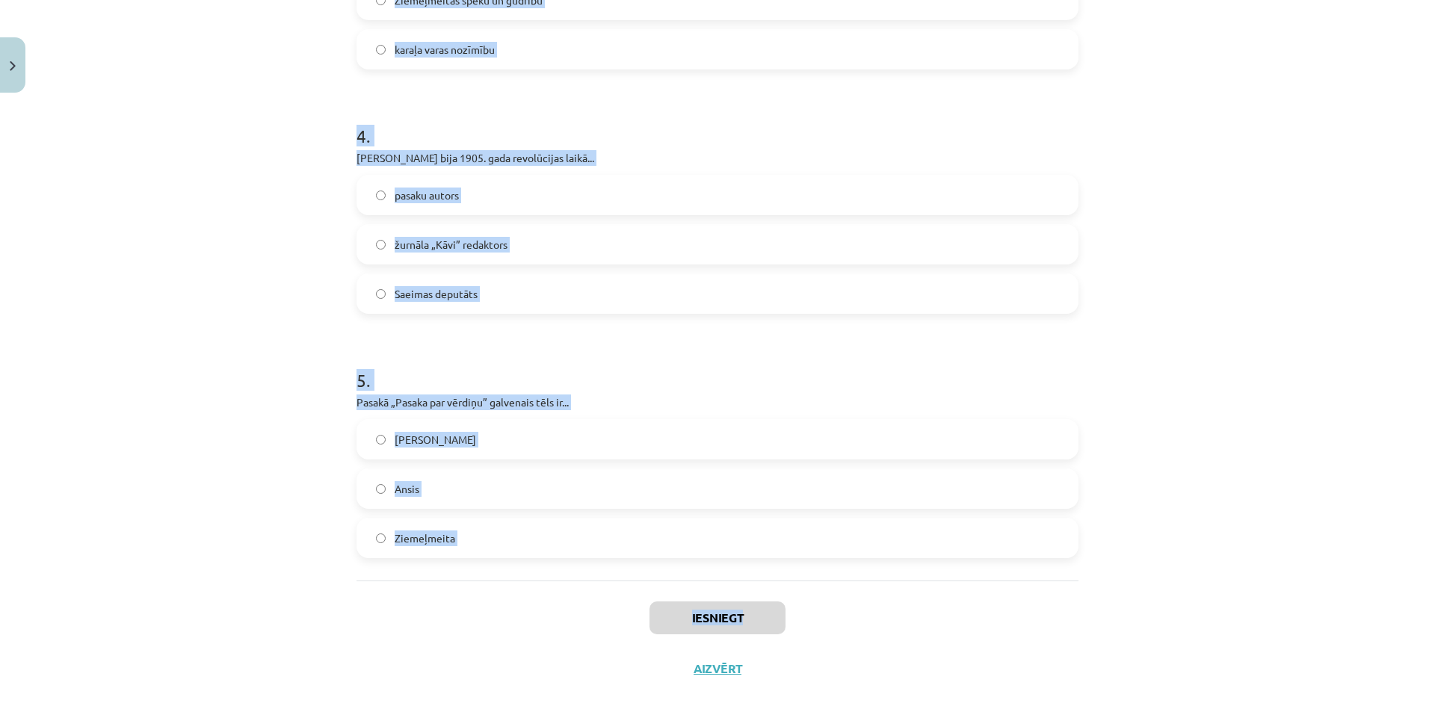
scroll to position [957, 0]
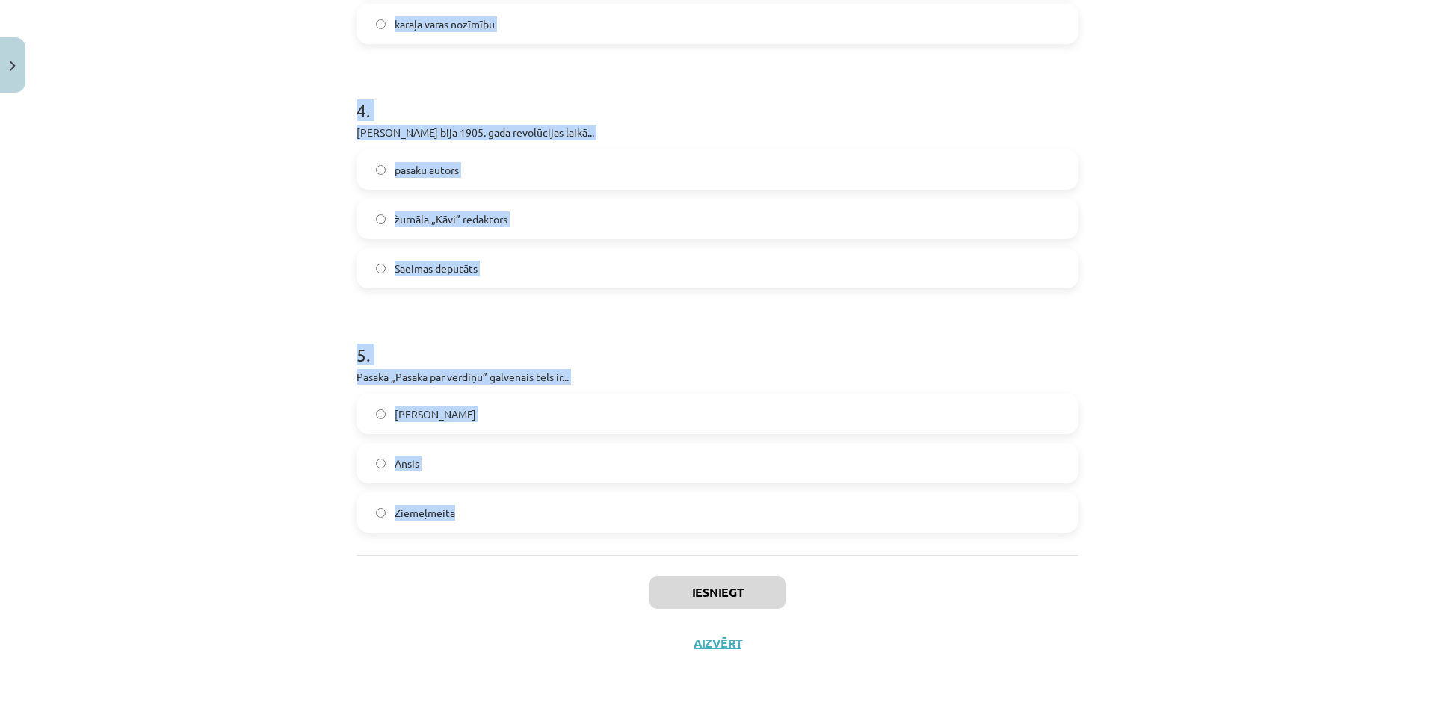
drag, startPoint x: 328, startPoint y: 310, endPoint x: 937, endPoint y: 513, distance: 641.8
click at [937, 513] on div "Mācību tēma: Literatūras i - 11. klases 3. ieskaites mācību materiāls #4 Romant…" at bounding box center [717, 353] width 1435 height 706
copy form "1 . Pasakas „Sarkanā puķe”, „Bendes meitiņa” un „Gulbju jaunava” centrālais tēl…"
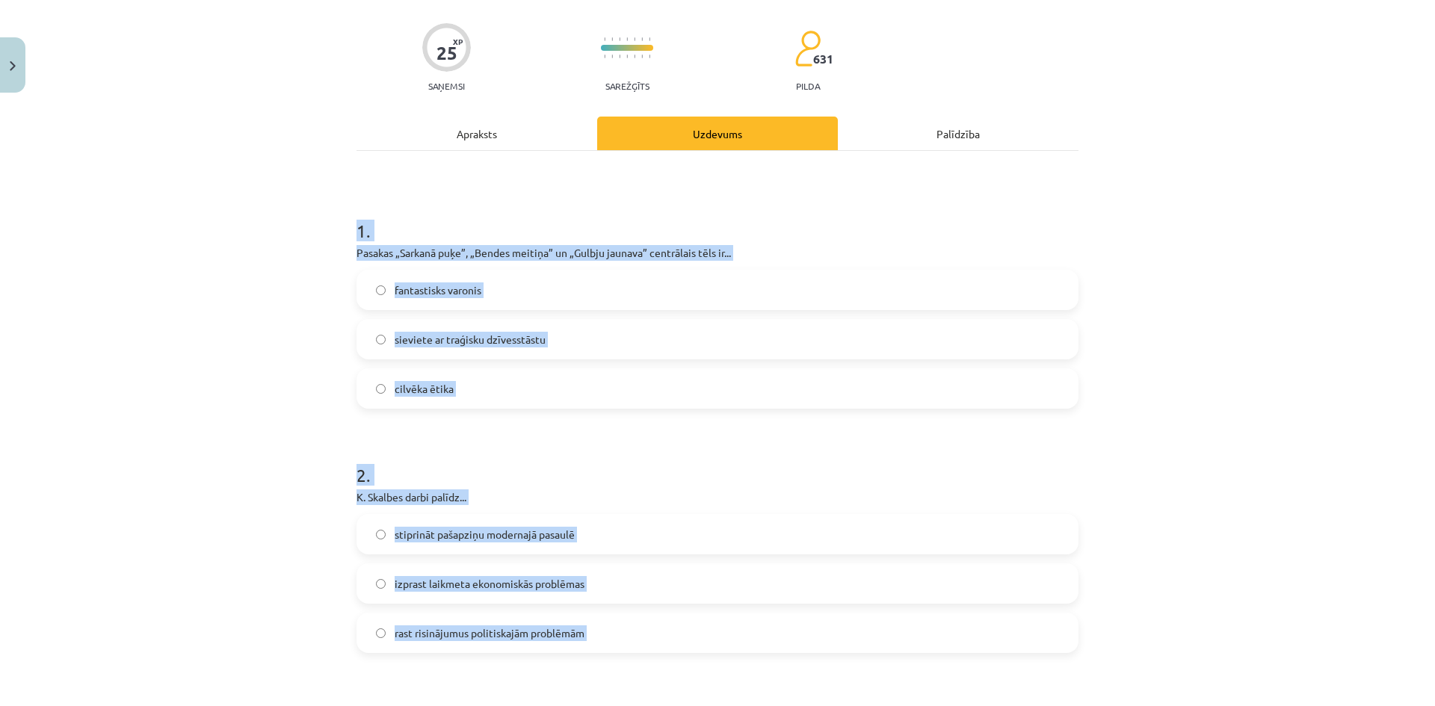
scroll to position [0, 0]
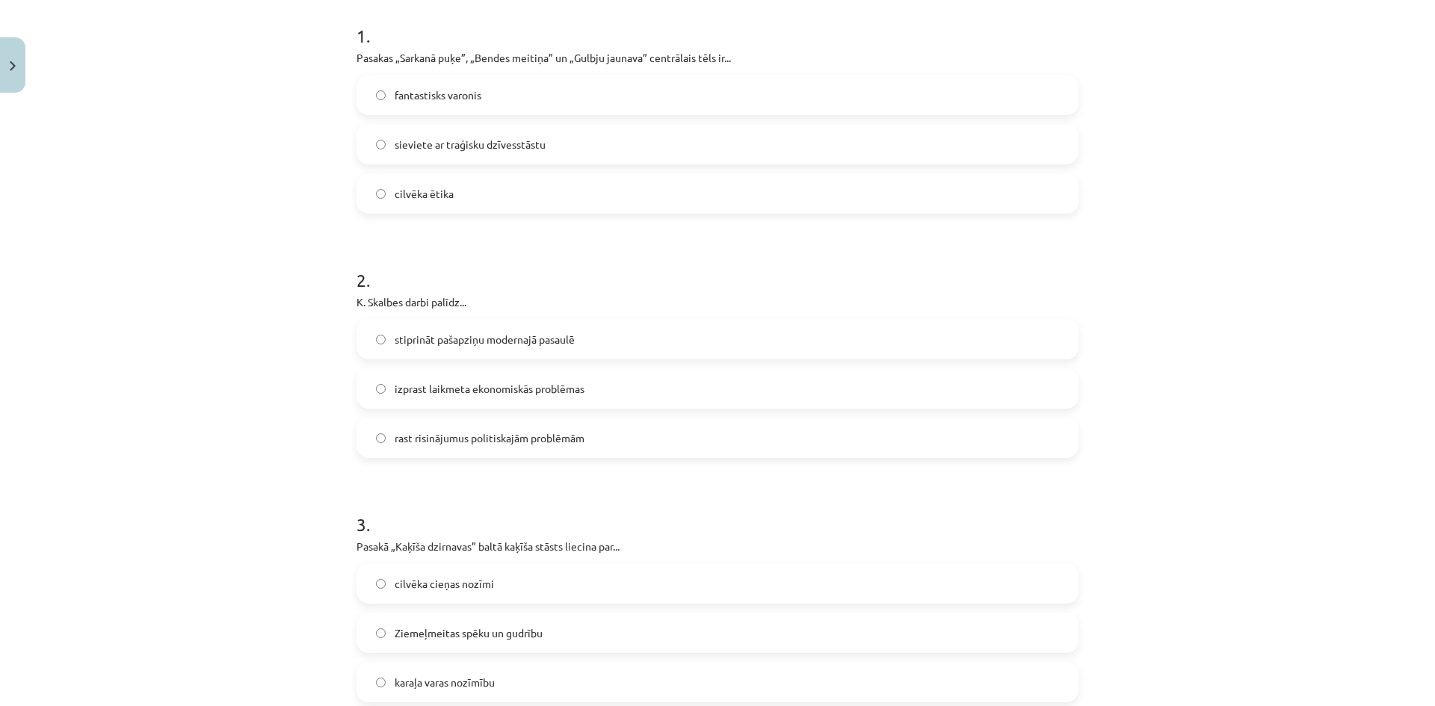
scroll to position [299, 0]
click at [498, 138] on span "sieviete ar traģisku dzīvesstāstu" at bounding box center [470, 144] width 151 height 16
click at [537, 336] on span "stiprināt pašapziņu modernajā pasaulē" at bounding box center [485, 339] width 180 height 16
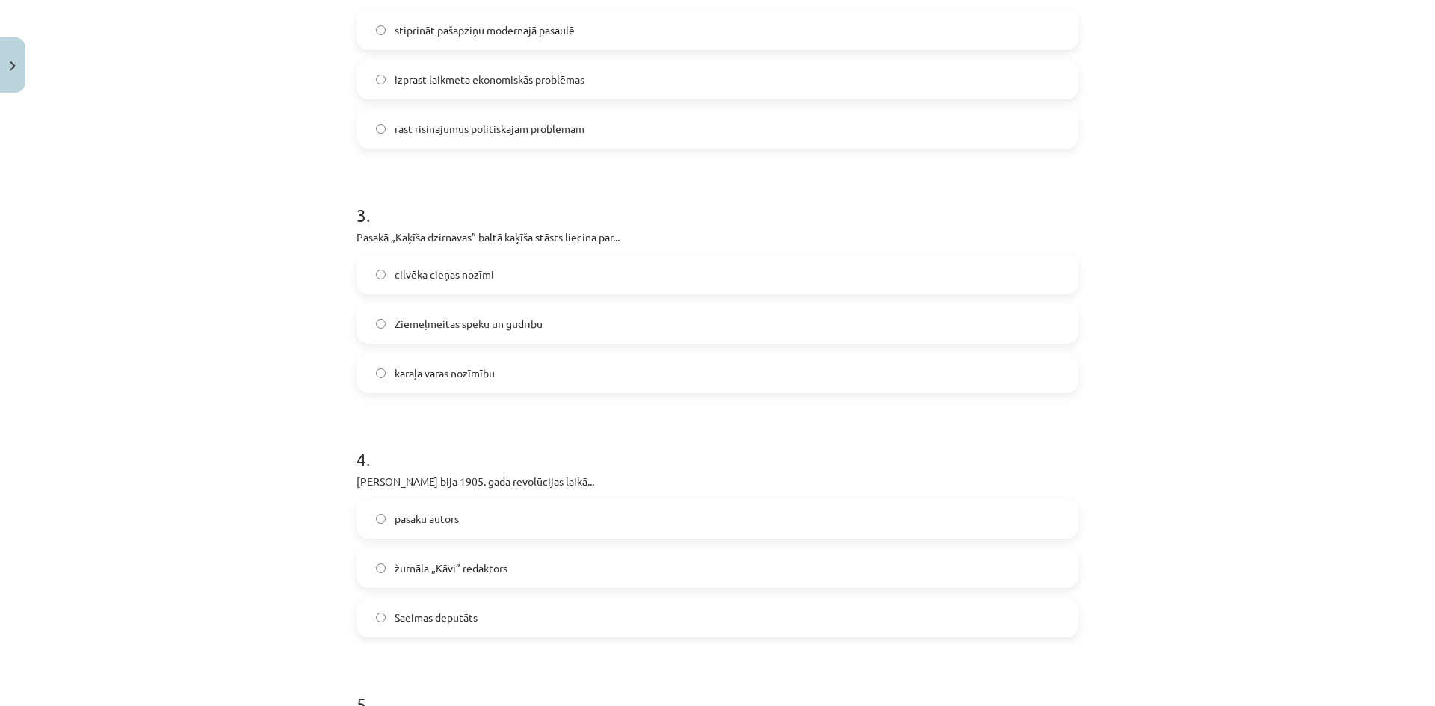
scroll to position [747, 0]
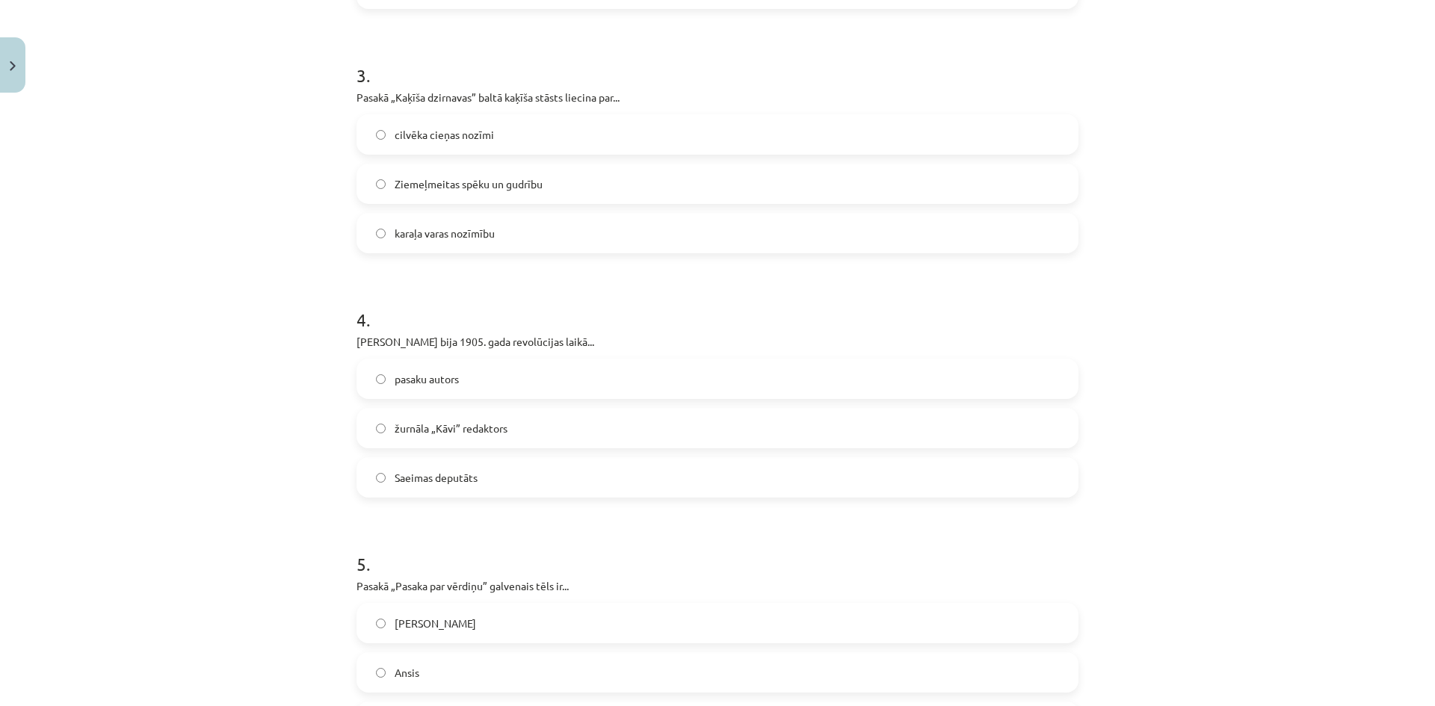
click at [519, 132] on label "cilvēka cieņas nozīmi" at bounding box center [717, 134] width 719 height 37
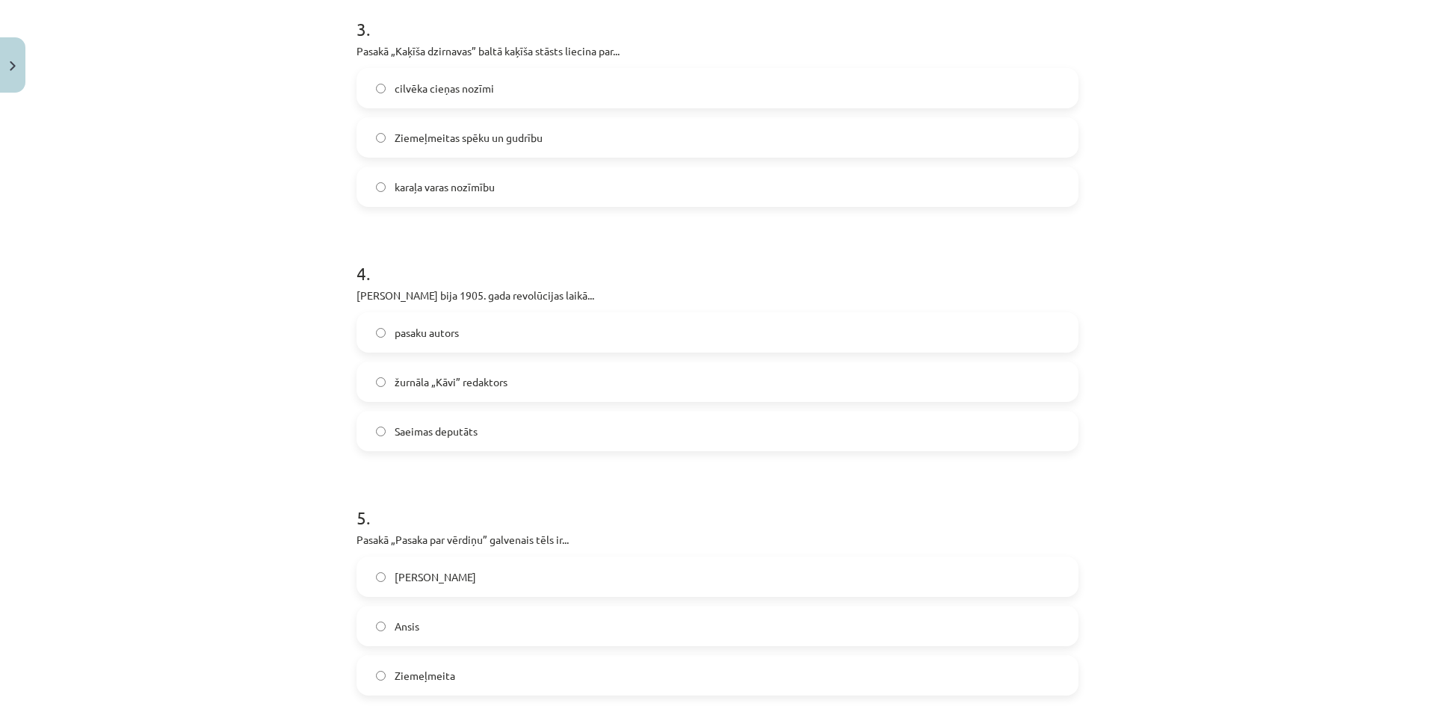
scroll to position [957, 0]
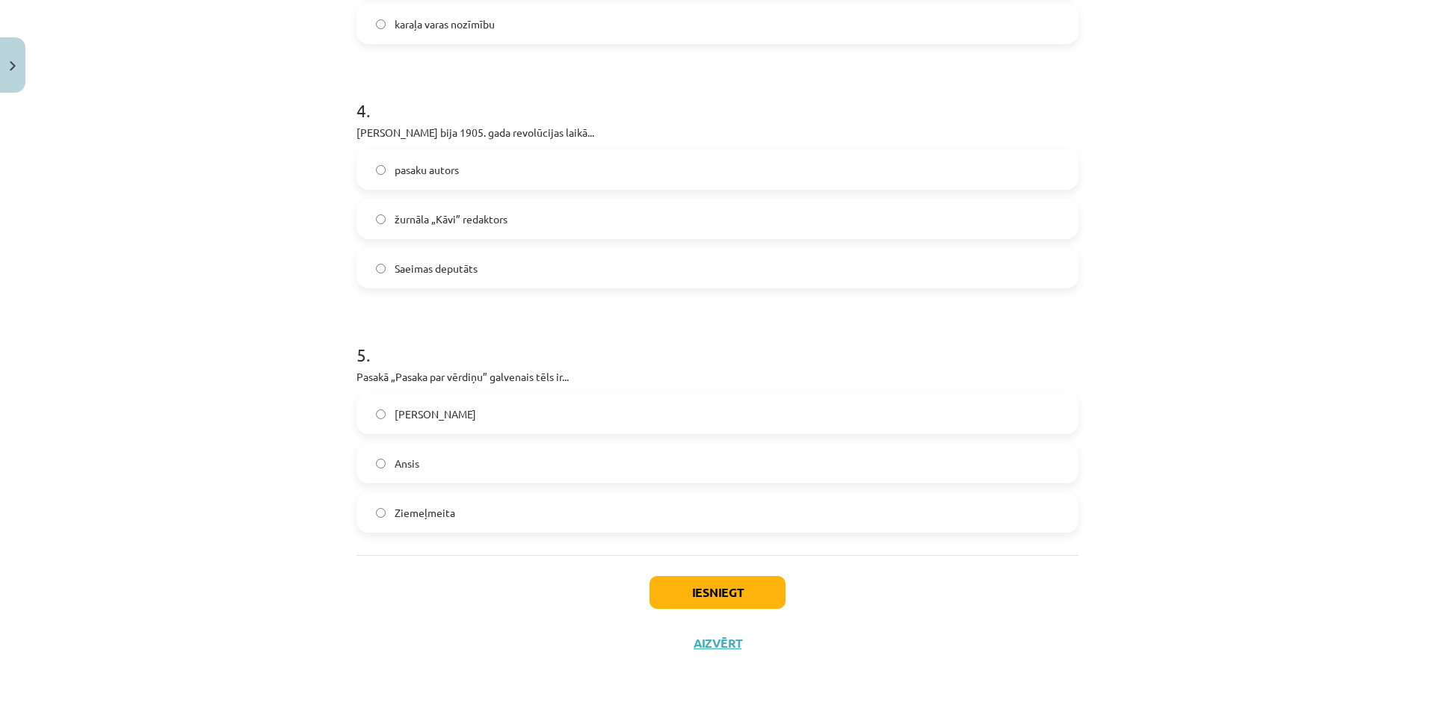
click at [448, 463] on label "Ansis" at bounding box center [717, 463] width 719 height 37
click at [462, 181] on label "pasaku autors" at bounding box center [717, 169] width 719 height 37
click at [717, 584] on button "Iesniegt" at bounding box center [717, 592] width 136 height 33
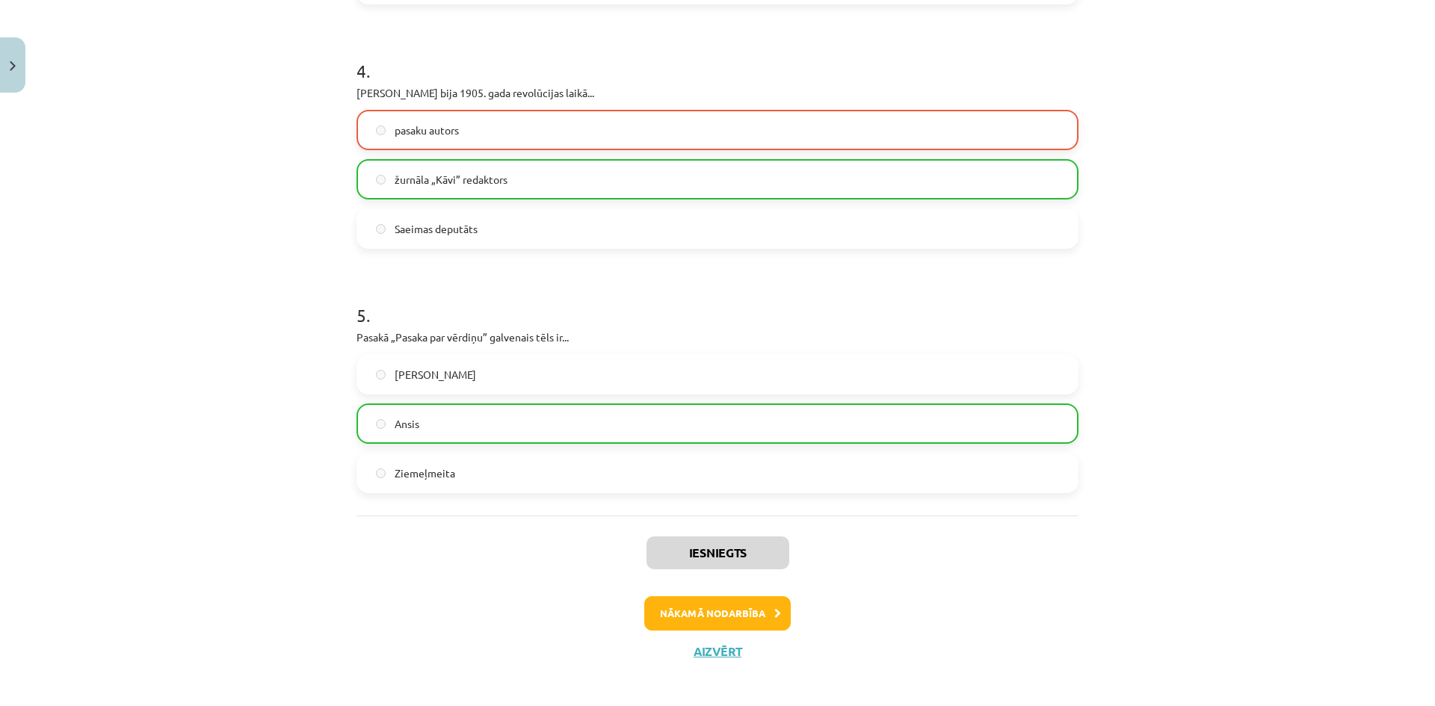
scroll to position [1004, 0]
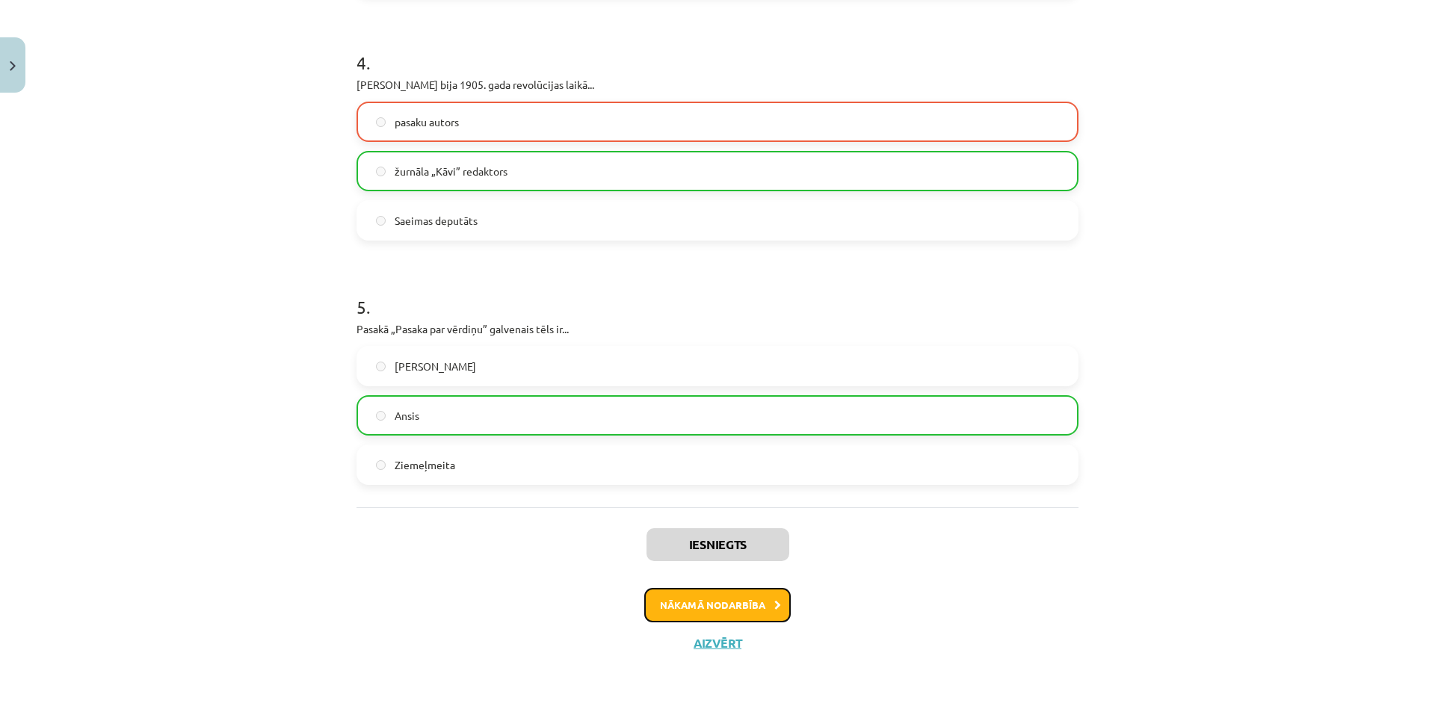
click at [746, 595] on button "Nākamā nodarbība" at bounding box center [717, 605] width 146 height 34
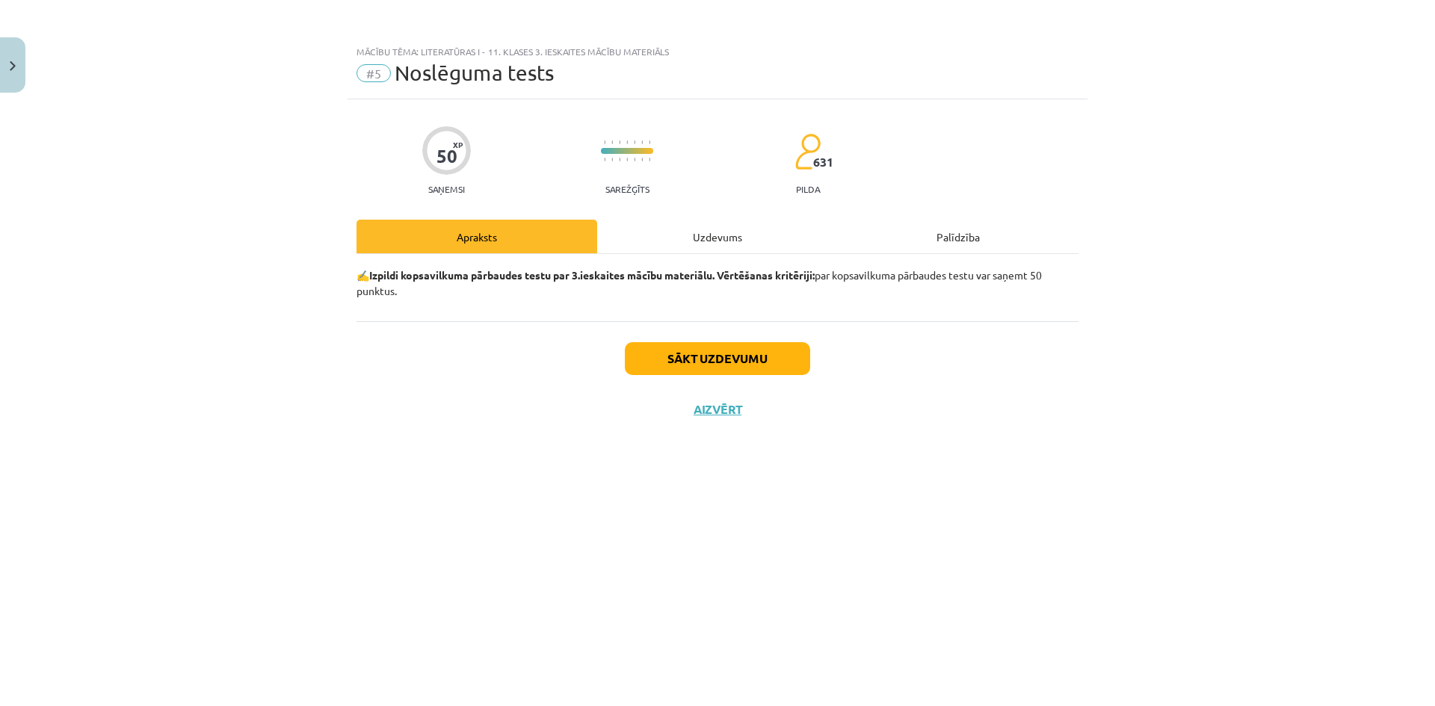
click at [652, 236] on div "Uzdevums" at bounding box center [717, 237] width 241 height 34
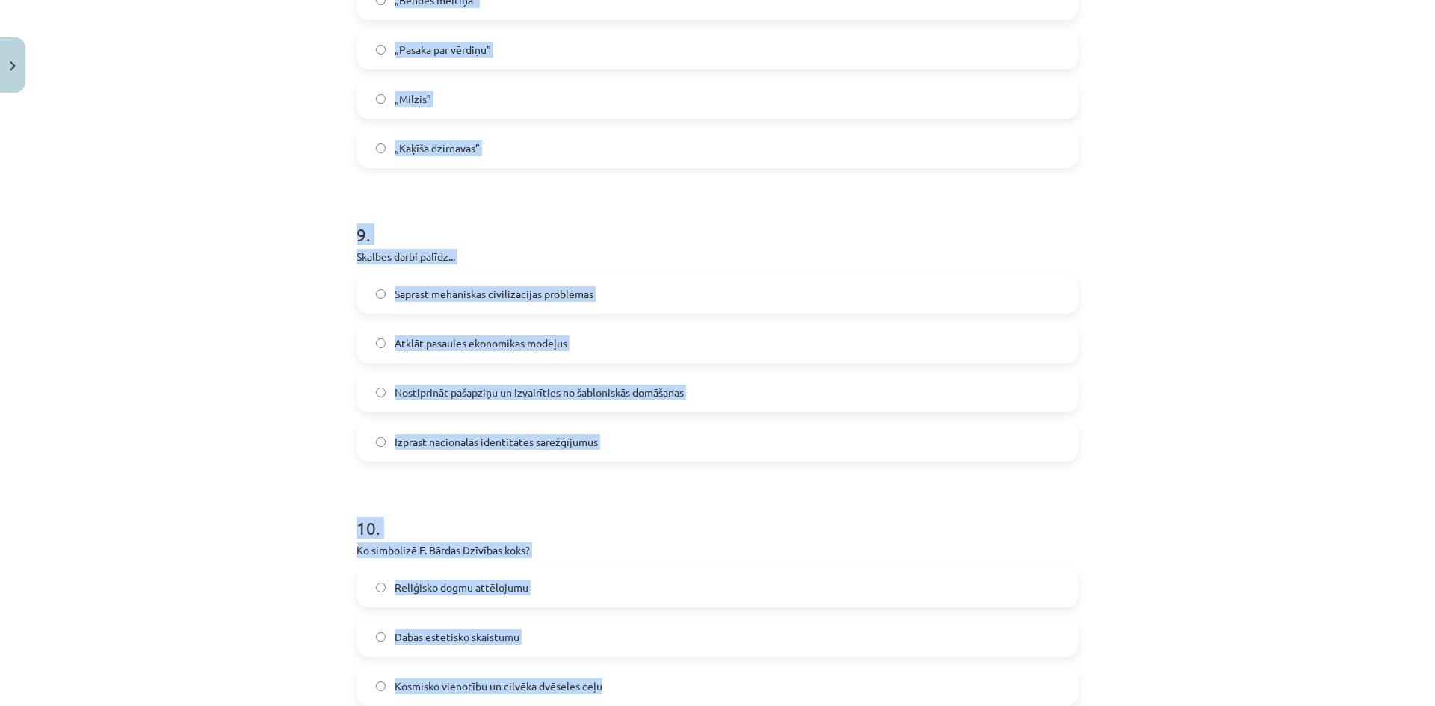
scroll to position [2672, 0]
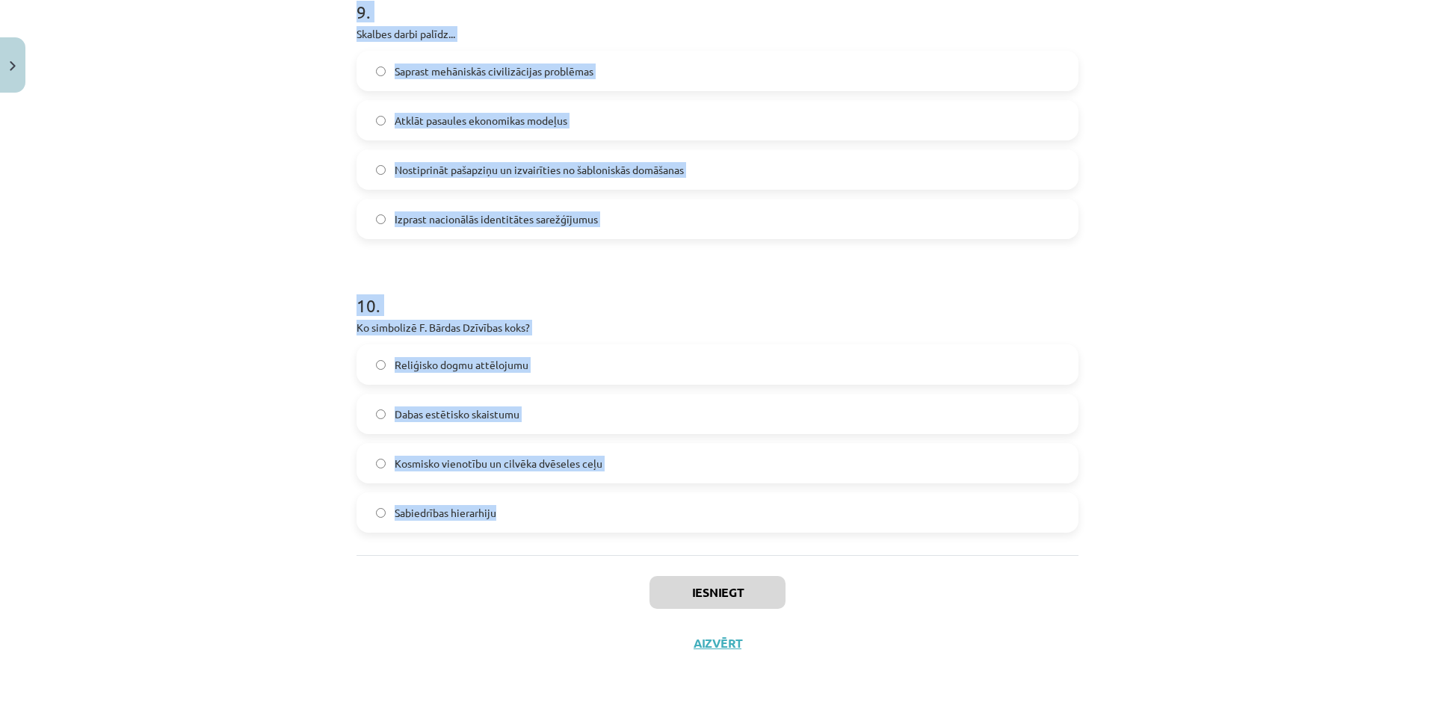
drag, startPoint x: 300, startPoint y: 343, endPoint x: 754, endPoint y: 516, distance: 486.1
click at [754, 516] on div "Mācību tēma: Literatūras i - 11. klases 3. ieskaites mācību materiāls #5 Noslēg…" at bounding box center [717, 353] width 1435 height 706
copy form "6 . Lo ipsu dolor sit ametco adipiscinge seddoei tem incid utlabo? Etdolor Magn…"
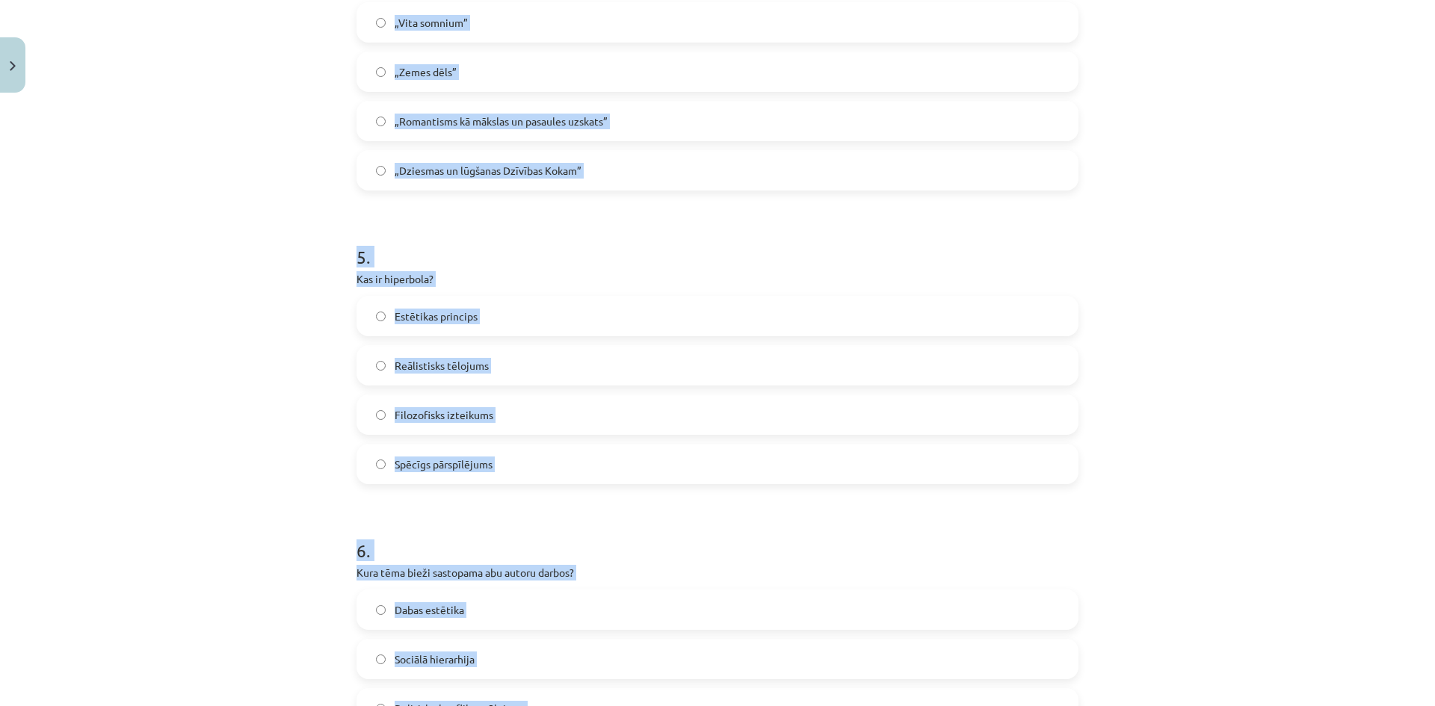
click at [886, 227] on h1 "5 ." at bounding box center [717, 243] width 722 height 46
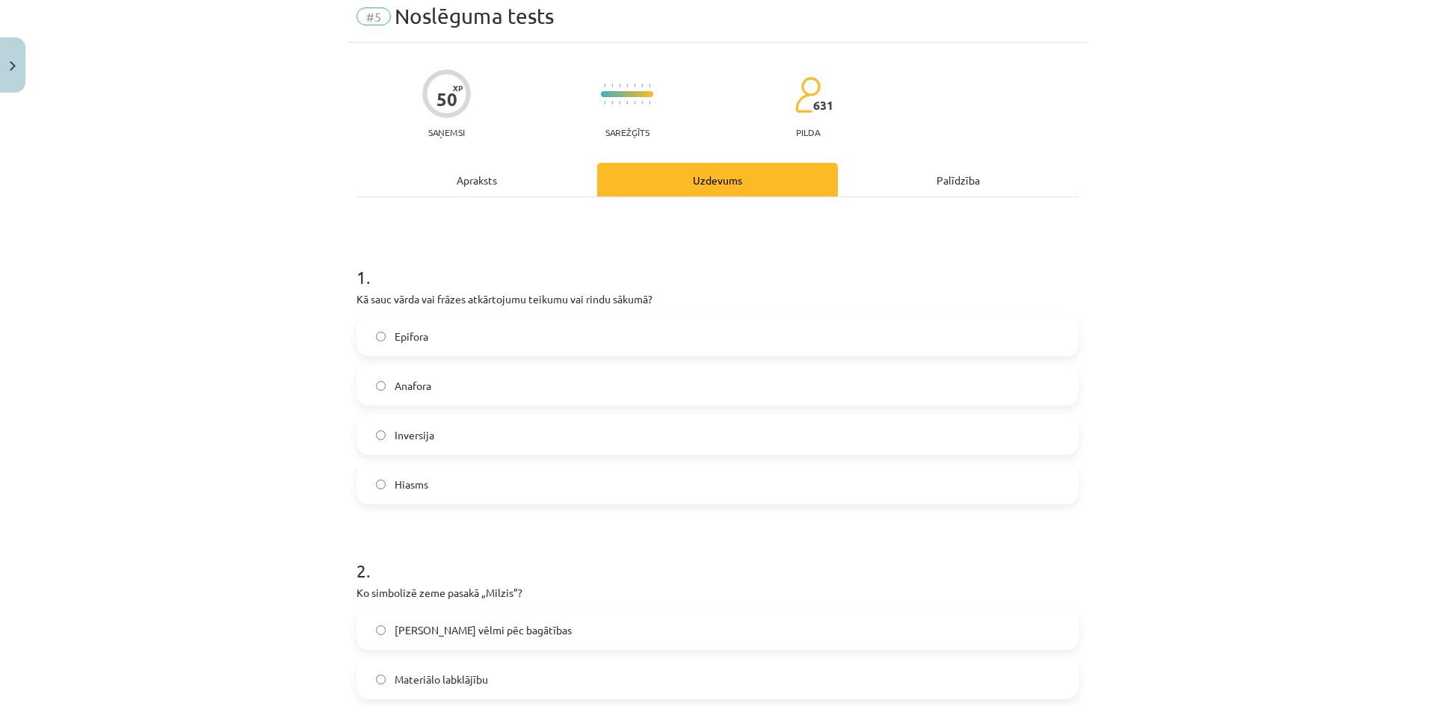
scroll to position [56, 0]
click at [516, 386] on label "Anafora" at bounding box center [717, 386] width 719 height 37
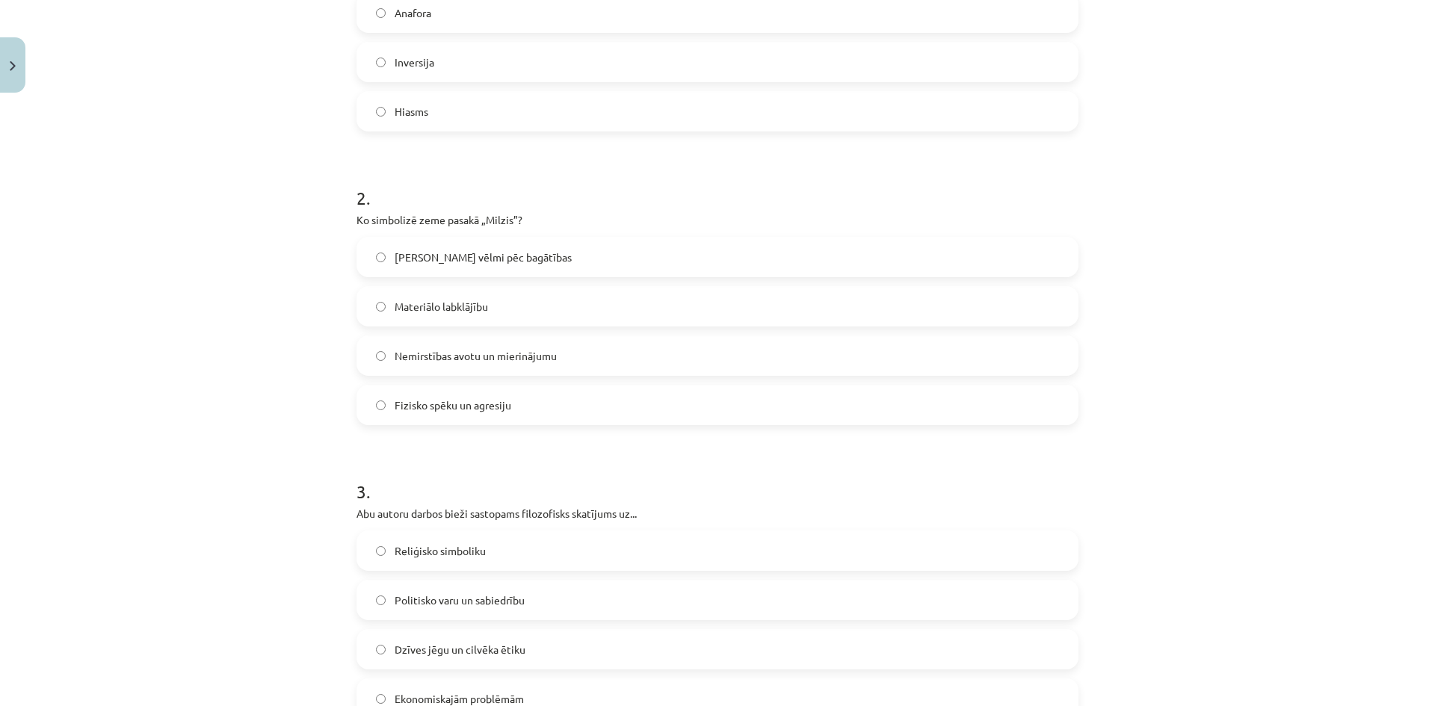
click at [483, 362] on span "Nemirstības avotu un mierinājumu" at bounding box center [476, 356] width 162 height 16
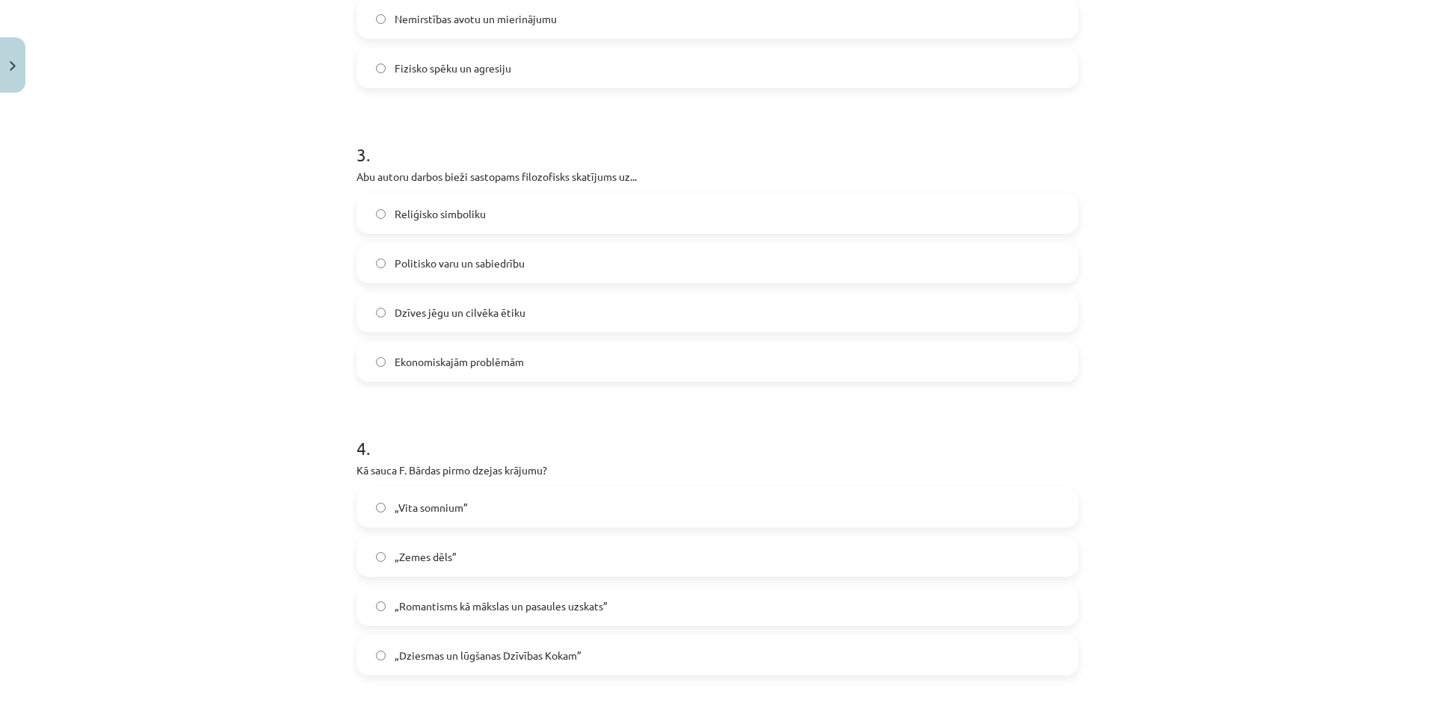
scroll to position [803, 0]
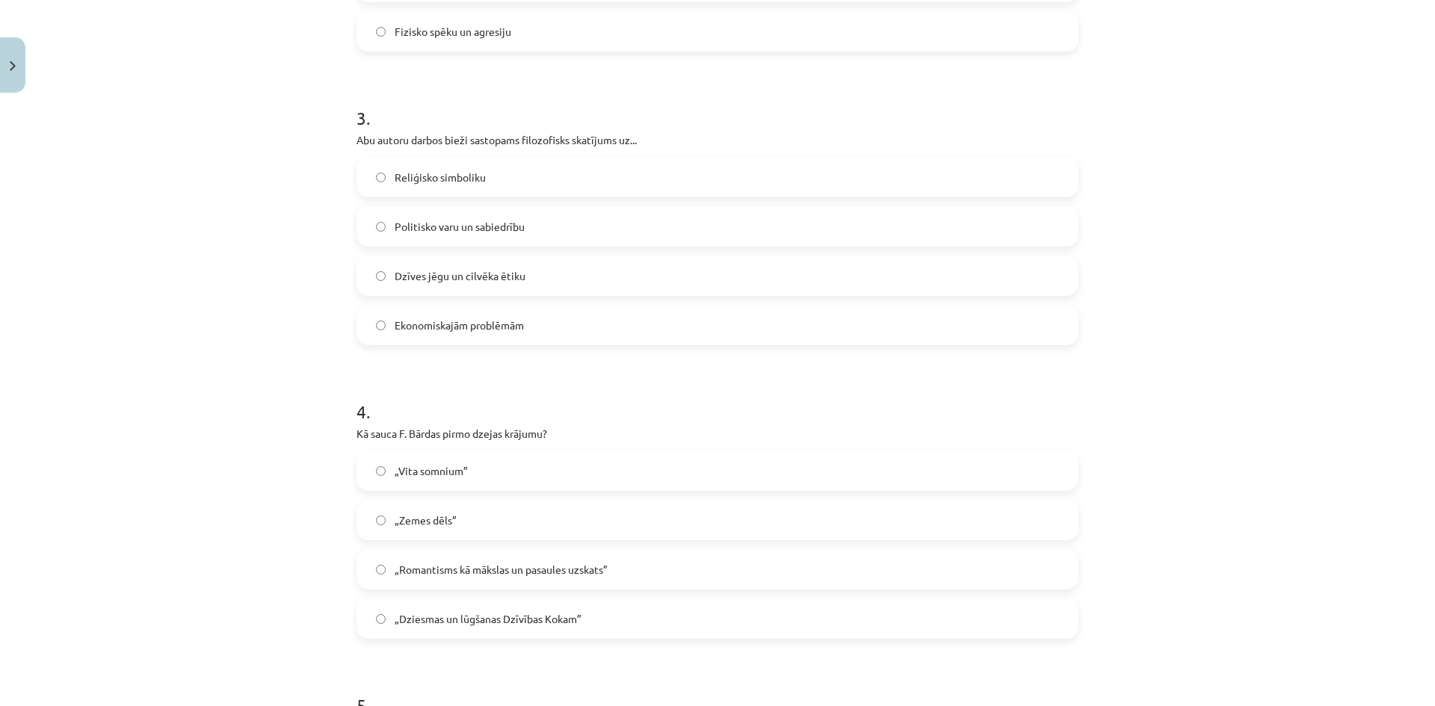
click at [475, 274] on span "Dzīves jēgu un cilvēka ētiku" at bounding box center [460, 276] width 131 height 16
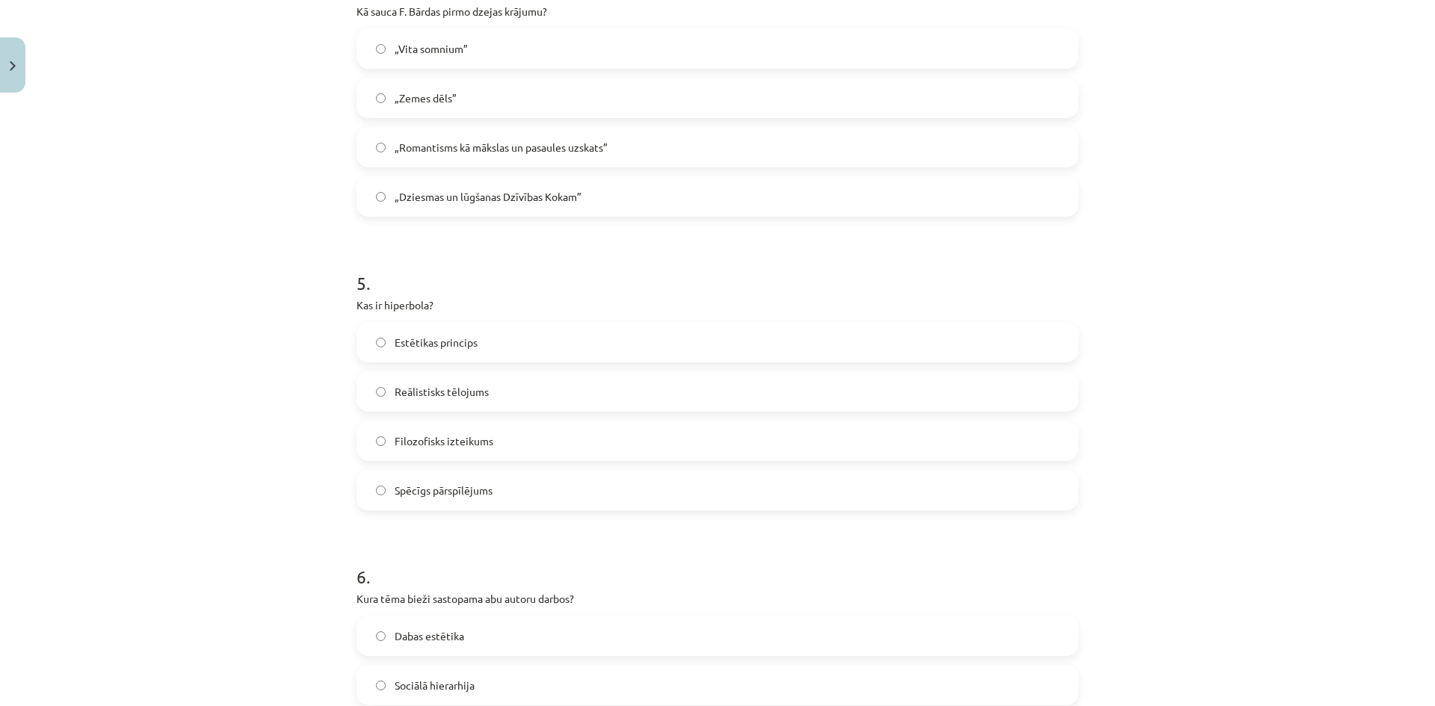
scroll to position [1252, 0]
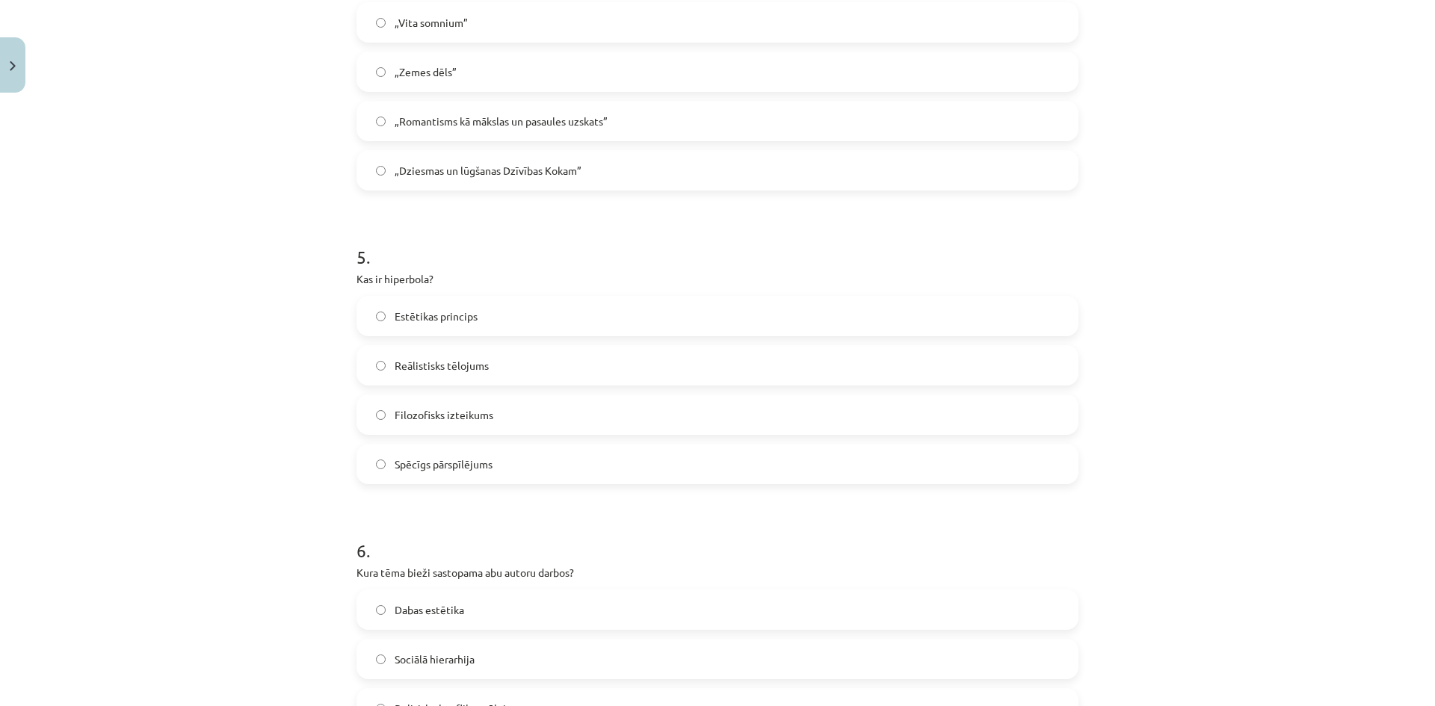
click at [423, 61] on label "„Zemes dēls”" at bounding box center [717, 71] width 719 height 37
click at [460, 466] on span "Spēcīgs pārspīlējums" at bounding box center [444, 465] width 98 height 16
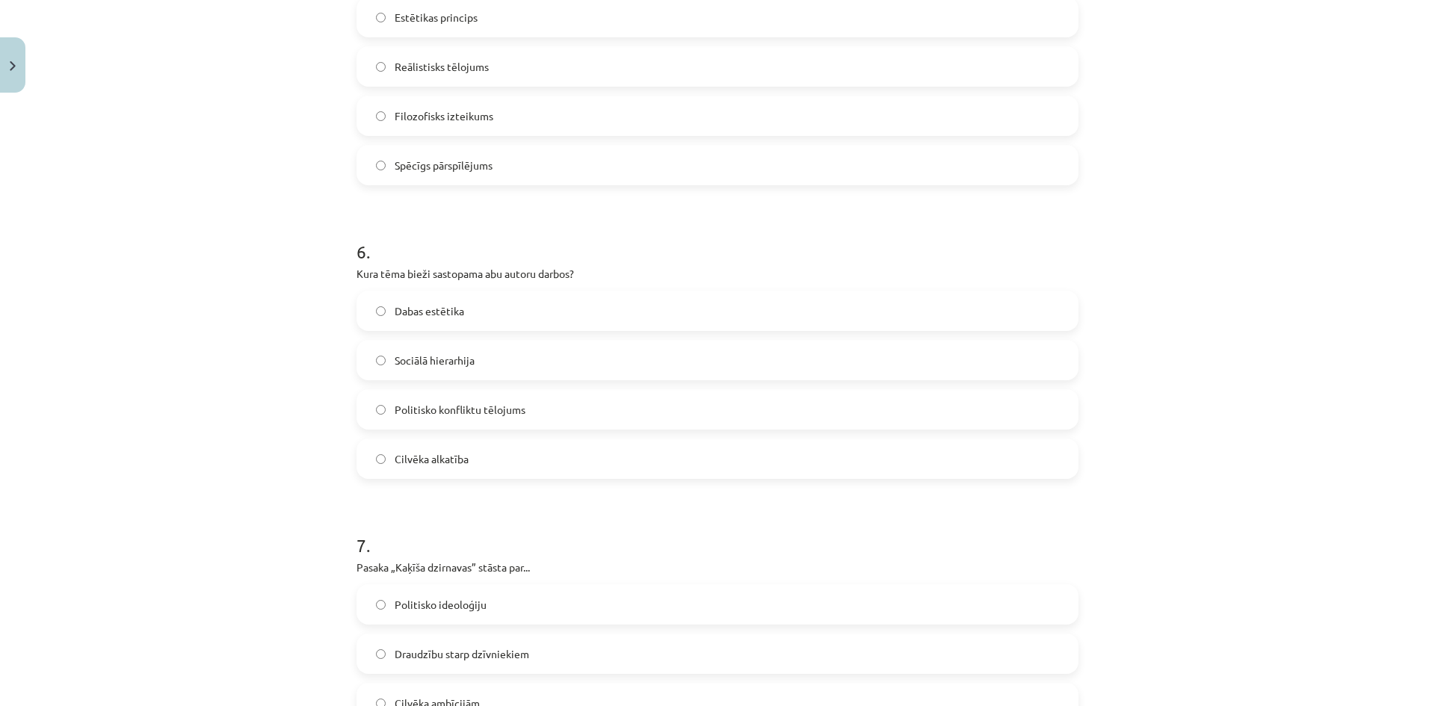
scroll to position [1775, 0]
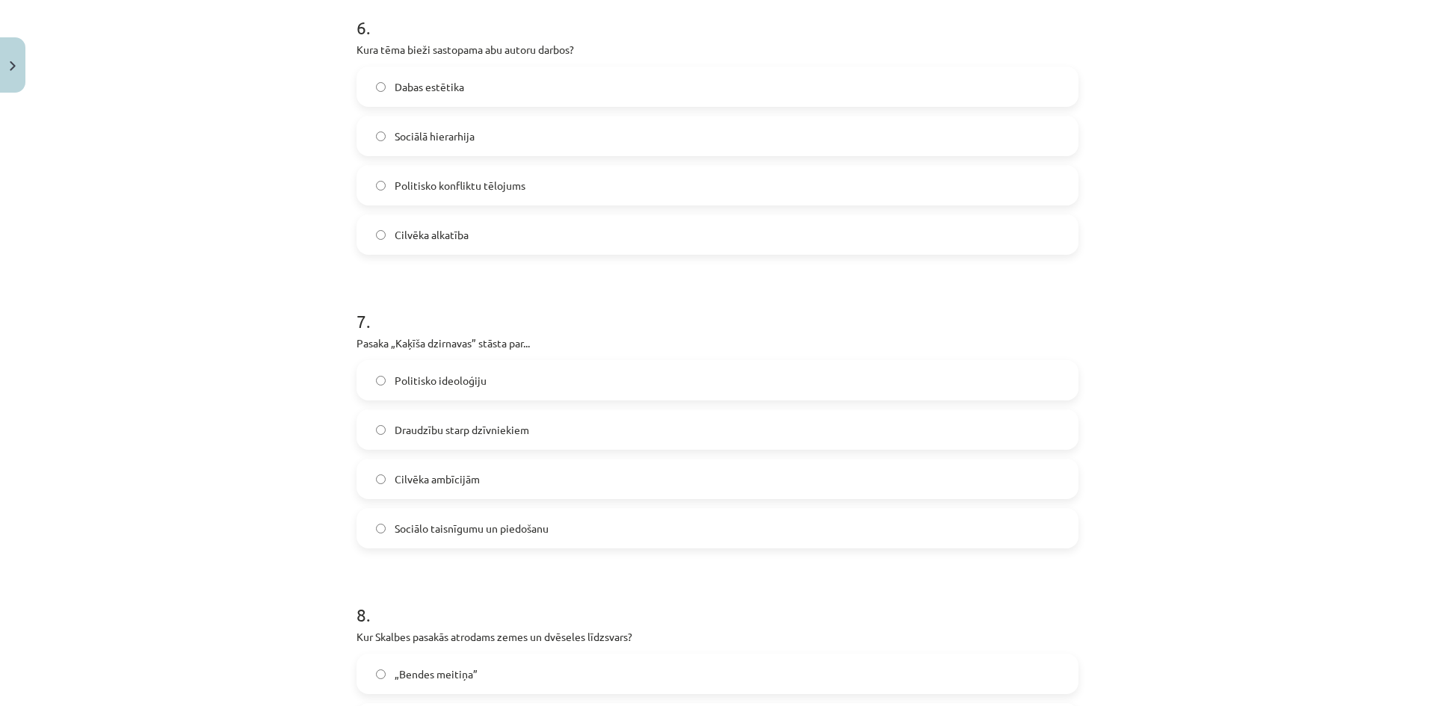
click at [419, 96] on label "Dabas estētika" at bounding box center [717, 86] width 719 height 37
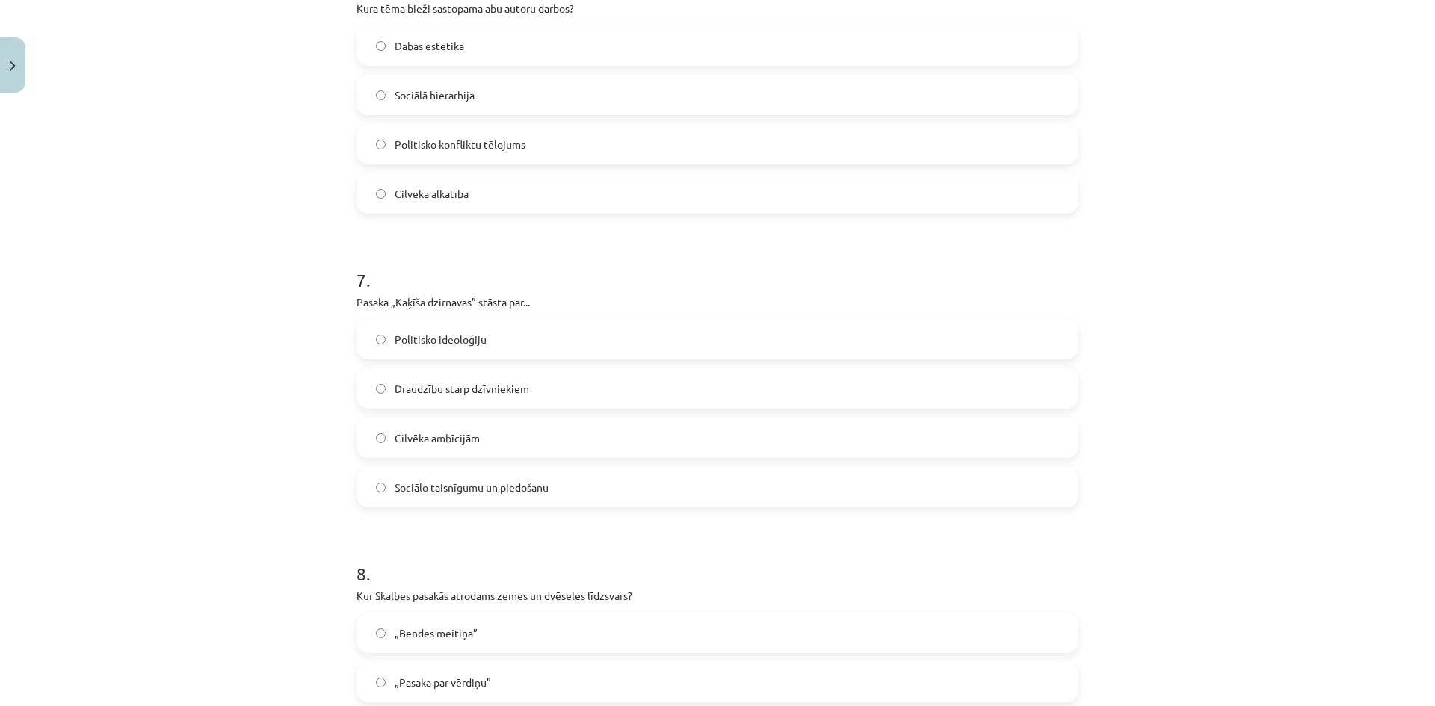
scroll to position [1850, 0]
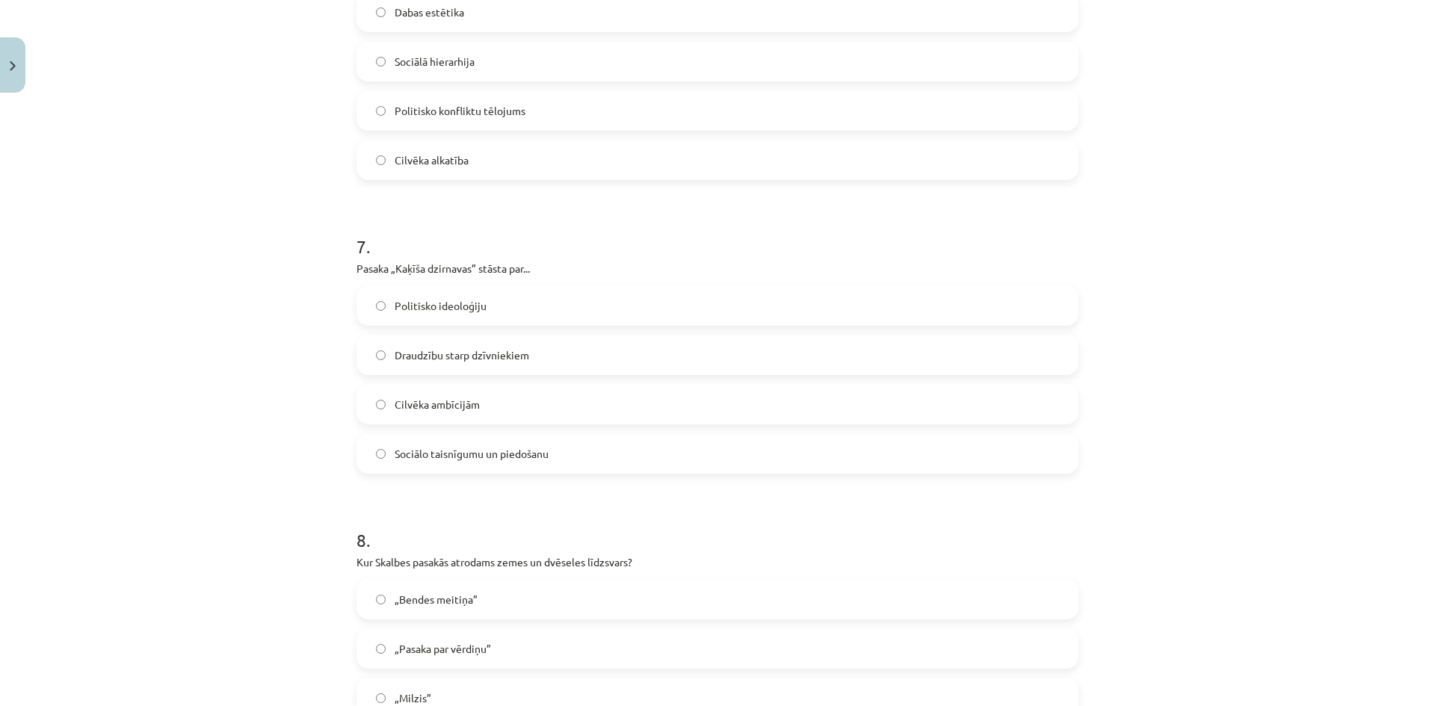
click at [439, 700] on label "„Milzis”" at bounding box center [717, 697] width 719 height 37
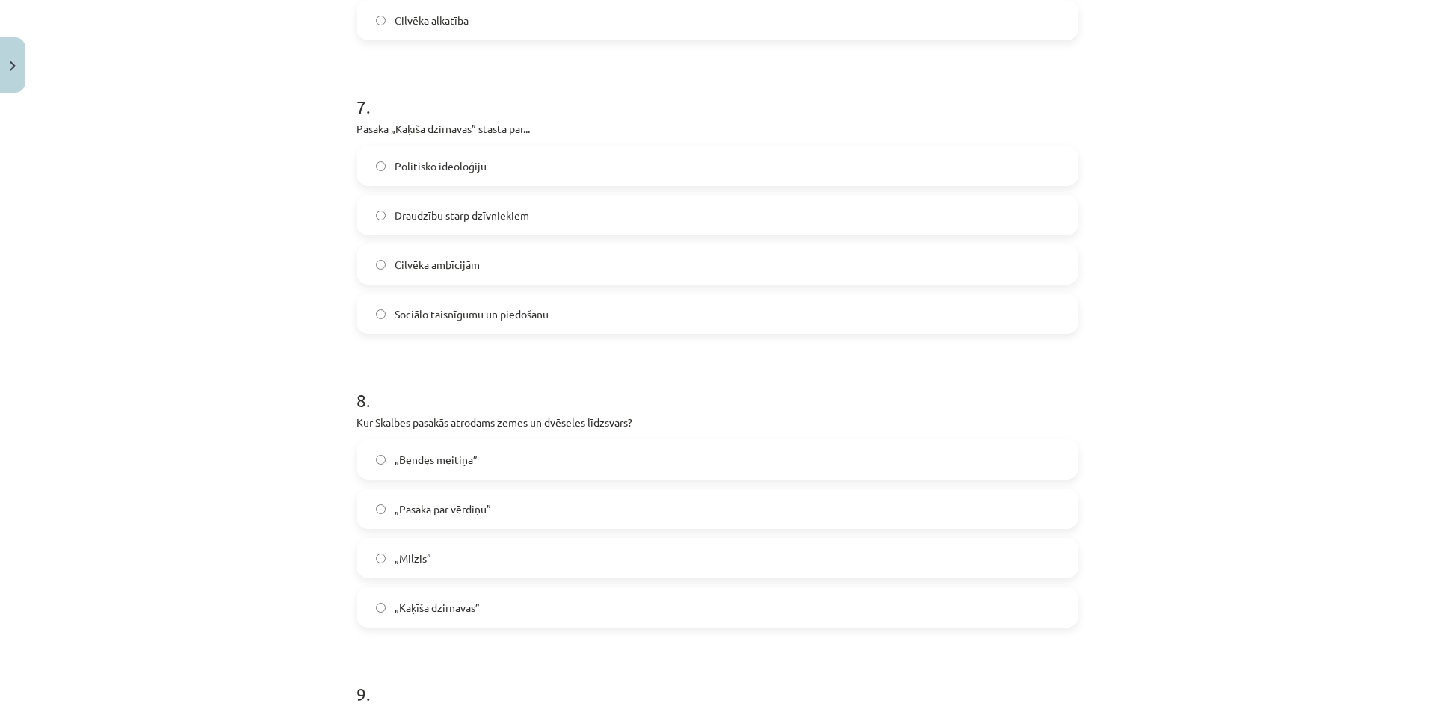
scroll to position [1999, 0]
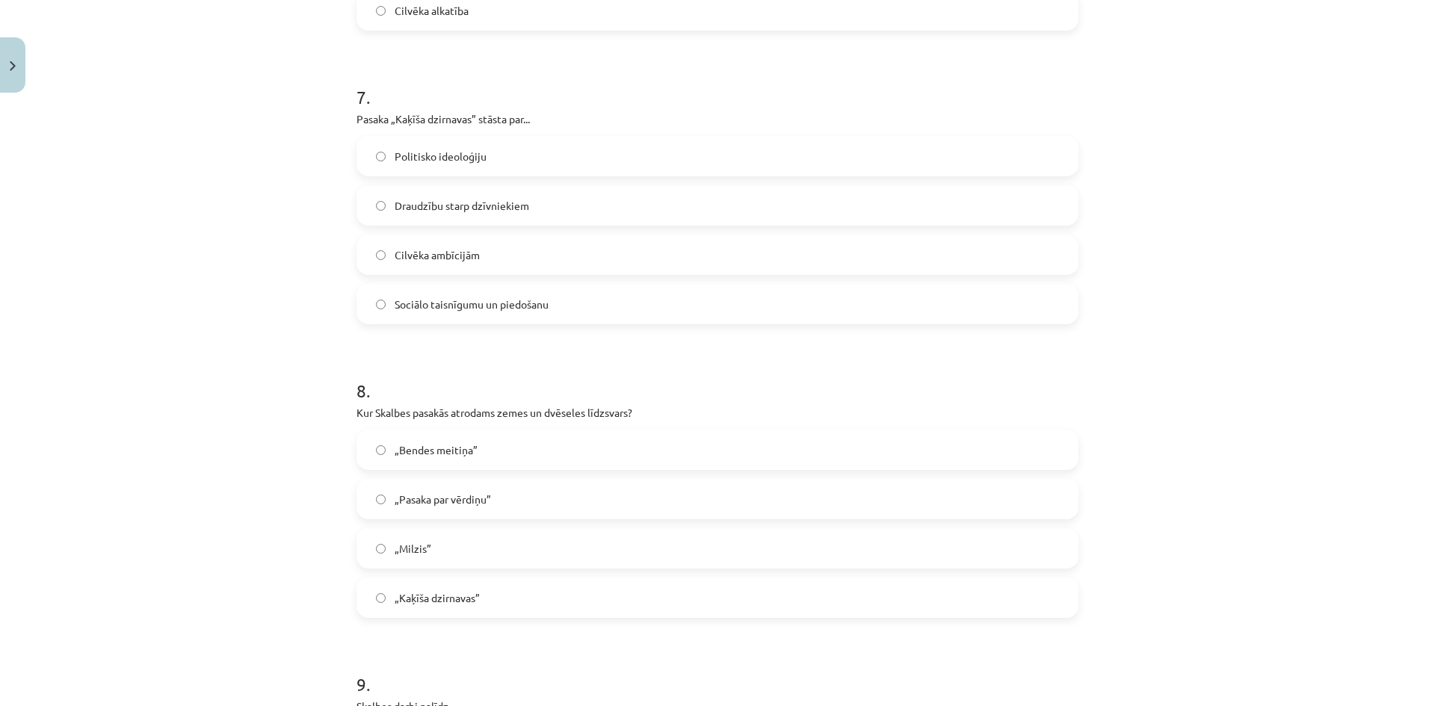
click at [508, 310] on span "Sociālo taisnīgumu un piedošanu" at bounding box center [472, 305] width 154 height 16
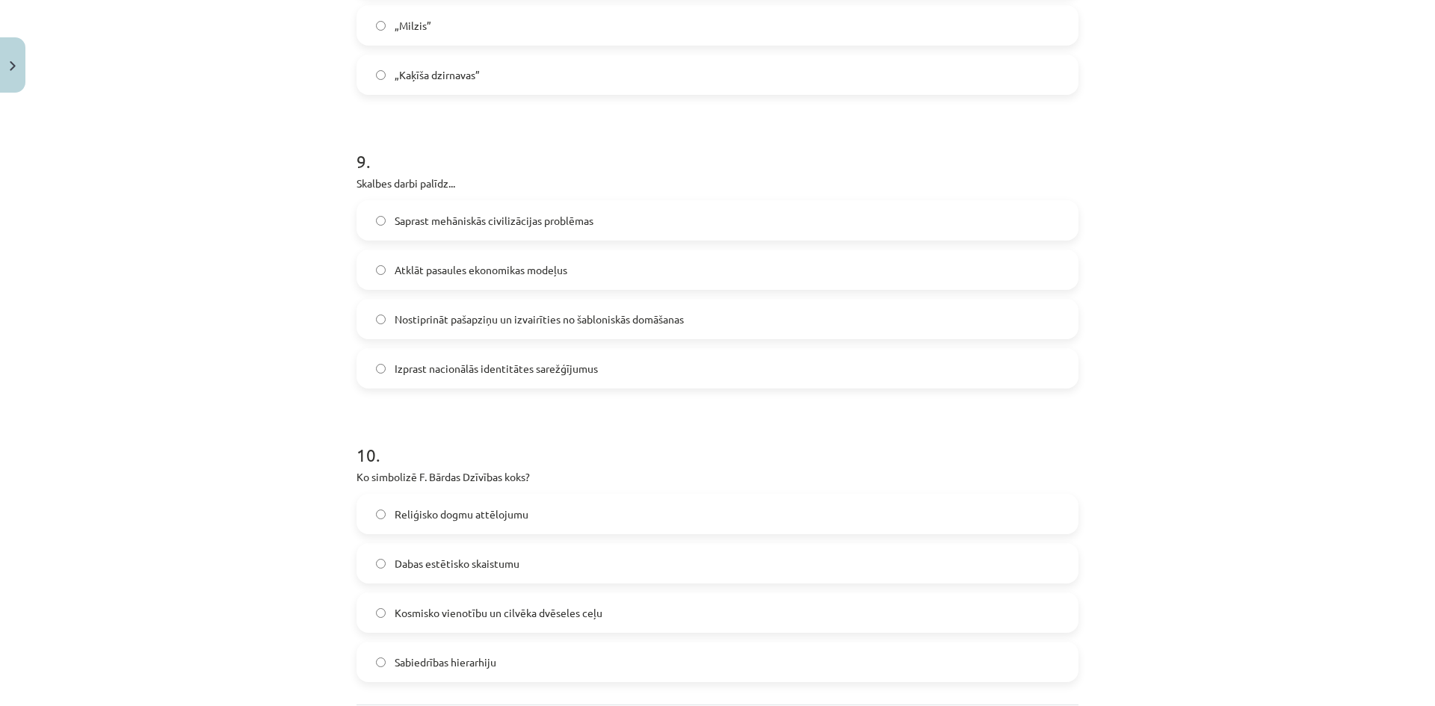
scroll to position [2597, 0]
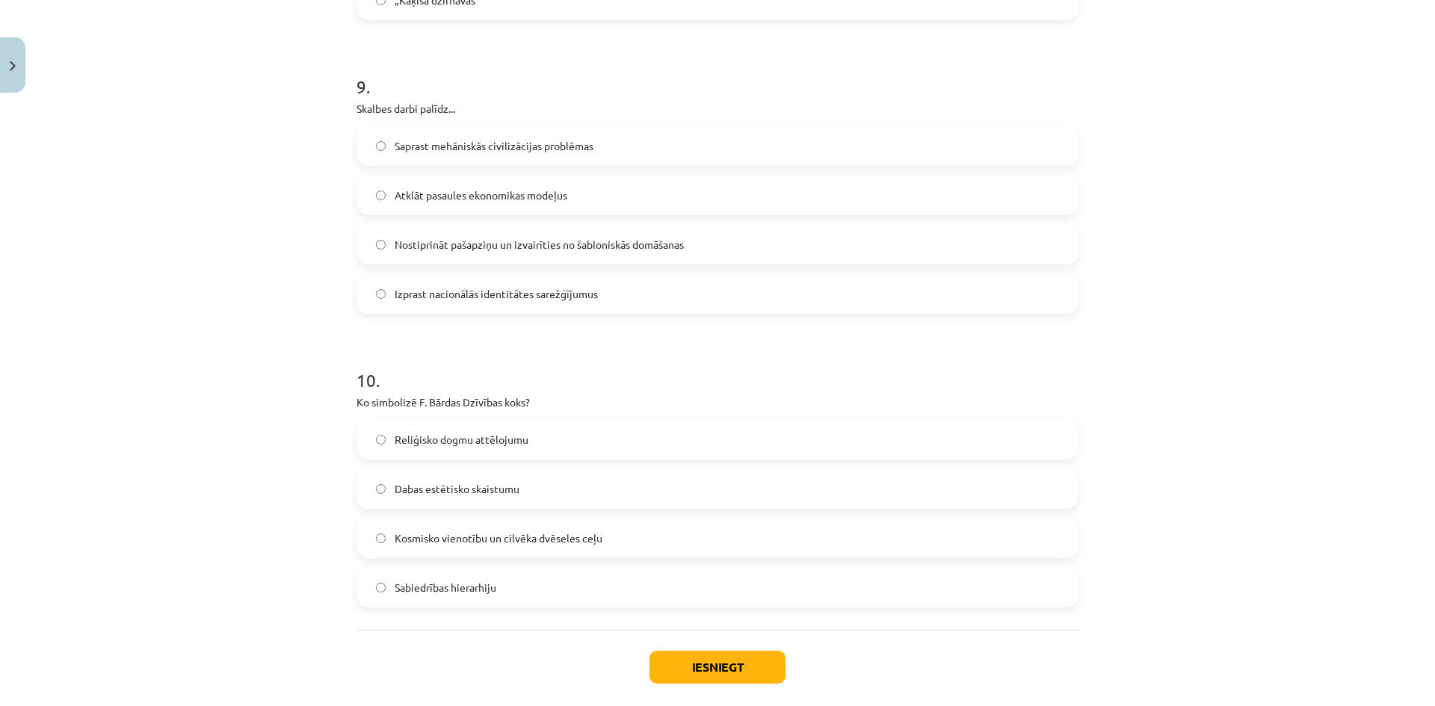
click at [444, 540] on span "Kosmisko vienotību un cilvēka dvēseles ceļu" at bounding box center [499, 539] width 208 height 16
click at [471, 255] on label "Nostiprināt pašapziņu un izvairīties no šabloniskās domāšanas" at bounding box center [717, 244] width 719 height 37
click at [767, 670] on button "Iesniegt" at bounding box center [717, 667] width 136 height 33
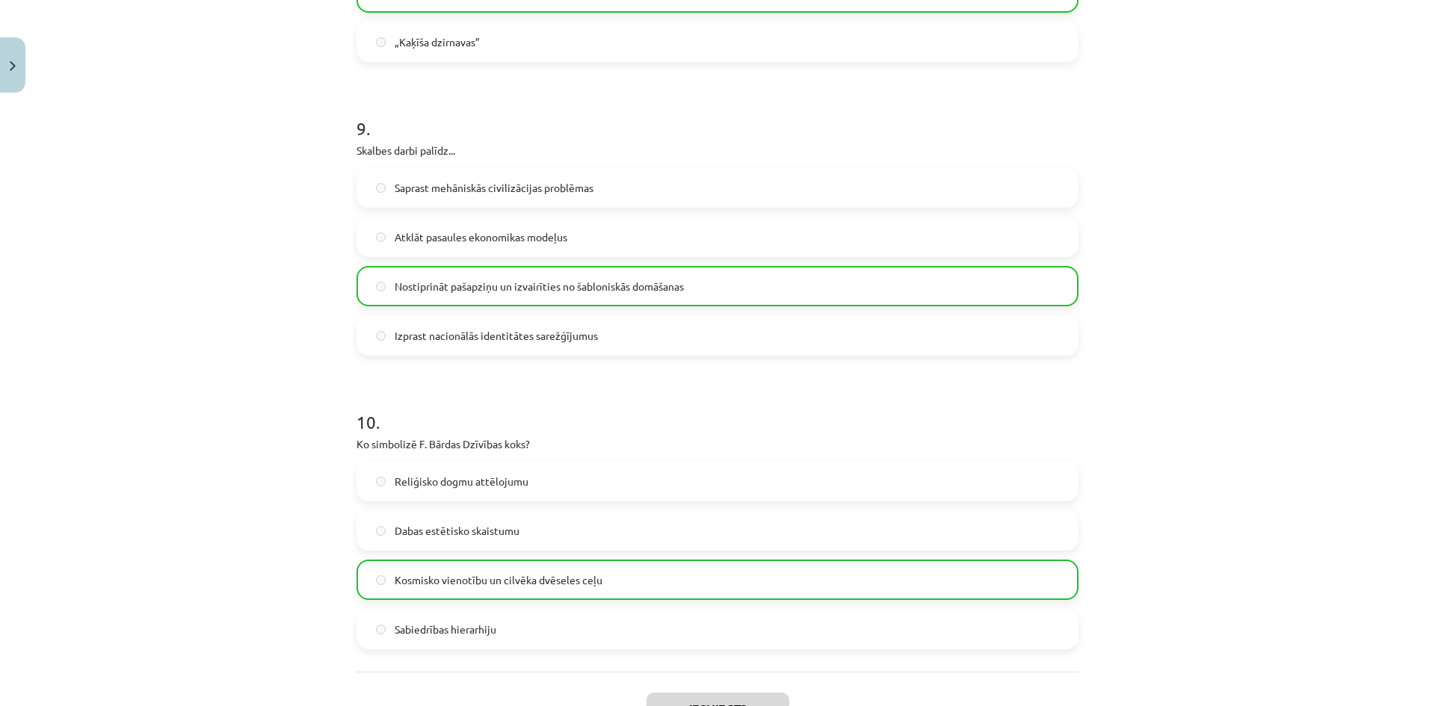
scroll to position [2719, 0]
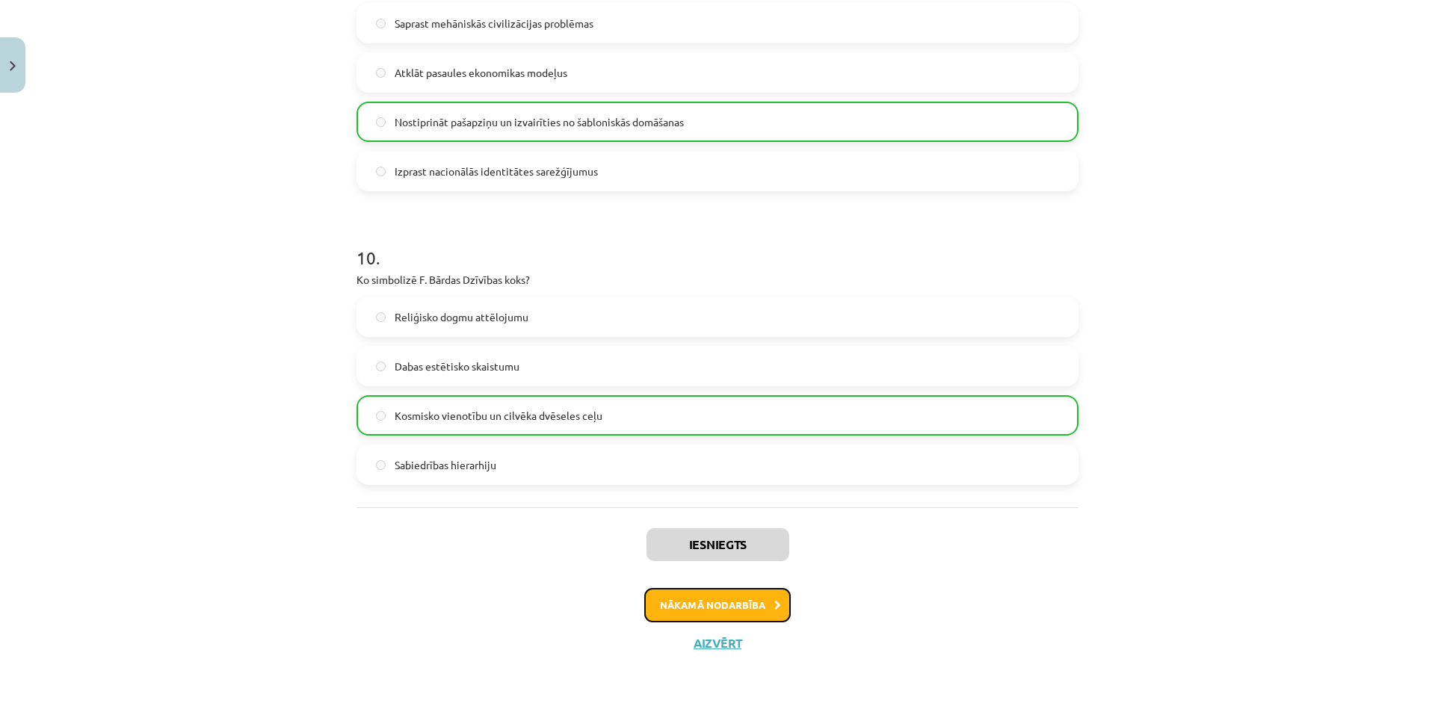
click at [723, 608] on button "Nākamā nodarbība" at bounding box center [717, 605] width 146 height 34
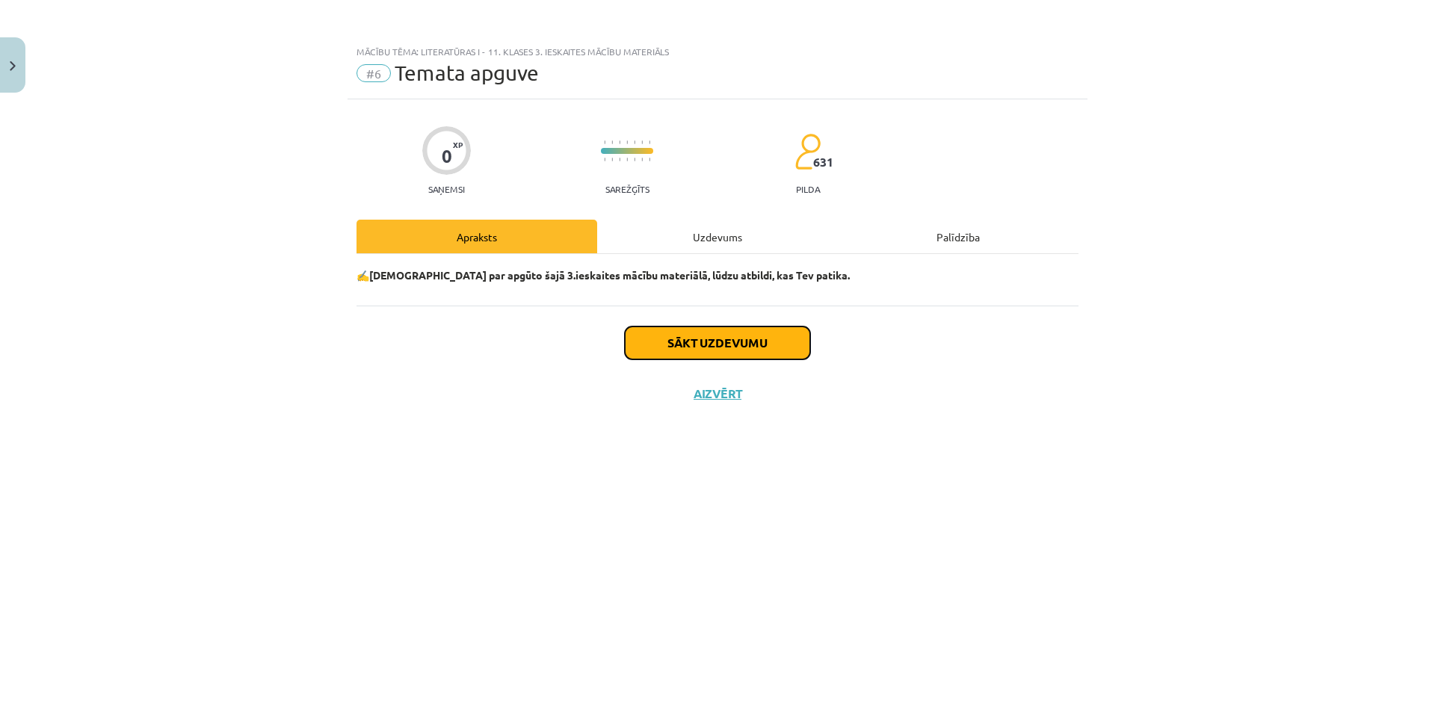
click at [776, 341] on button "Sākt uzdevumu" at bounding box center [717, 343] width 185 height 33
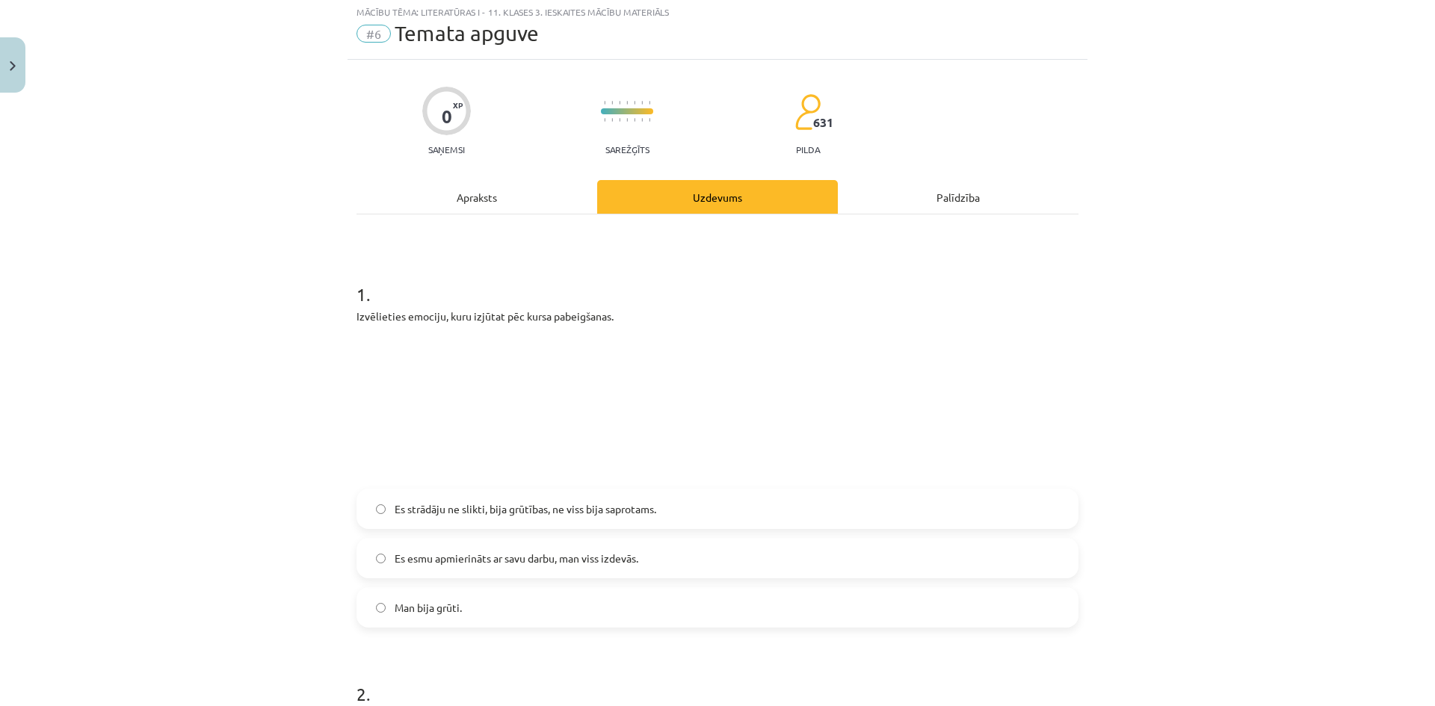
scroll to position [75, 0]
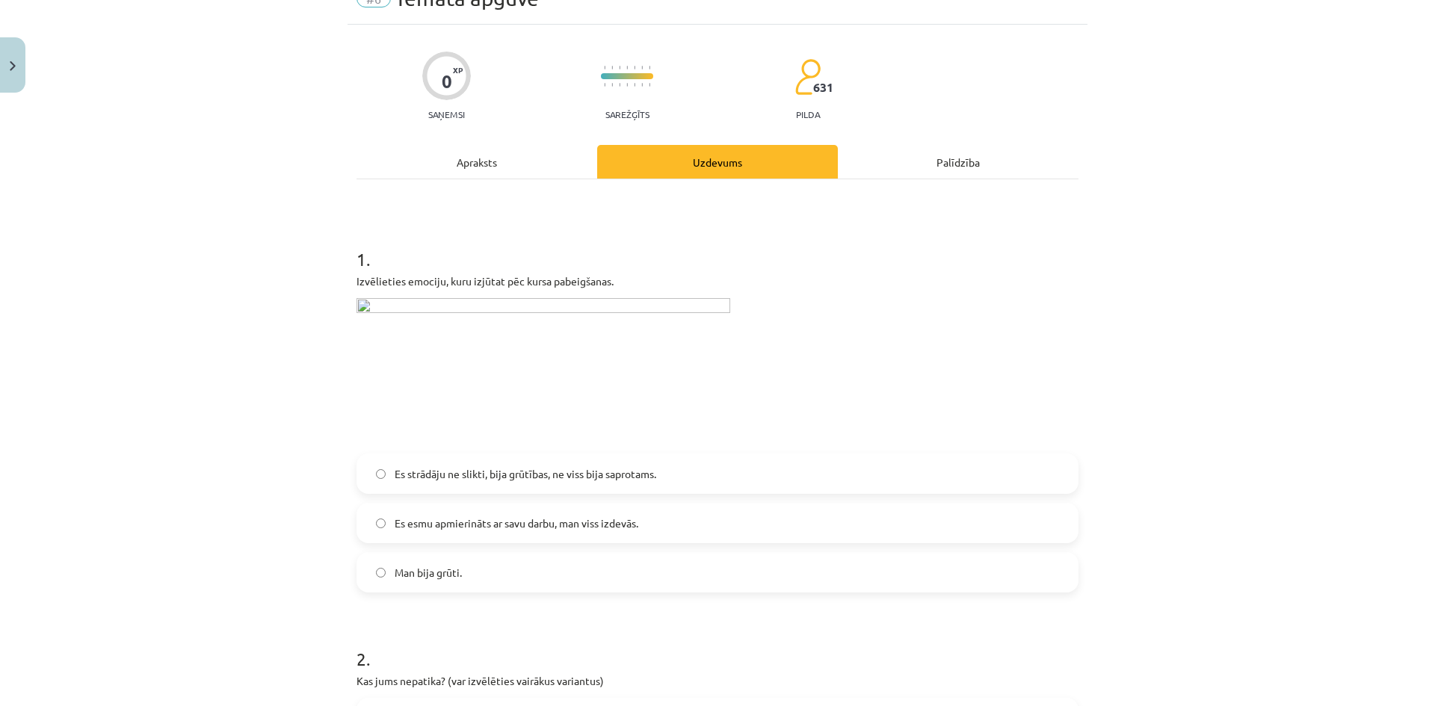
click at [395, 477] on span "Es strādāju ne slikti, bija grūtības, ne viss bija saprotams." at bounding box center [526, 474] width 262 height 16
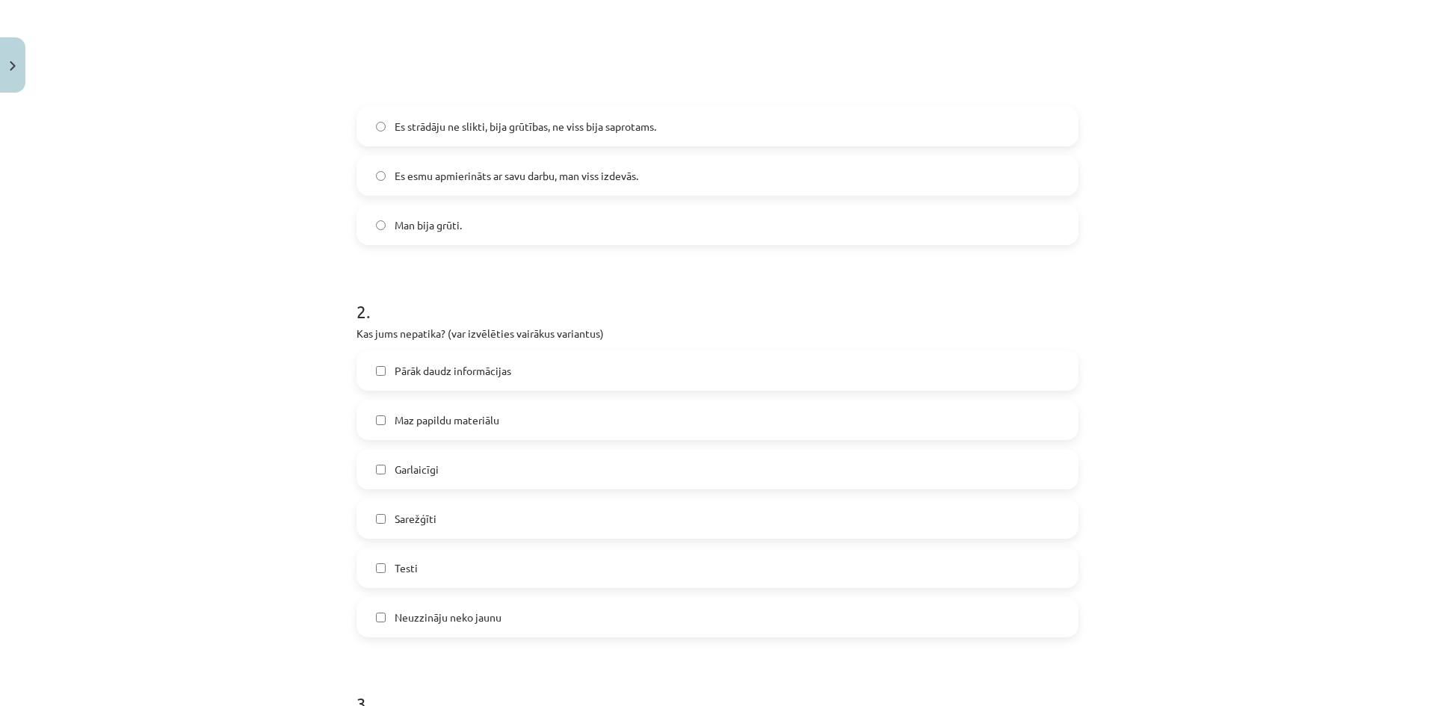
scroll to position [448, 0]
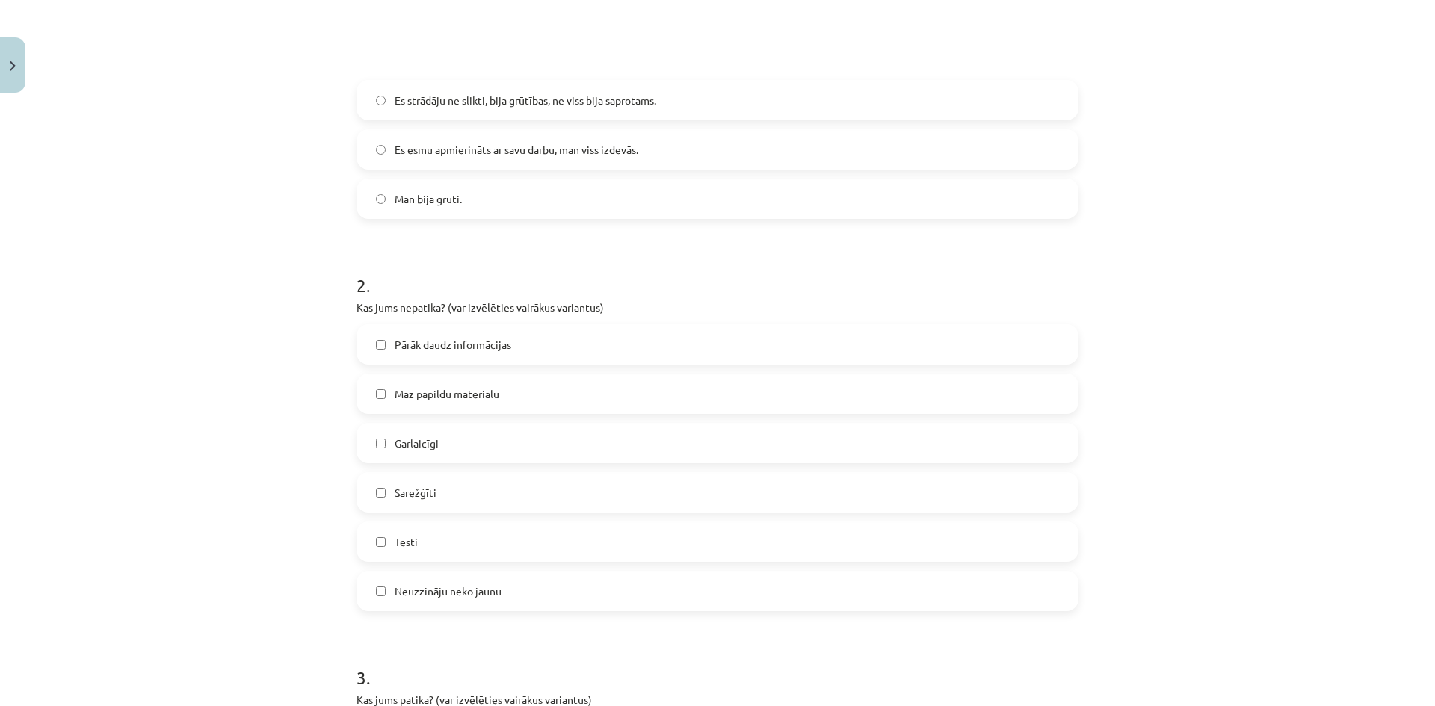
click at [478, 392] on span "Maz papildu materiālu" at bounding box center [447, 394] width 105 height 16
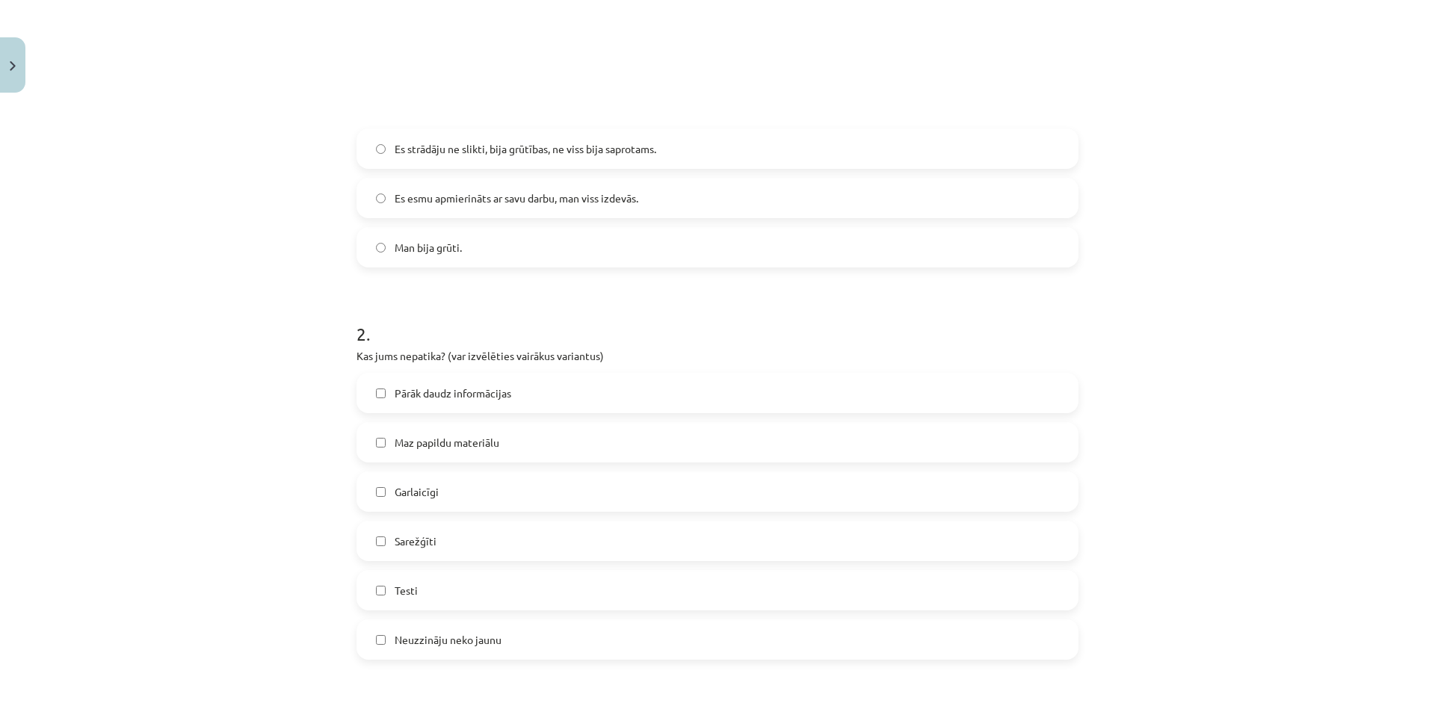
scroll to position [374, 0]
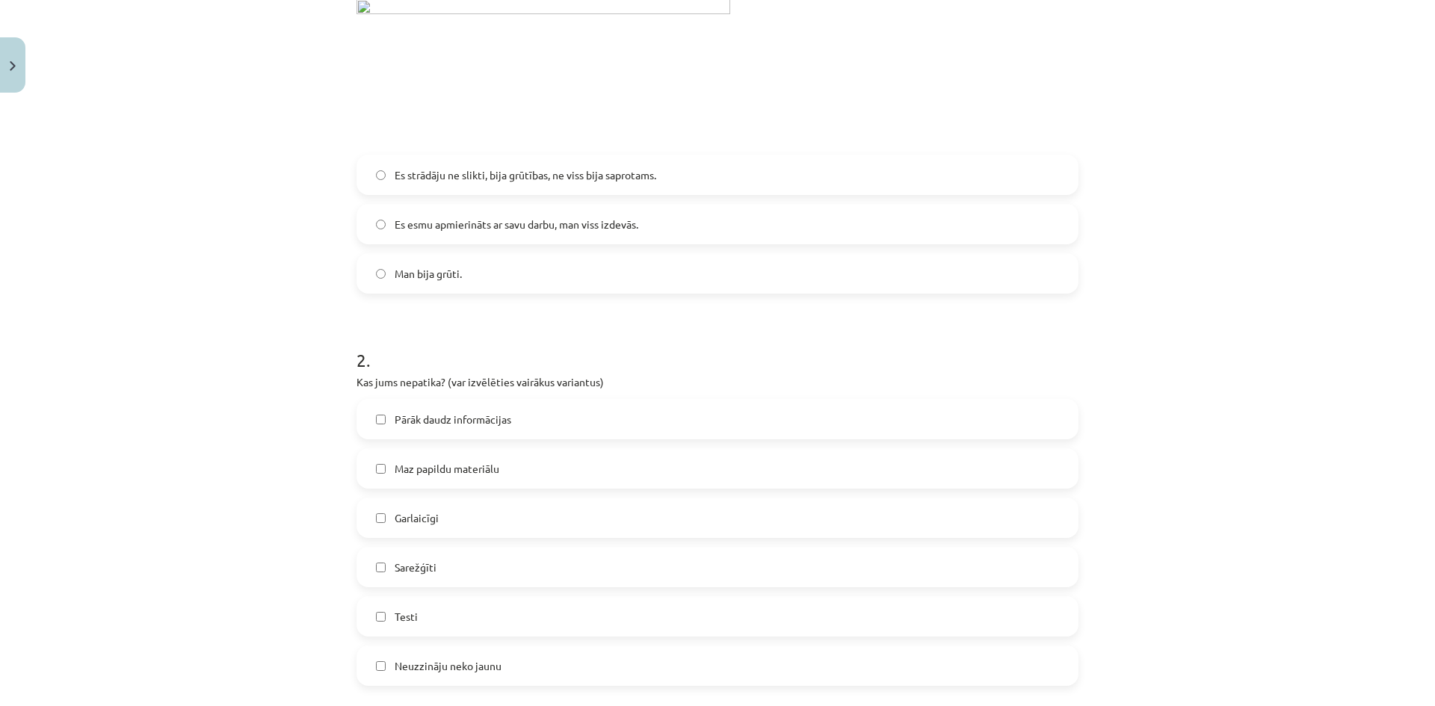
click at [428, 614] on label "Testi" at bounding box center [717, 616] width 719 height 37
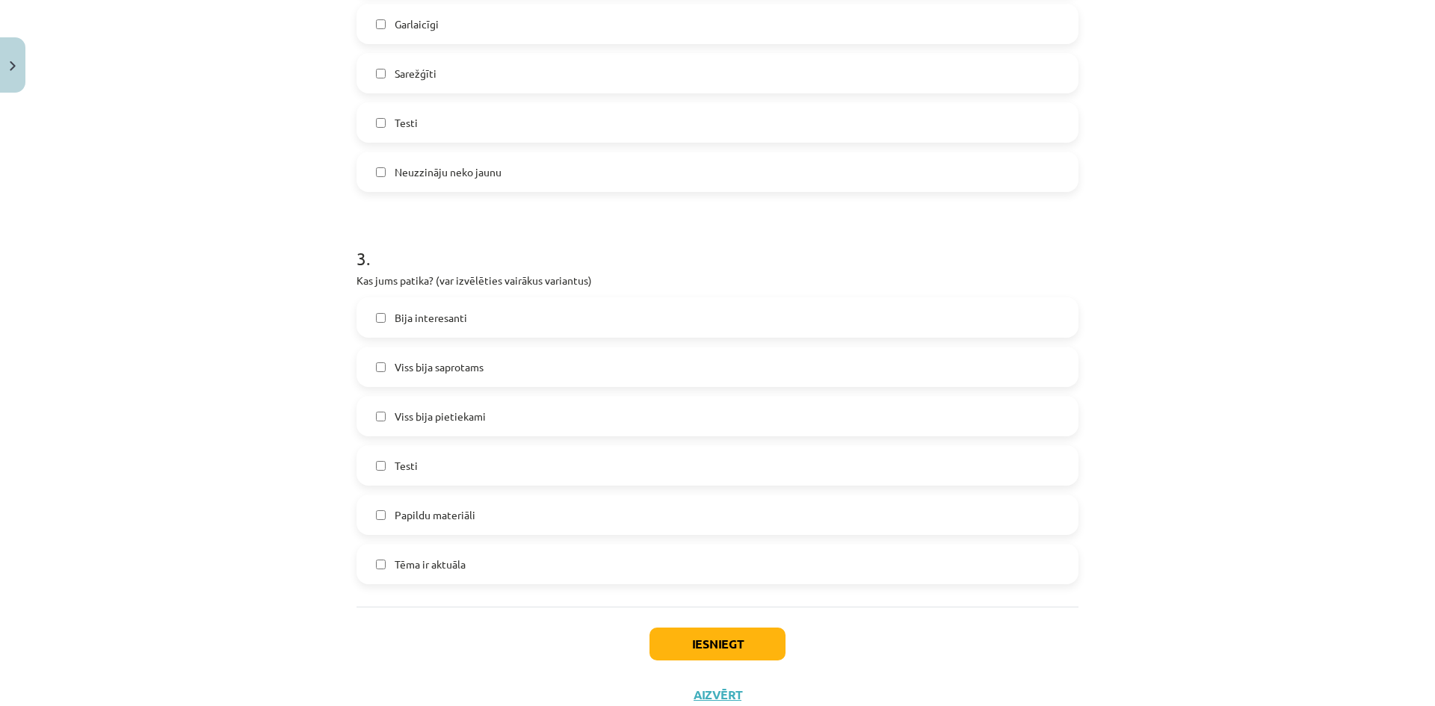
scroll to position [844, 0]
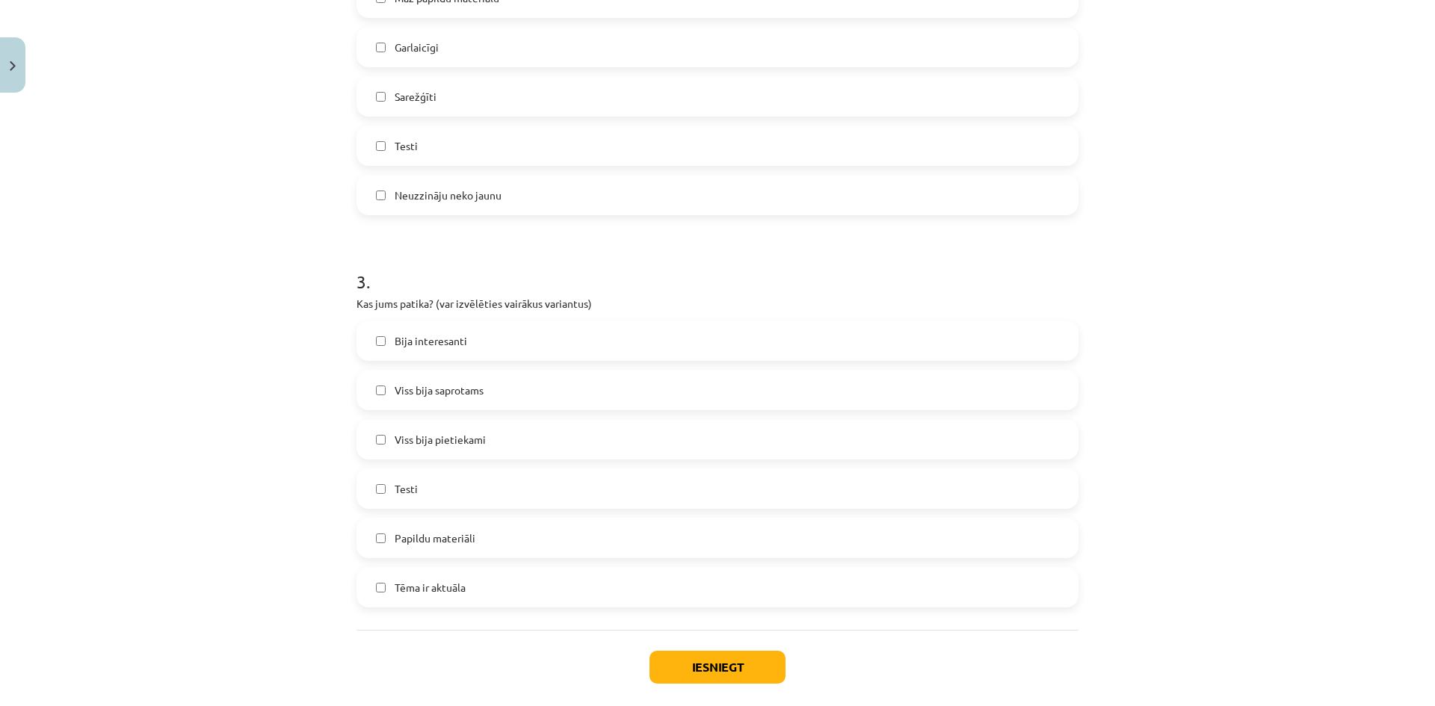
click at [431, 139] on label "Testi" at bounding box center [717, 145] width 719 height 37
click at [464, 584] on label "Tēma ir aktuāla" at bounding box center [717, 587] width 719 height 37
click at [498, 330] on label "Bija interesanti" at bounding box center [717, 340] width 719 height 37
click at [692, 667] on button "Iesniegt" at bounding box center [717, 667] width 136 height 33
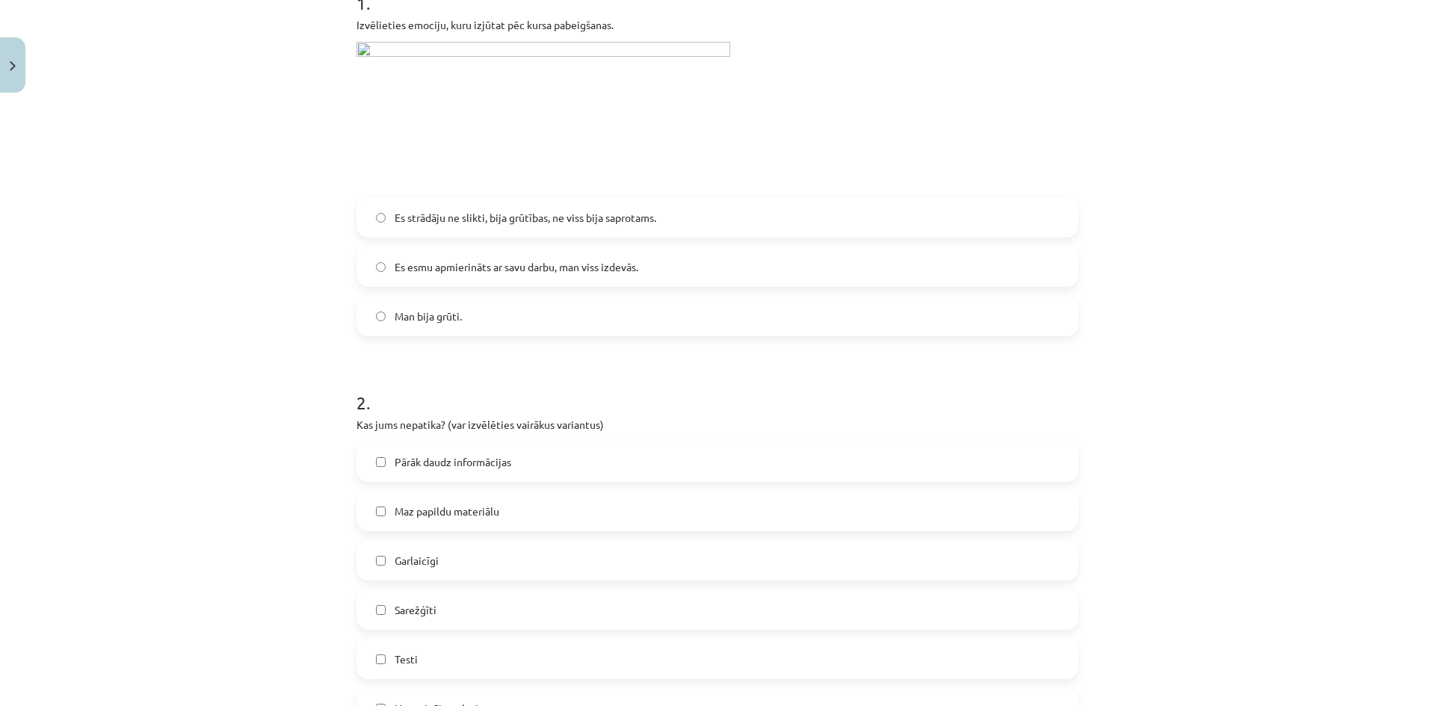
scroll to position [546, 0]
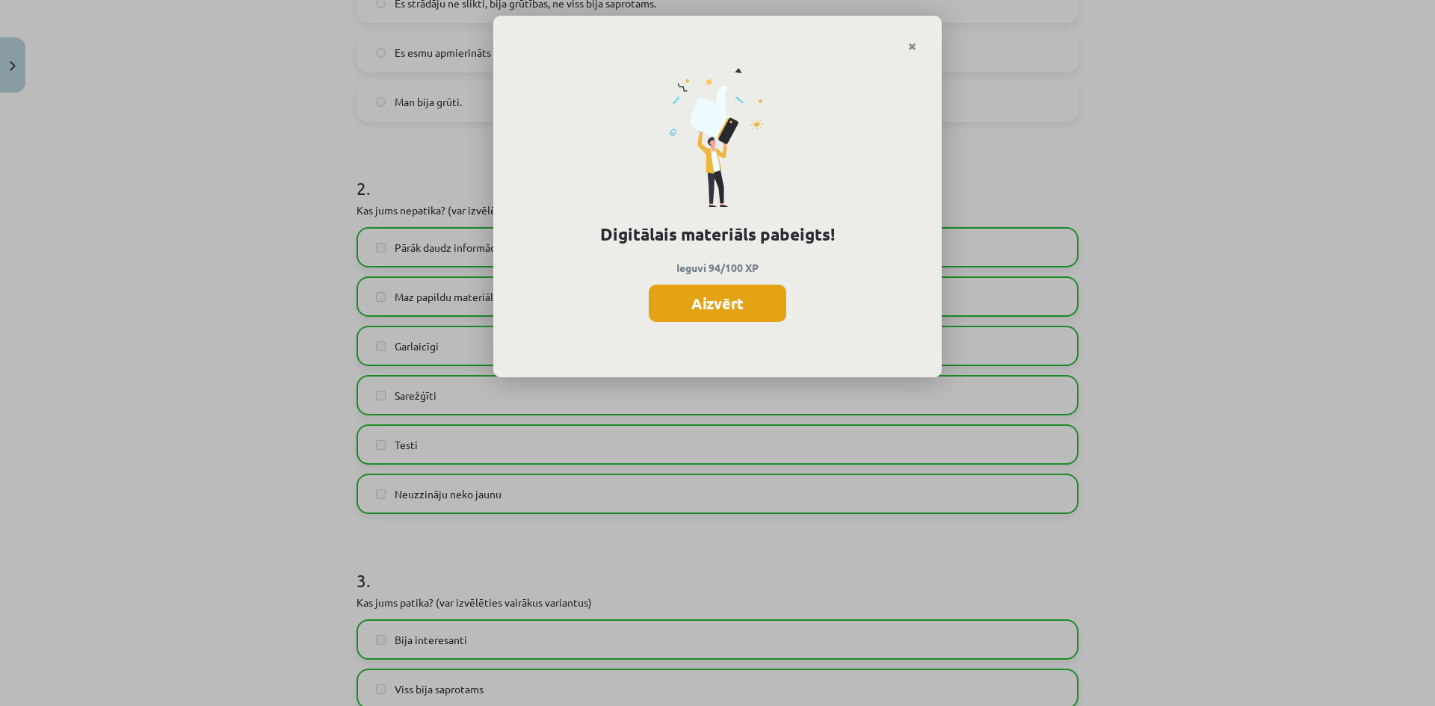
click at [754, 291] on button "Aizvērt" at bounding box center [718, 303] width 138 height 37
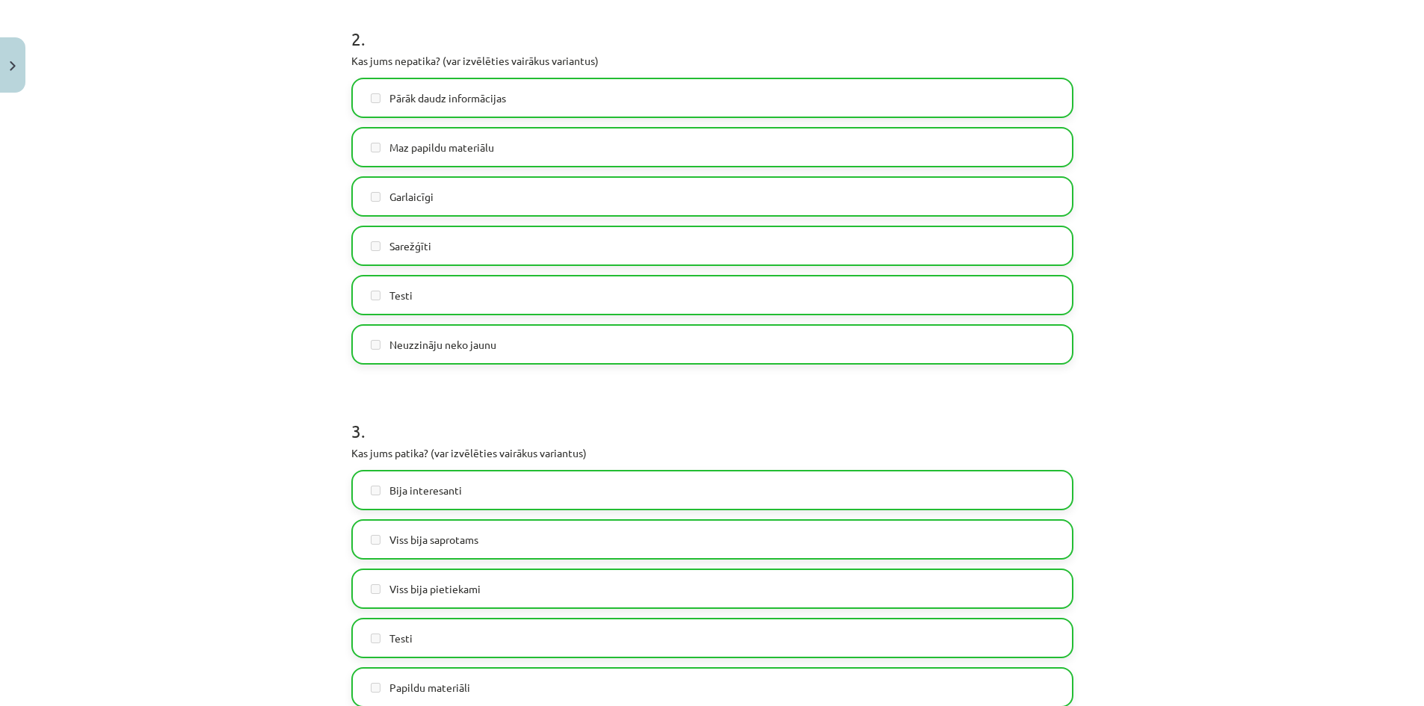
scroll to position [919, 0]
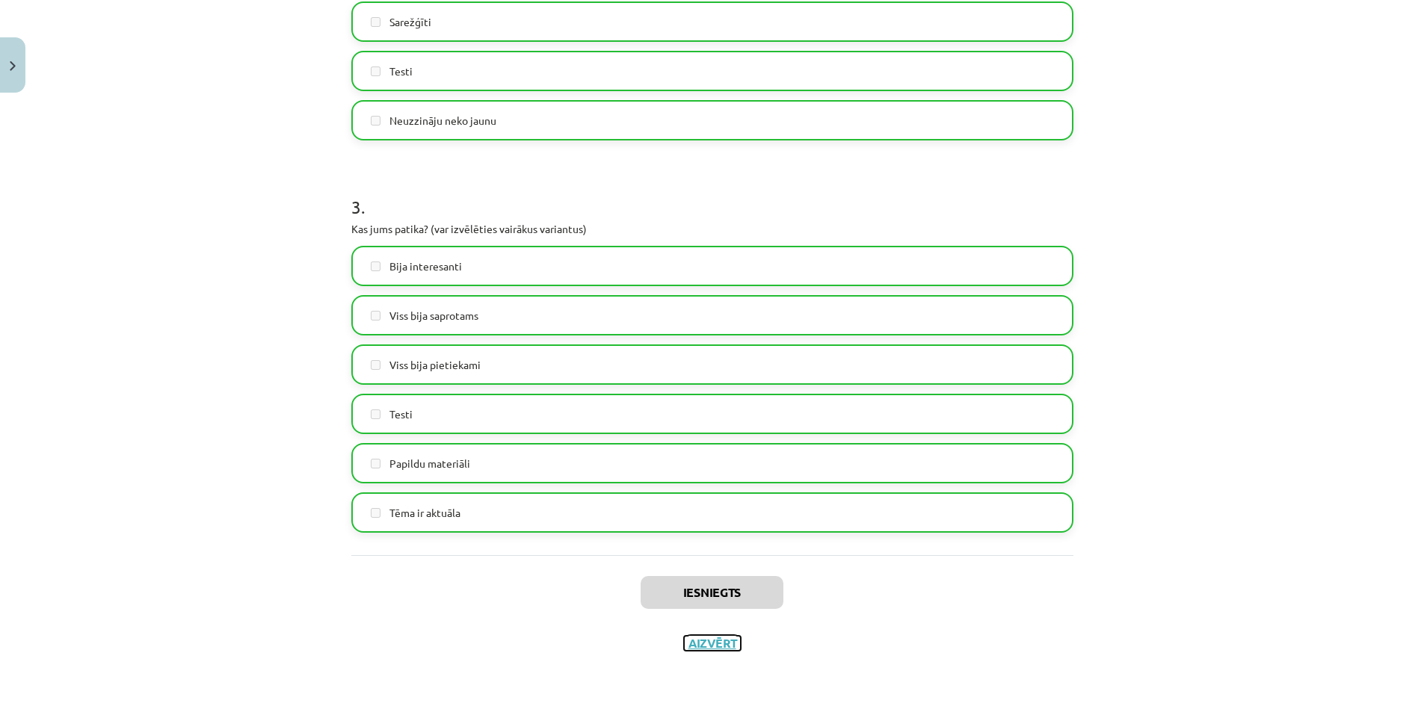
click at [702, 640] on button "Aizvērt" at bounding box center [712, 643] width 57 height 15
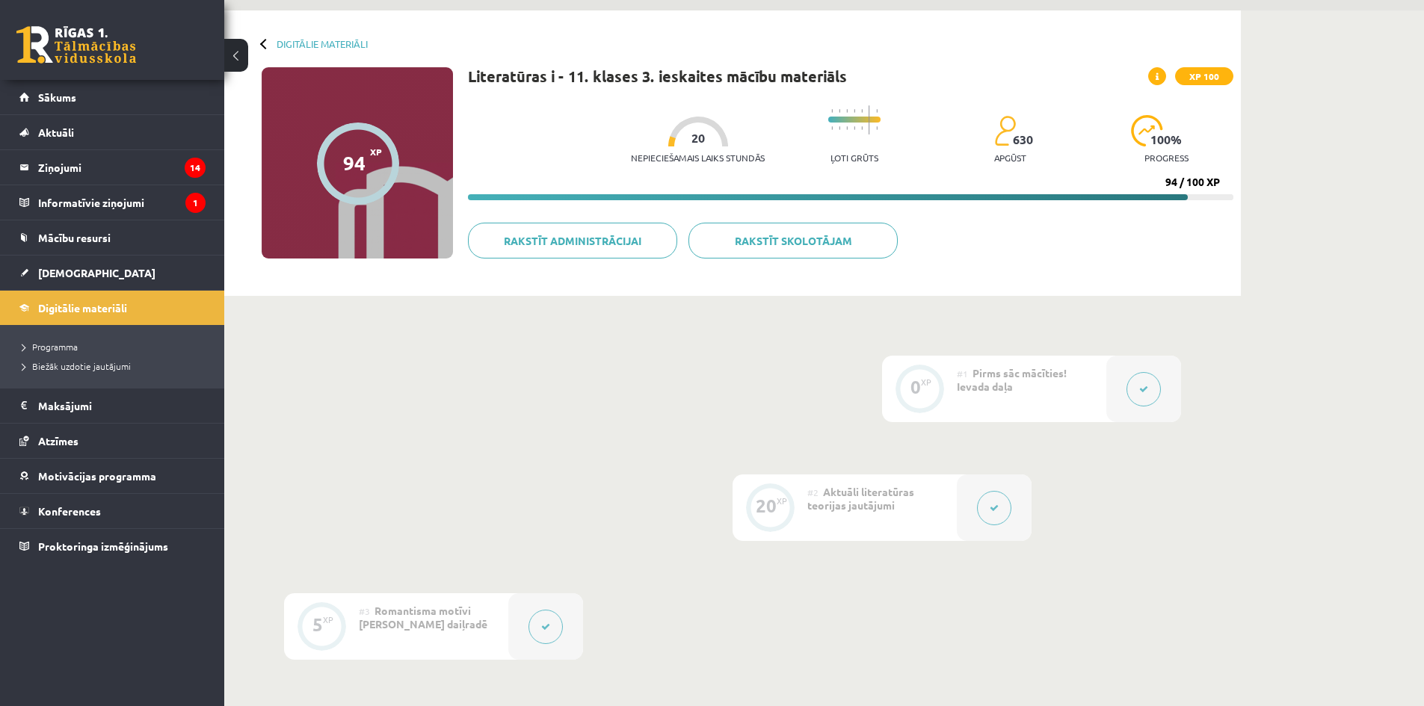
scroll to position [21, 0]
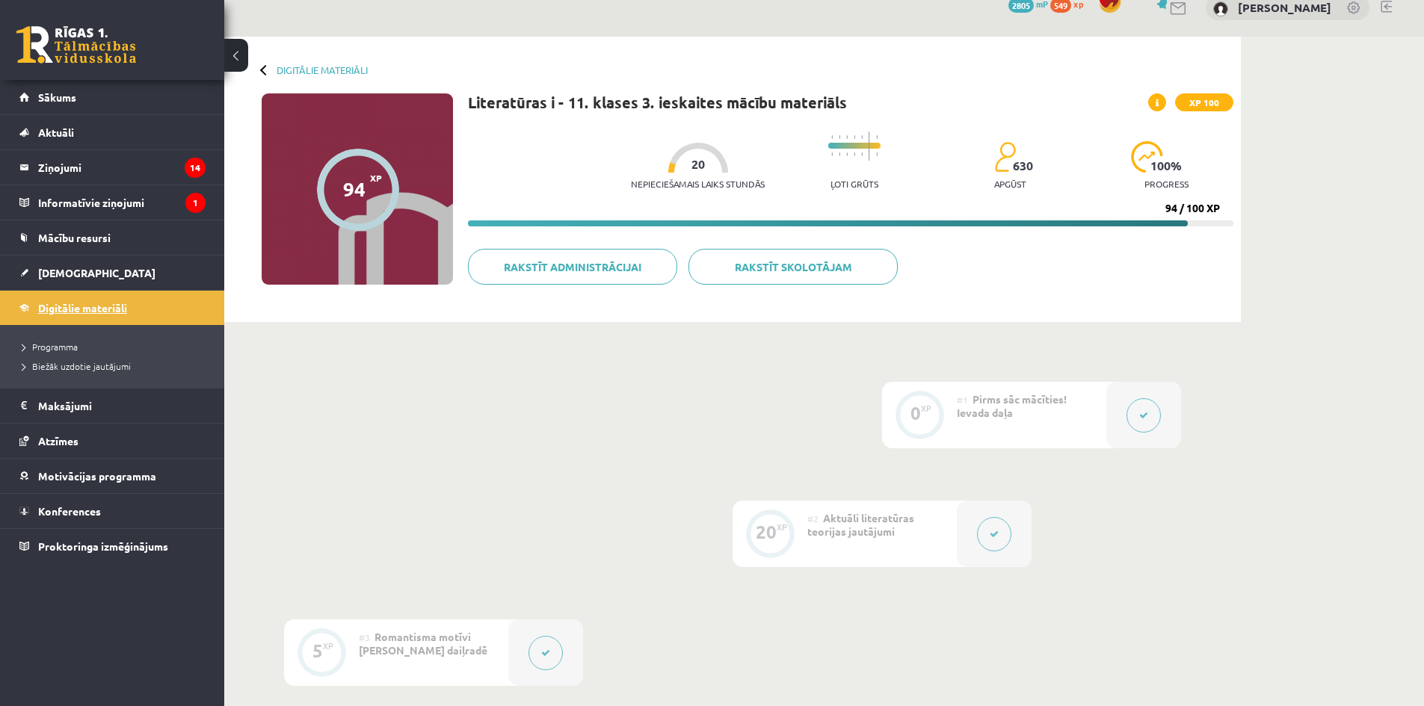
click at [110, 296] on link "Digitālie materiāli" at bounding box center [112, 308] width 186 height 34
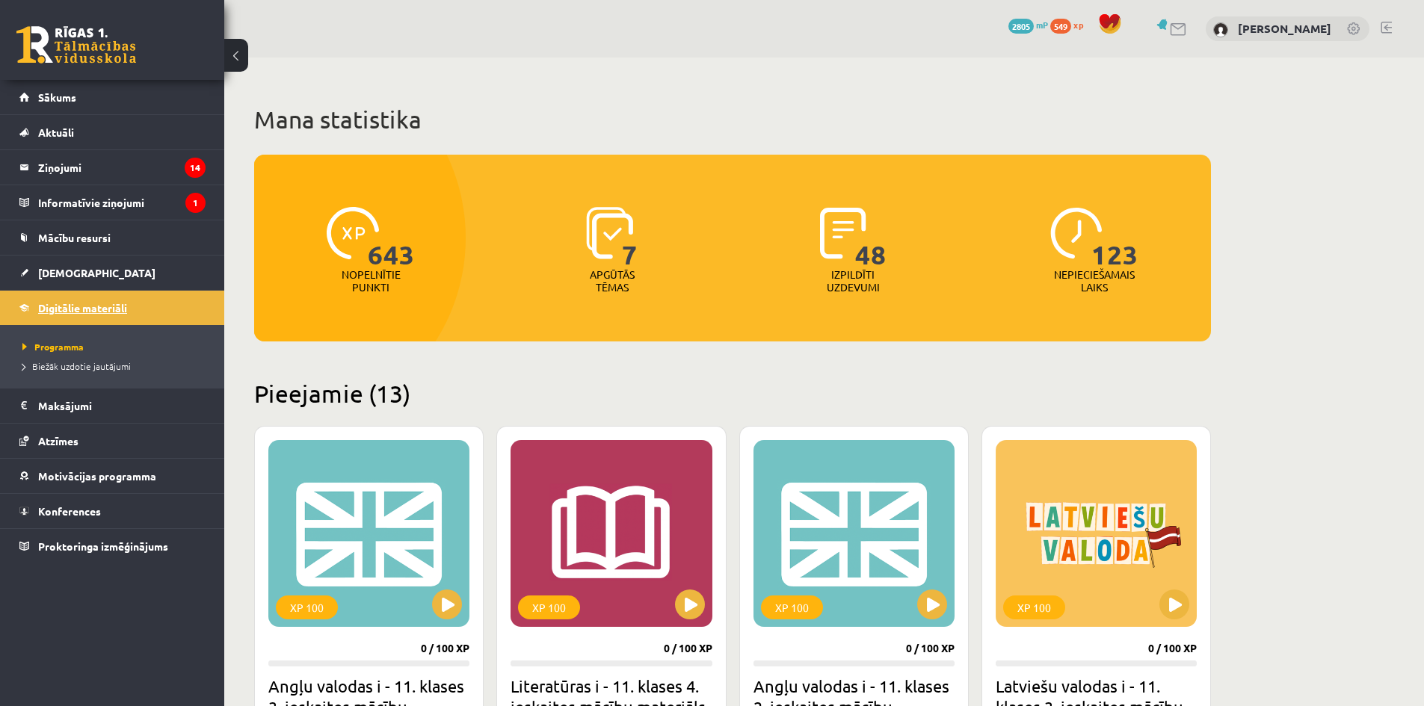
click at [86, 309] on span "Digitālie materiāli" at bounding box center [82, 307] width 89 height 13
click at [69, 272] on span "[DEMOGRAPHIC_DATA]" at bounding box center [96, 272] width 117 height 13
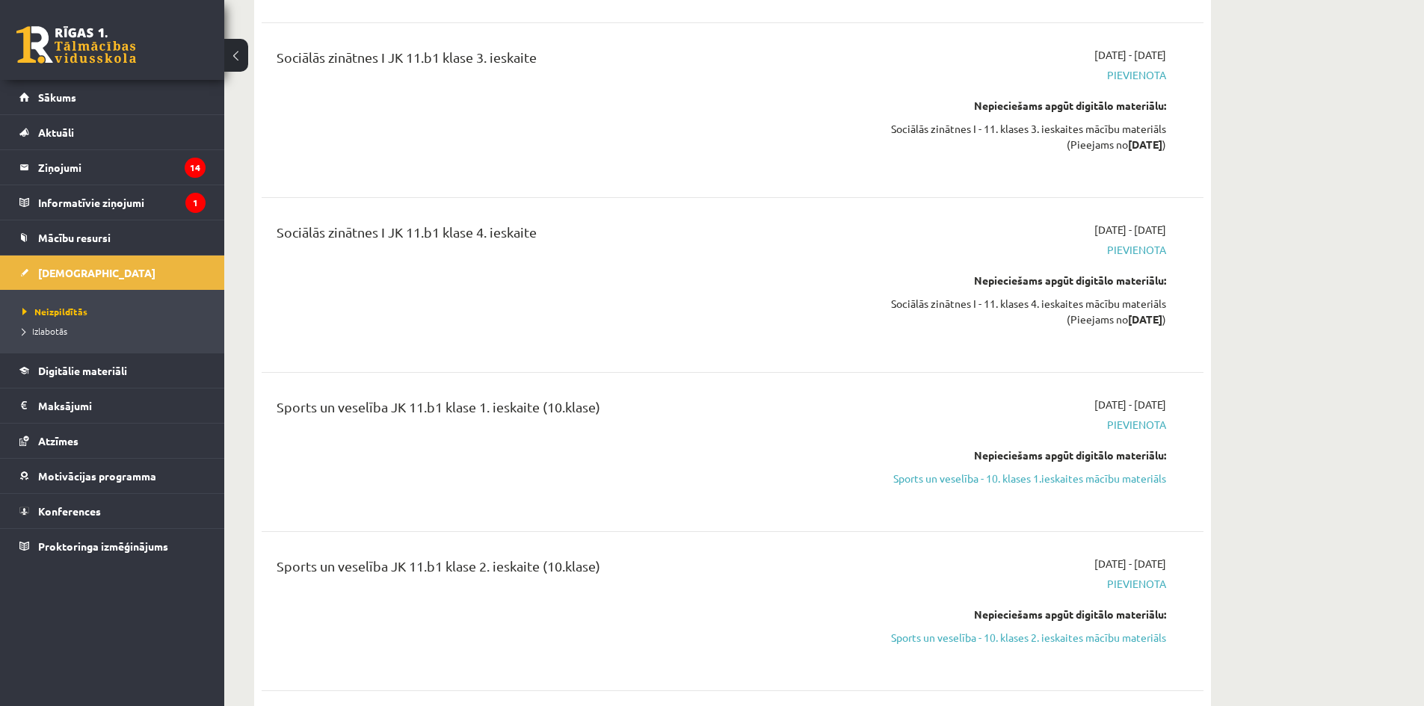
scroll to position [5680, 0]
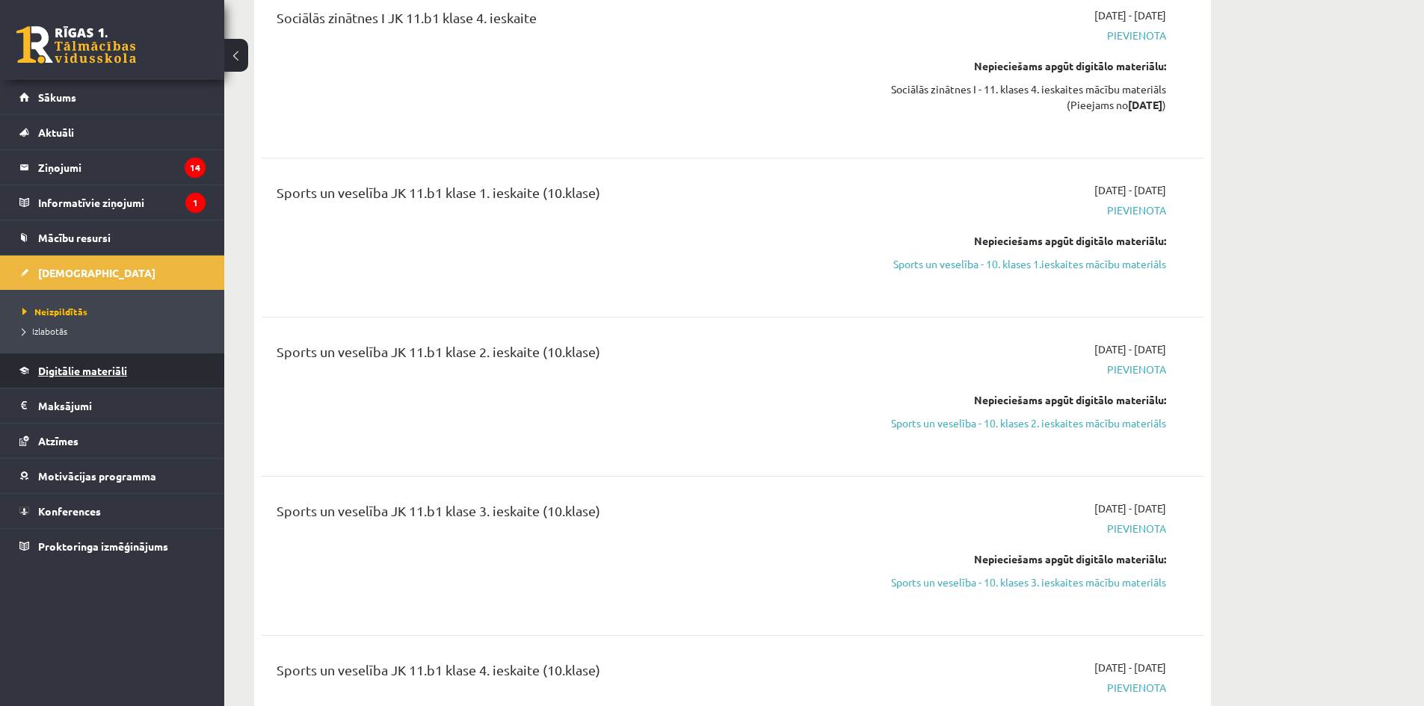
click at [72, 369] on span "Digitālie materiāli" at bounding box center [82, 370] width 89 height 13
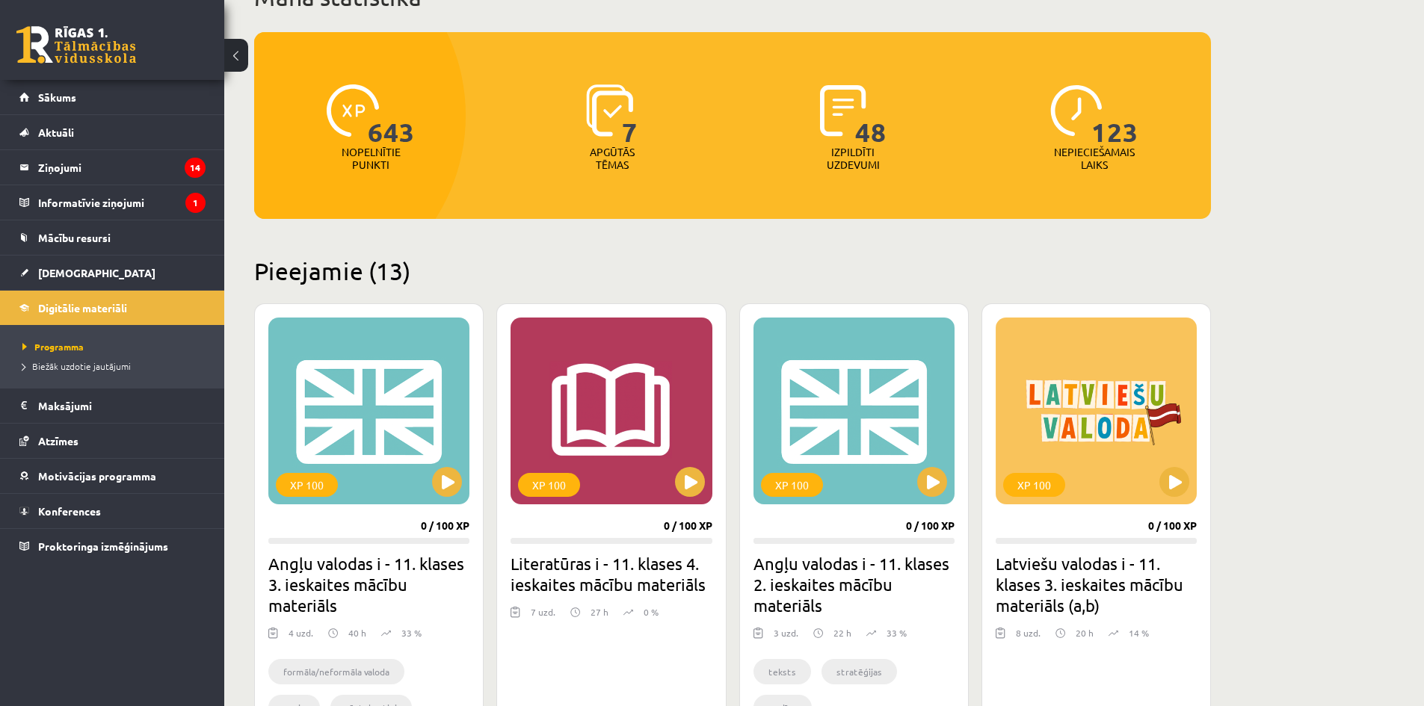
scroll to position [48, 0]
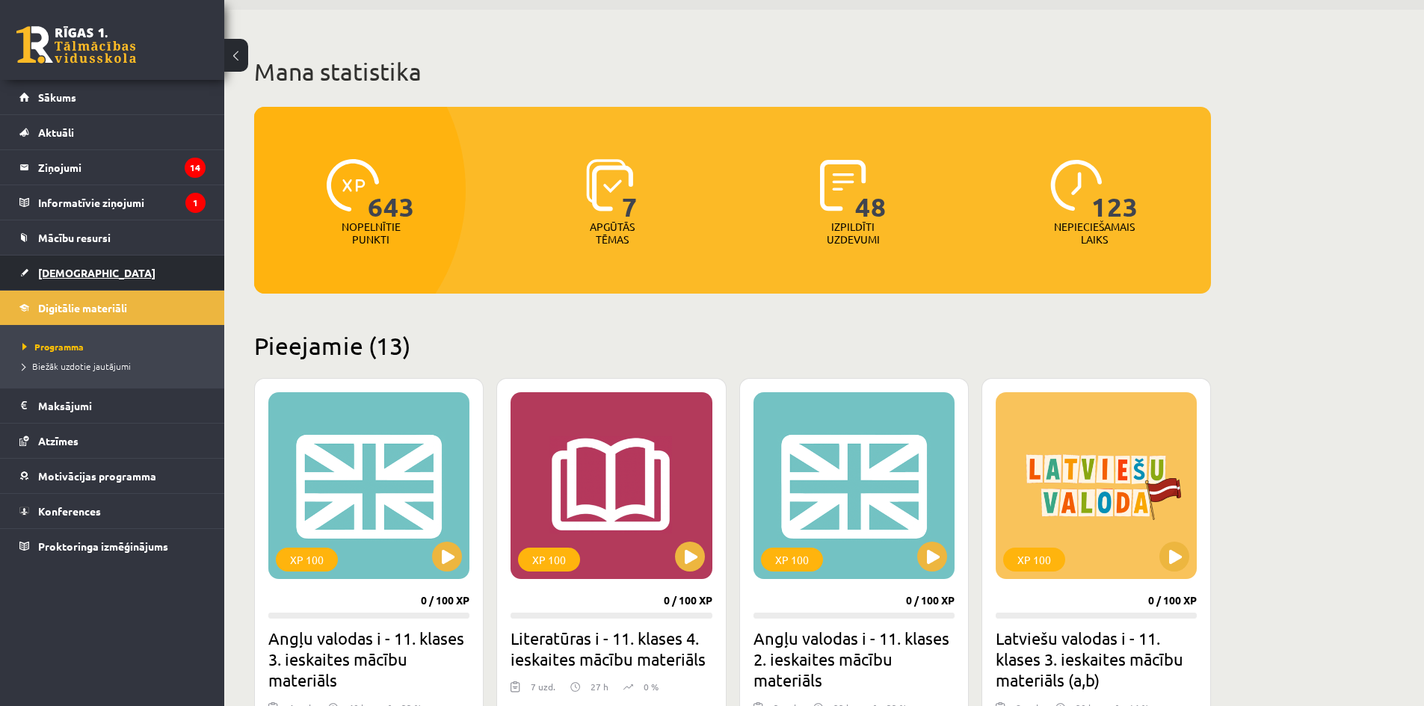
click at [36, 283] on link "[DEMOGRAPHIC_DATA]" at bounding box center [112, 273] width 186 height 34
